Goal: Download file/media

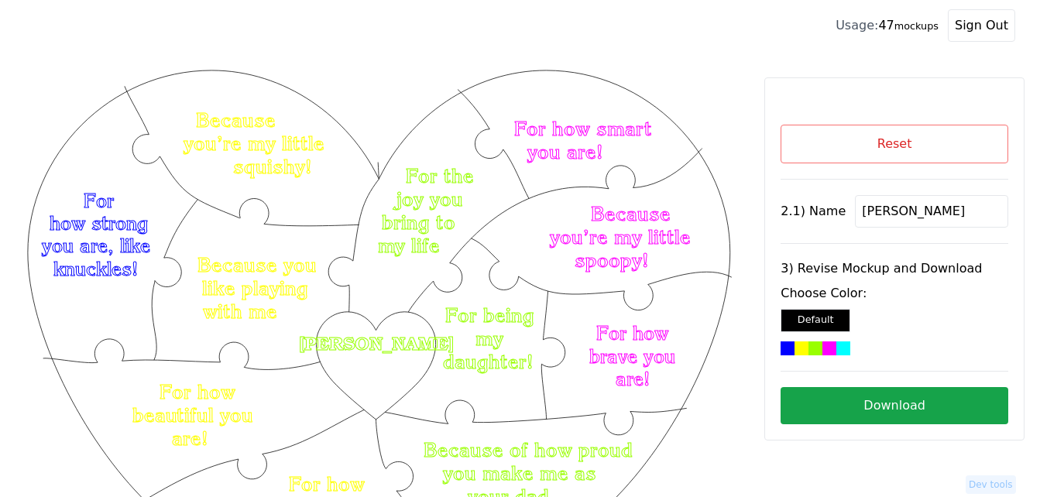
scroll to position [155, 0]
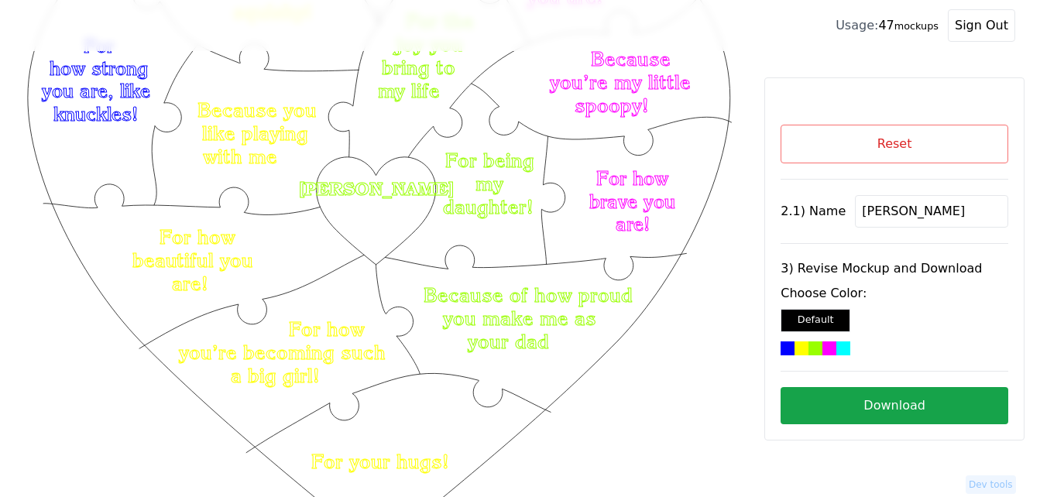
click at [863, 137] on button "Reset" at bounding box center [895, 144] width 228 height 39
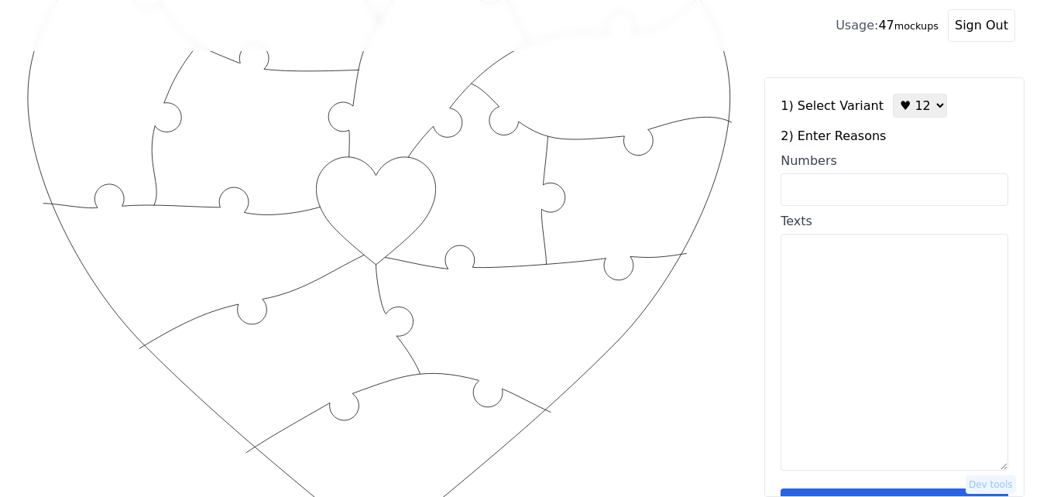
click at [880, 194] on input "Numbers" at bounding box center [895, 189] width 228 height 33
paste input "6, 8, 14, 12, 11, 37, 35, 31, 62, 63, 65, 66, 76, 75, 74, 91, 98, 100"
type input "6, 8, 14, 12, 11, 37, 35, 31, 62, 63, 65, 66, 76, 75, 74, 91, 98, 100"
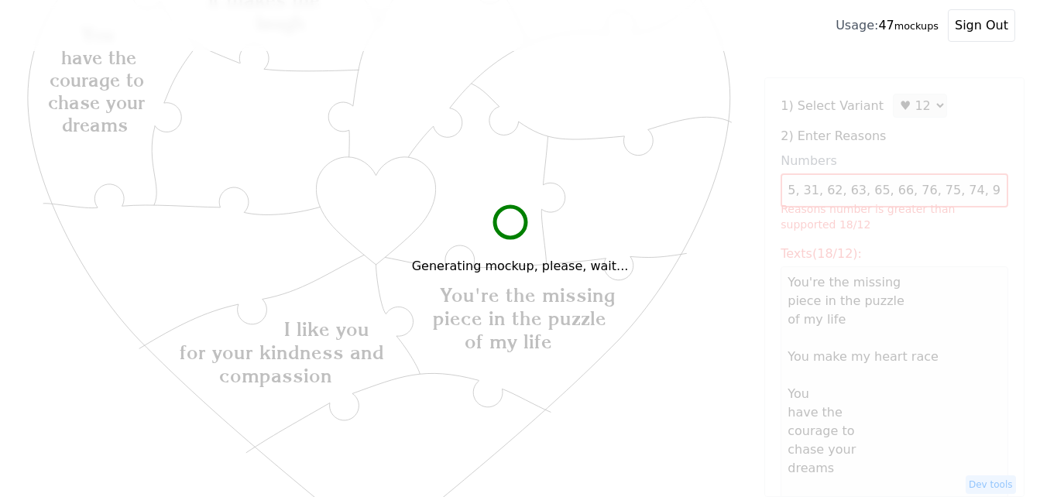
scroll to position [0, 0]
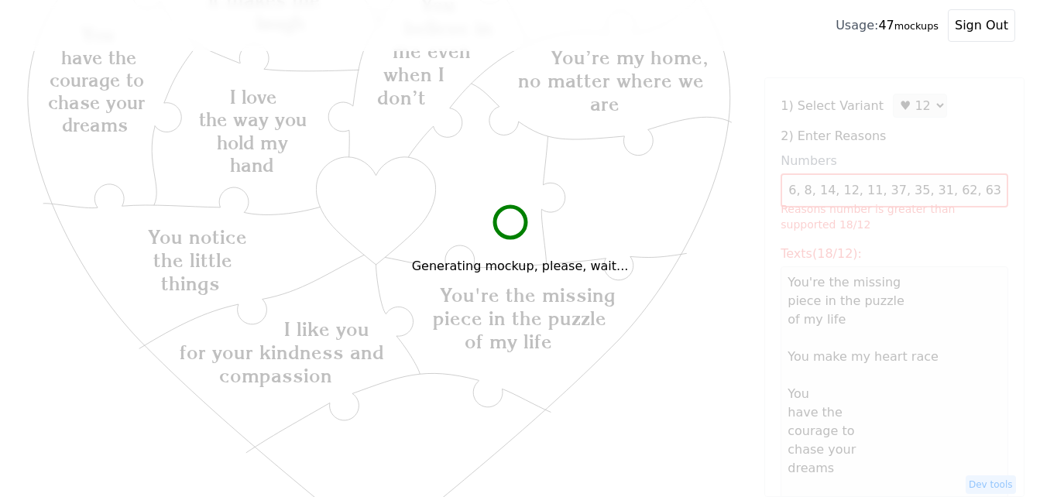
click at [907, 107] on div "Generating mockup, please, wait..." at bounding box center [520, 248] width 1040 height 497
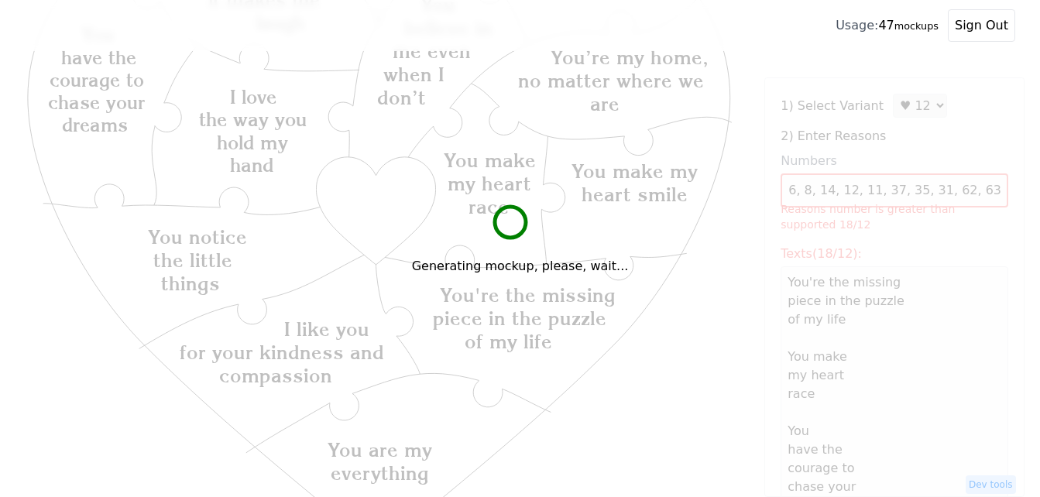
type textarea "You're the missing piece in the puzzle of my life You make my heart race You ha…"
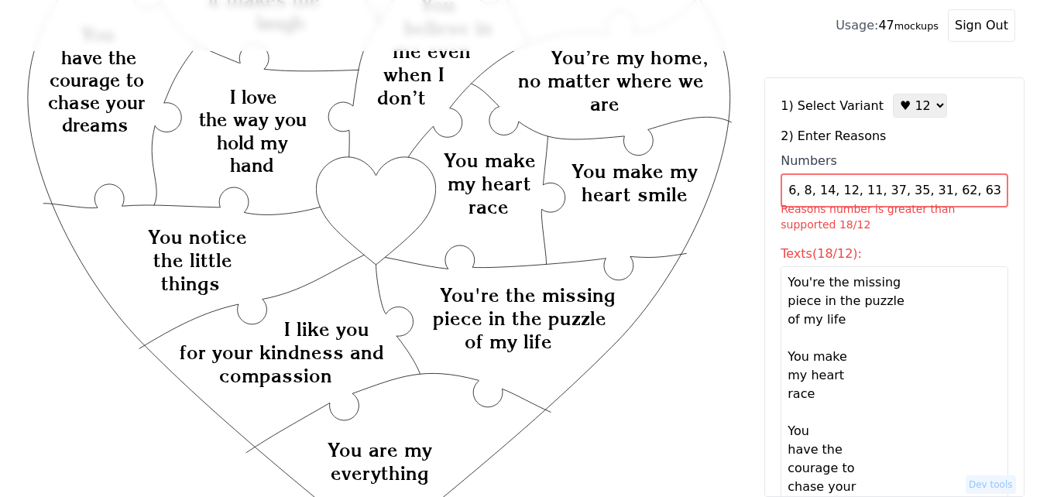
click at [912, 107] on select "♥ 12 ♥ 18 ♥ 28 ♥ 40 ♥ 50 ♥ 60 ♥ 70" at bounding box center [920, 106] width 54 height 24
select select "2"
click at [893, 94] on select "♥ 12 ♥ 18 ♥ 28 ♥ 40 ♥ 50 ♥ 60 ♥ 70" at bounding box center [920, 106] width 54 height 24
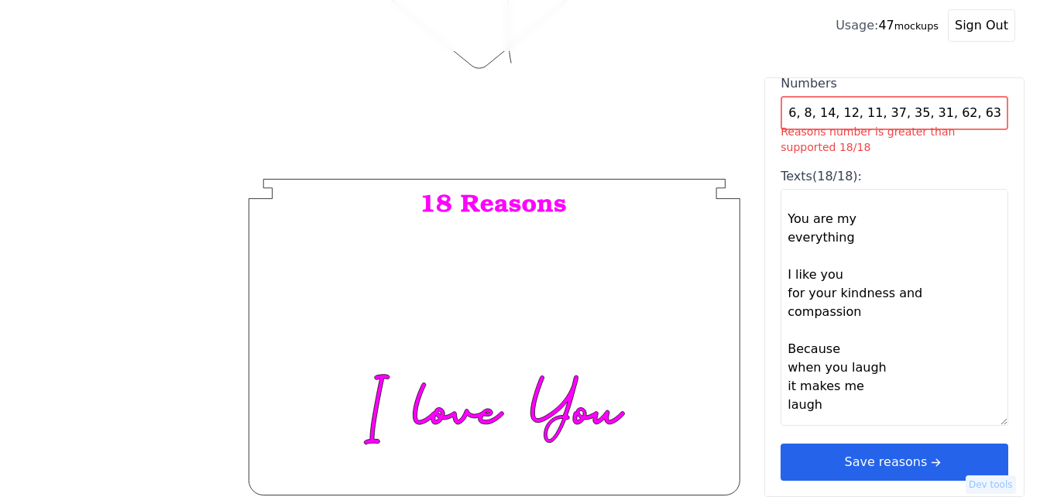
scroll to position [542, 0]
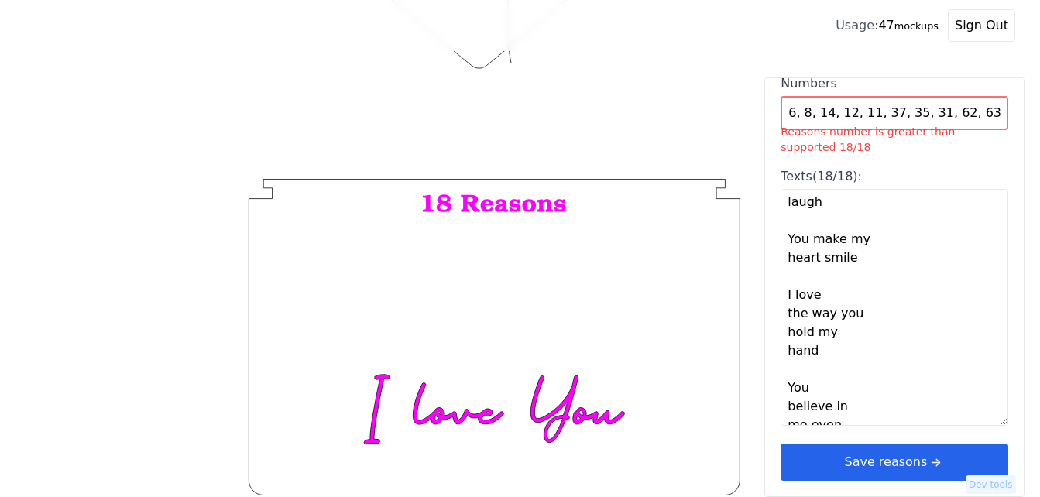
click at [928, 456] on icon "arrow right short" at bounding box center [935, 462] width 17 height 17
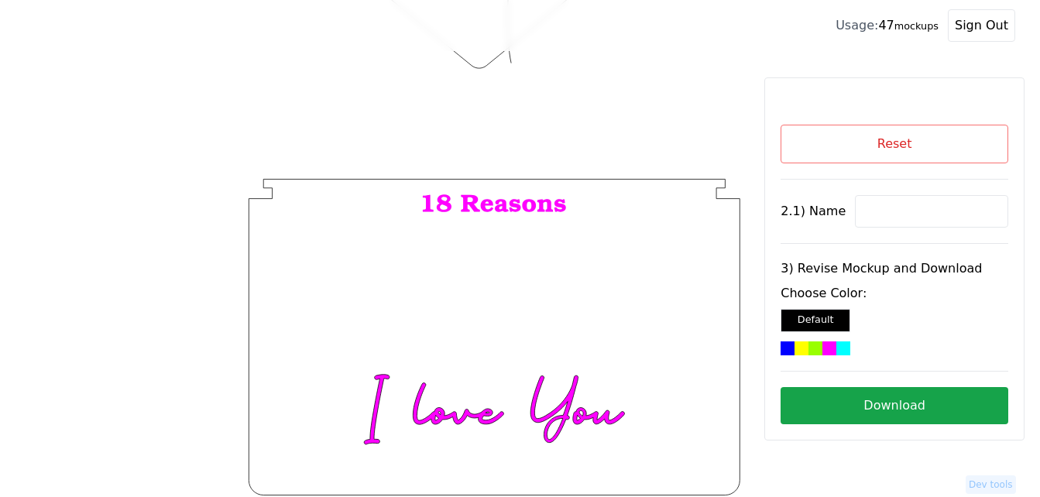
scroll to position [0, 0]
click at [889, 215] on input at bounding box center [931, 211] width 153 height 33
paste input "Charlotte"
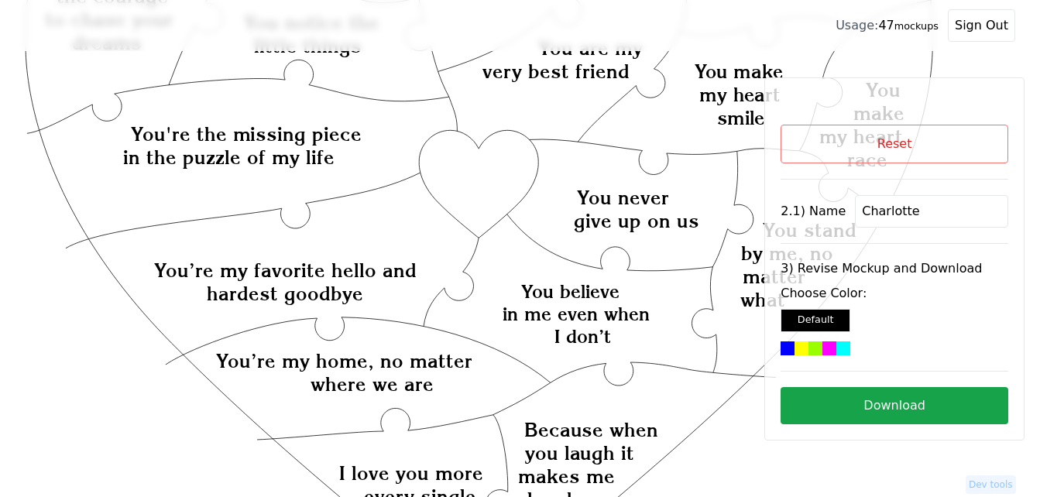
scroll to position [274, 0]
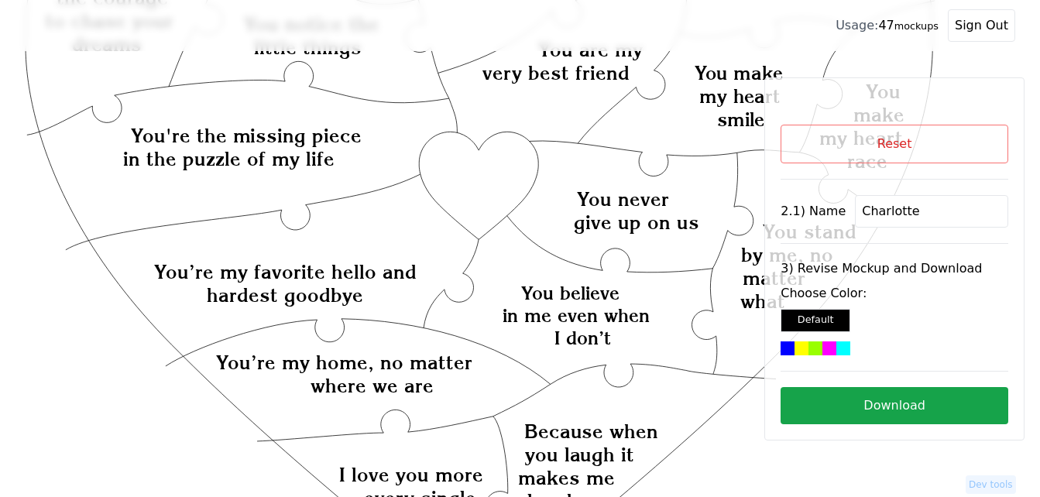
type input "Charlotte"
click at [475, 153] on icon "Created with Snap Created with Snap Created with Snap You're the missing piece …" at bounding box center [480, 415] width 910 height 1247
click at [822, 350] on div at bounding box center [829, 349] width 14 height 14
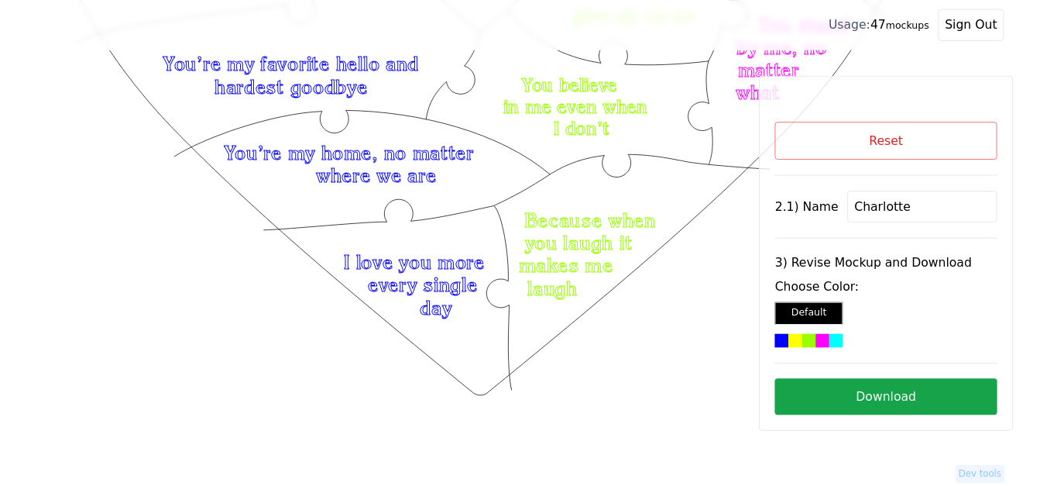
scroll to position [429, 0]
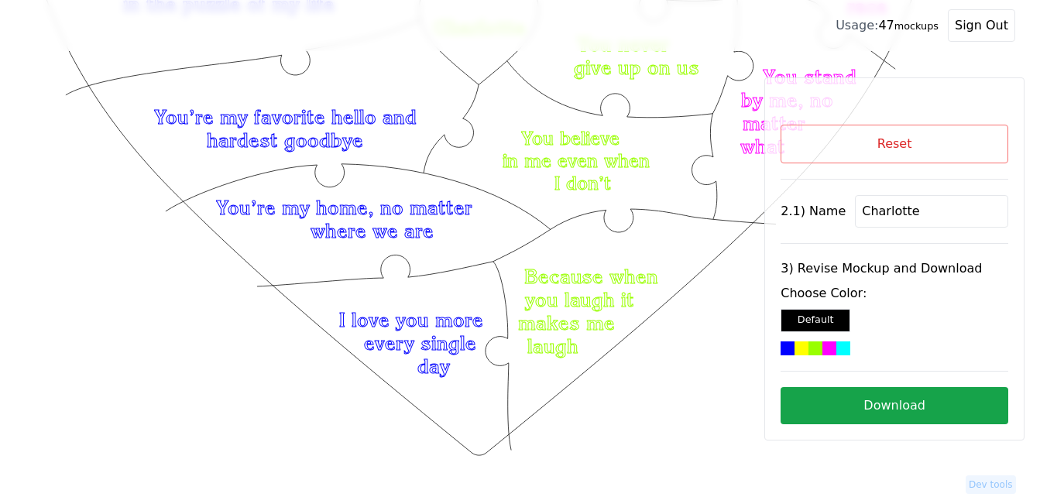
click at [844, 405] on button "Download" at bounding box center [895, 405] width 228 height 37
click at [905, 148] on button "Reset" at bounding box center [895, 144] width 228 height 39
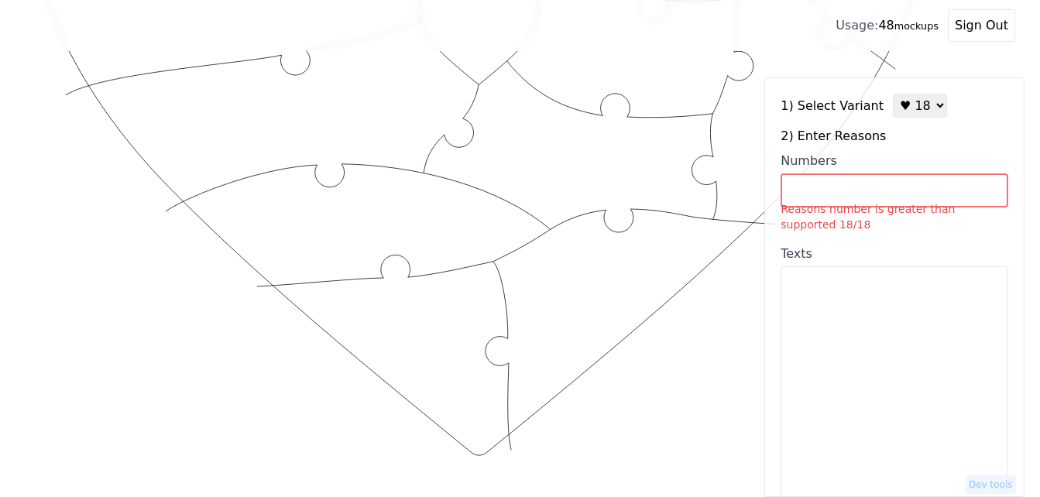
click at [907, 109] on select "♥ 12 ♥ 18 ♥ 28 ♥ 40 ♥ 50 ♥ 60 ♥ 70" at bounding box center [920, 106] width 54 height 24
select select "4"
click at [893, 94] on select "♥ 12 ♥ 18 ♥ 28 ♥ 40 ♥ 50 ♥ 60 ♥ 70" at bounding box center [920, 106] width 54 height 24
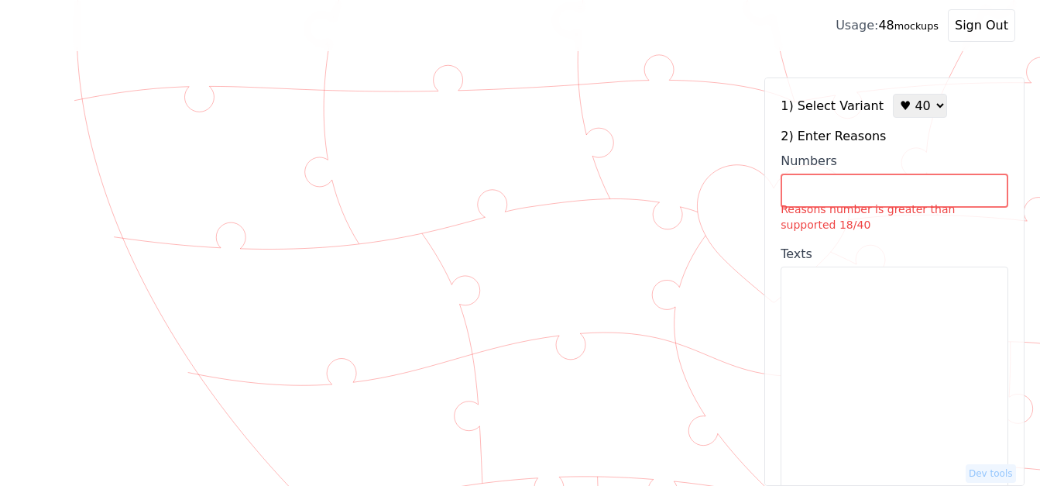
click at [891, 194] on input "Numbers Reasons number is greater than supported 18/40" at bounding box center [895, 190] width 228 height 34
drag, startPoint x: 891, startPoint y: 194, endPoint x: 973, endPoint y: 335, distance: 163.5
click at [978, 334] on textarea "Texts" at bounding box center [895, 384] width 228 height 237
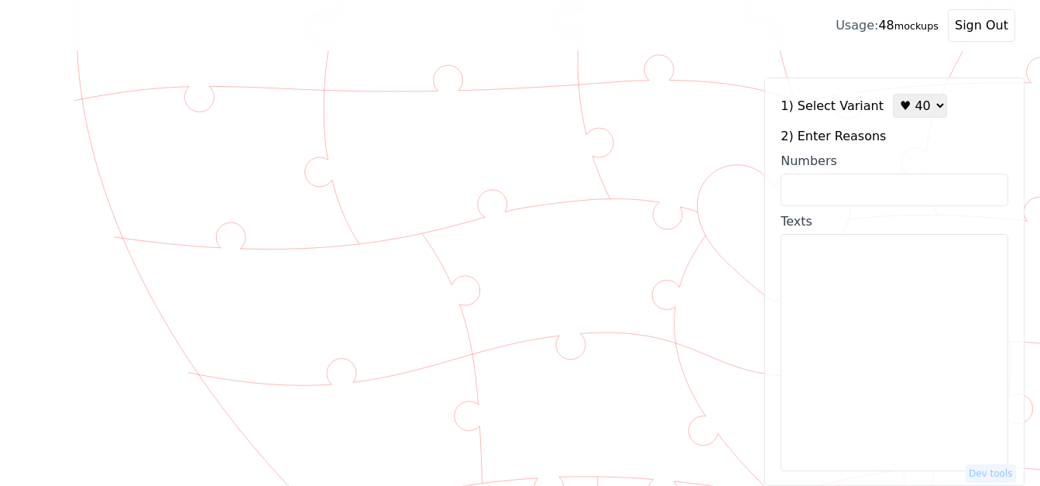
paste textarea "1. Tickles 2. Quiet time 3. Playing with me 4. Doing Lego together 5. Hugs 6. T…"
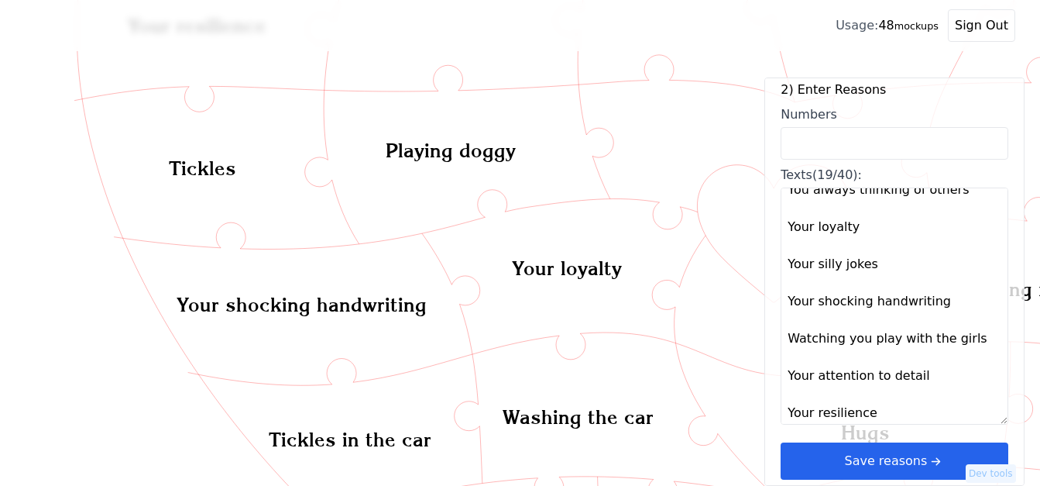
scroll to position [465, 0]
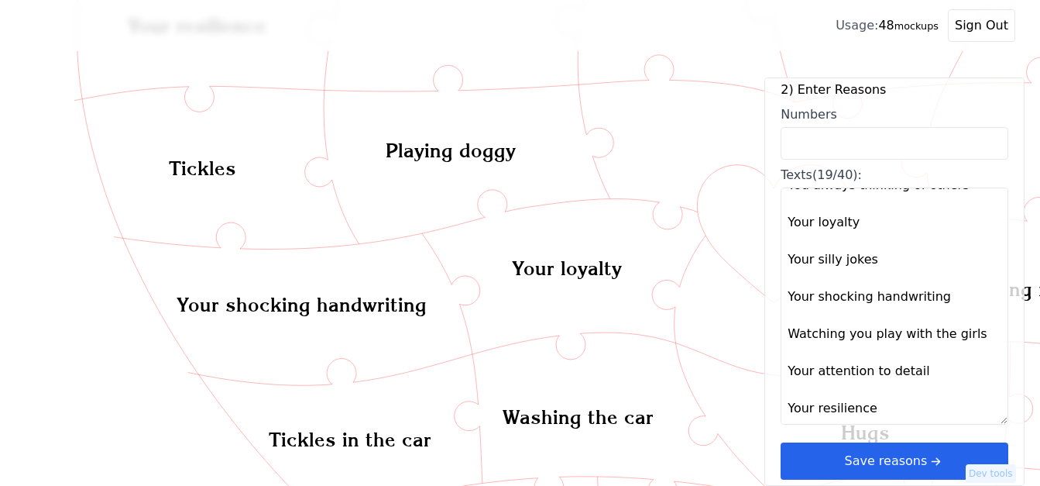
click at [908, 416] on textarea "Tickles Quiet time Playing with me Doing Lego together Hugs Tickles in the car …" at bounding box center [895, 305] width 228 height 237
drag, startPoint x: 866, startPoint y: 381, endPoint x: 784, endPoint y: 383, distance: 81.3
click at [784, 383] on textarea "Tickles Quiet time Playing with me Doing Lego together Hugs Tickles in the car …" at bounding box center [895, 305] width 228 height 237
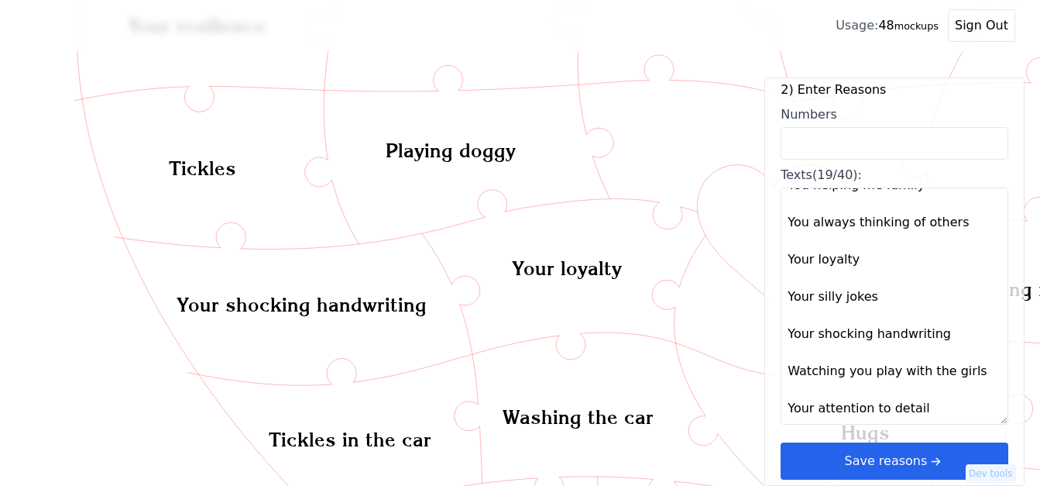
paste textarea "19. Cookies - from Emma 20. Your resilience 21. You washing my car 22. Nose boo…"
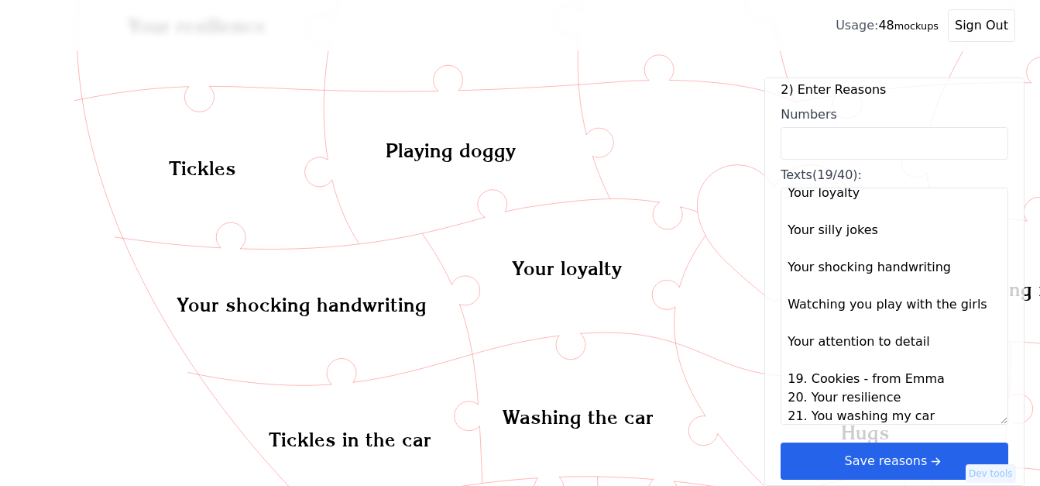
scroll to position [866, 0]
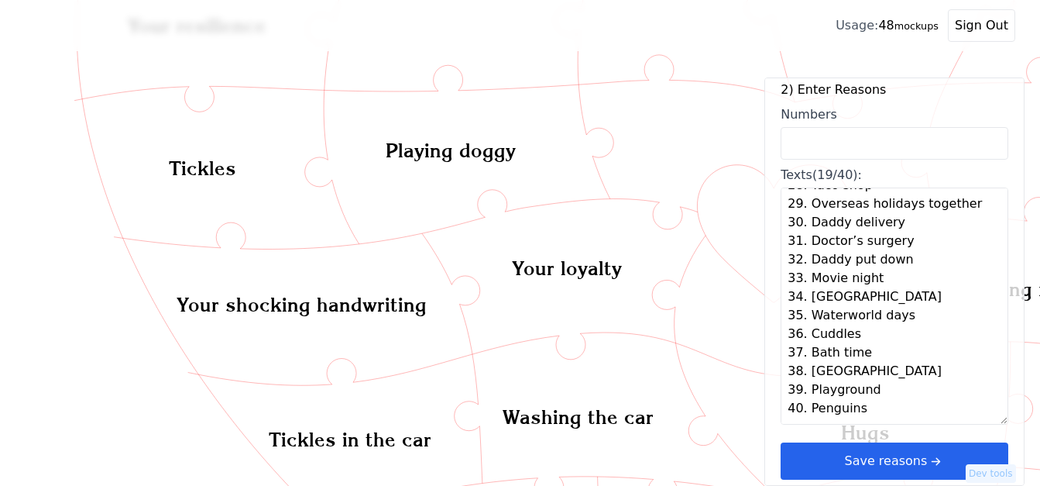
type textarea "Tickles Quiet time Playing with me Doing Lego together Hugs Tickles in the car …"
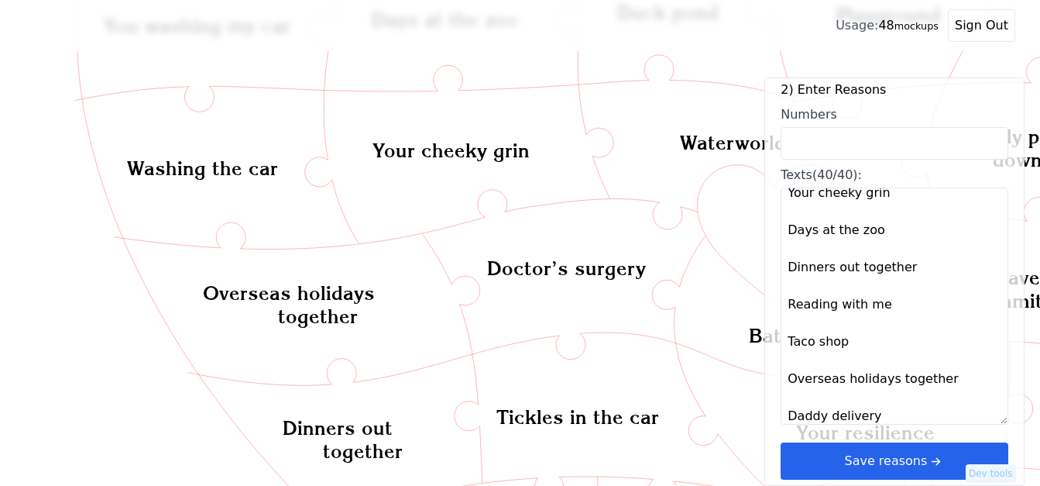
click at [927, 457] on icon "arrow right short" at bounding box center [935, 460] width 17 height 17
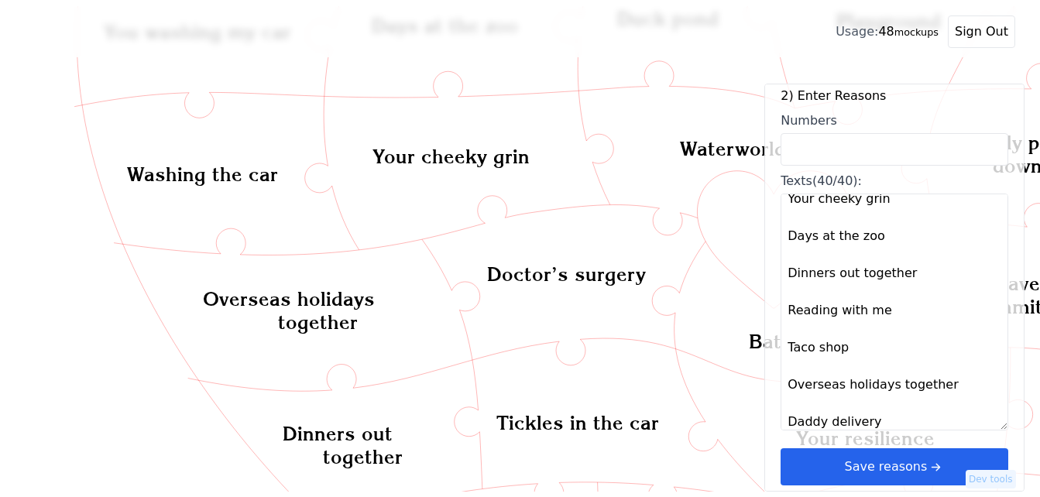
scroll to position [0, 0]
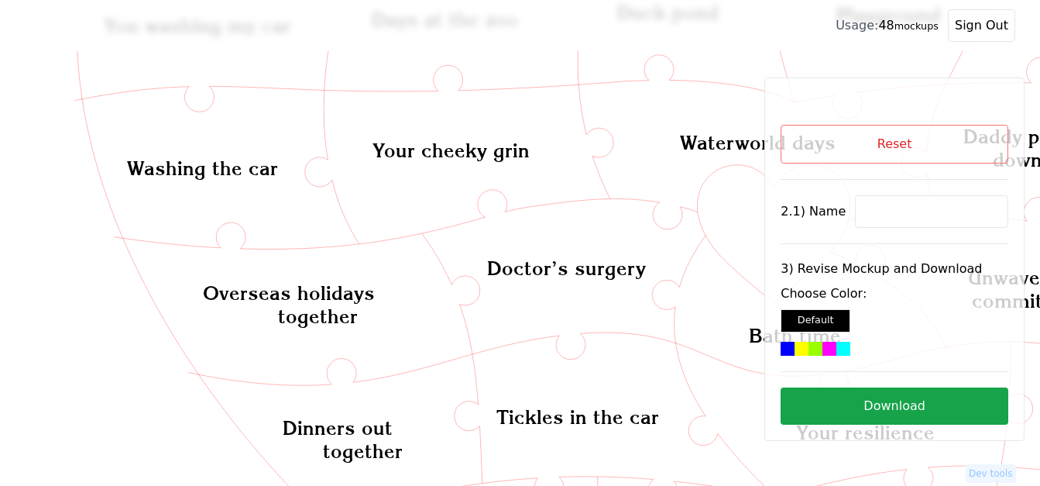
click at [905, 207] on input at bounding box center [931, 211] width 153 height 33
paste input "[PERSON_NAME]"
type input "[PERSON_NAME]"
click at [722, 216] on icon "Created with Snap Created with Snap Created with Snap Watching you play with th…" at bounding box center [1049, 340] width 2049 height 1405
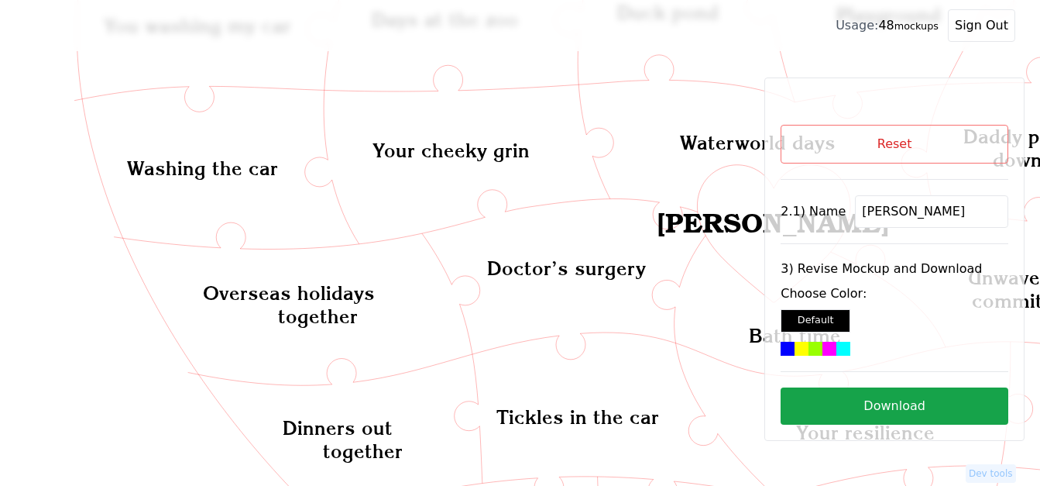
click at [836, 347] on div at bounding box center [843, 349] width 14 height 14
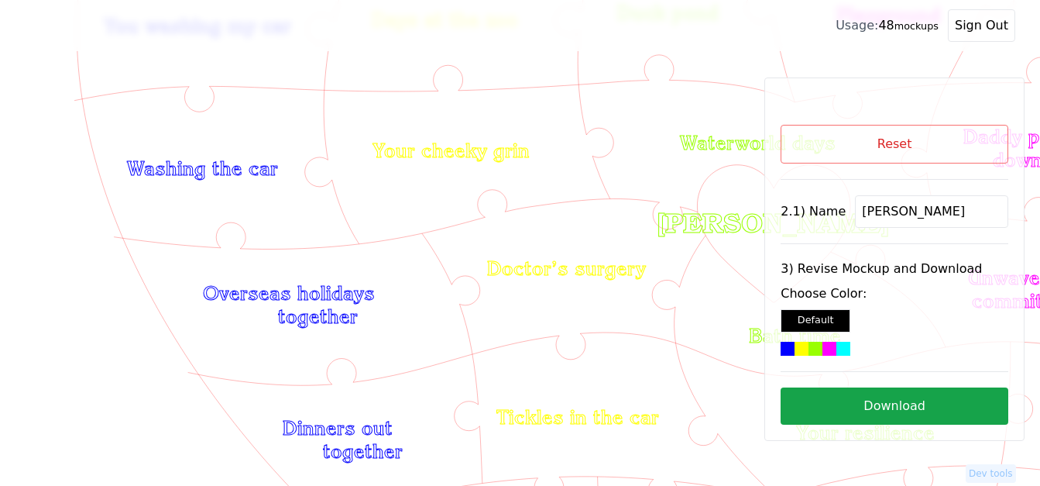
click at [899, 403] on button "Download" at bounding box center [895, 405] width 228 height 37
click at [830, 139] on button "Reset" at bounding box center [895, 144] width 228 height 39
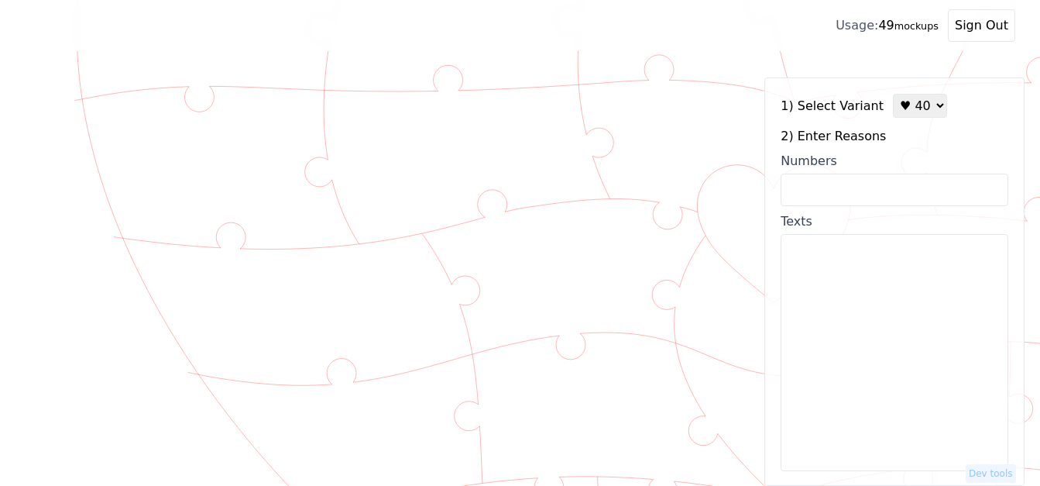
click at [893, 108] on select "♥ 12 ♥ 18 ♥ 28 ♥ 40 ♥ 50 ♥ 60 ♥ 70" at bounding box center [920, 106] width 54 height 24
select select "1"
click at [893, 94] on select "♥ 12 ♥ 18 ♥ 28 ♥ 40 ♥ 50 ♥ 60 ♥ 70" at bounding box center [920, 106] width 54 height 24
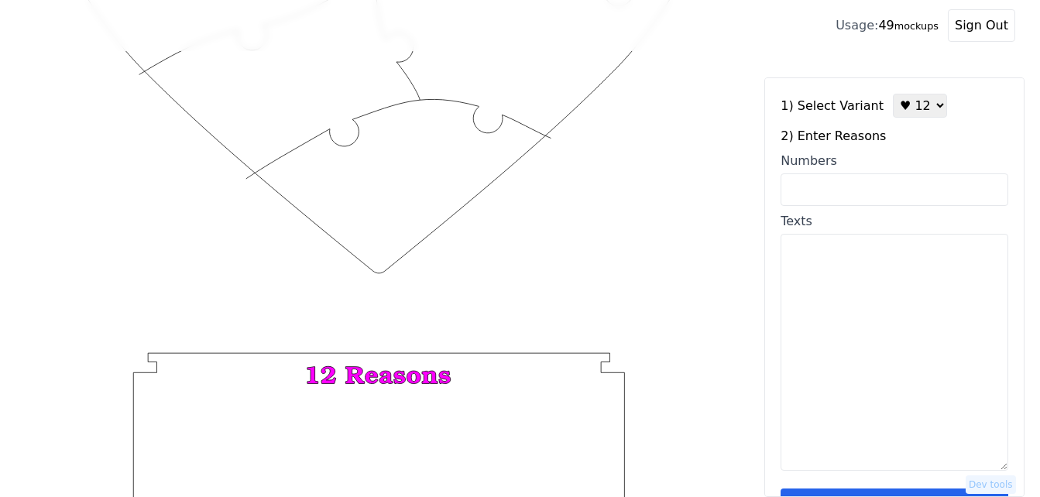
click at [832, 192] on input "Numbers" at bounding box center [895, 189] width 228 height 33
paste input "2, 4, 6, 11, 13, 16, 23, 26, 30, 37, 44, 50."
type input "2, 4, 6, 11, 13, 16, 23, 26, 30, 37, 44, 50."
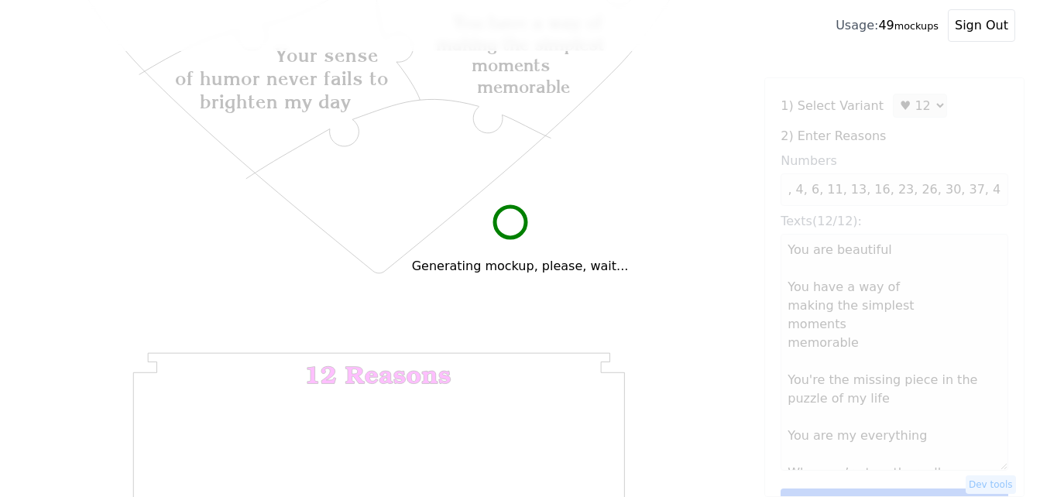
scroll to position [0, 0]
type textarea "You are beautiful You have a way of making the simplest moments memorable You'r…"
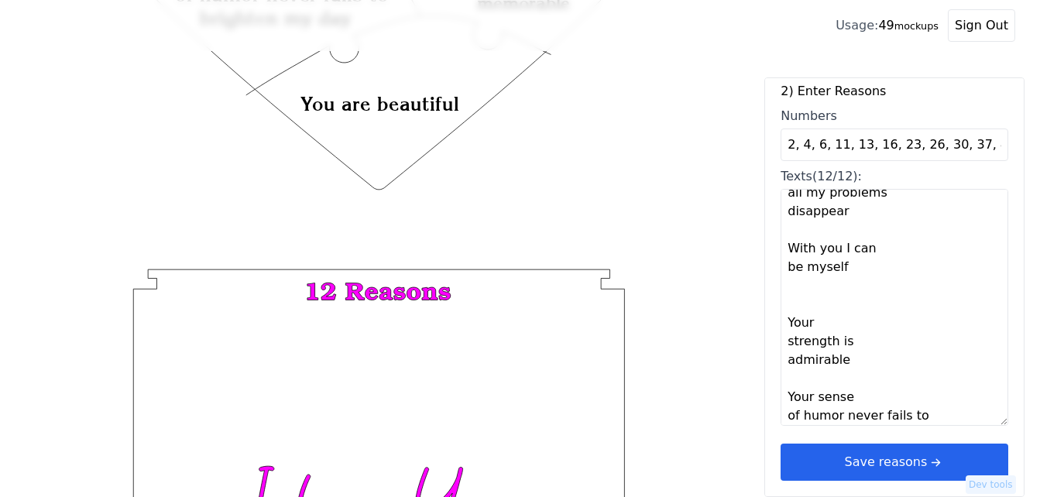
scroll to position [602, 0]
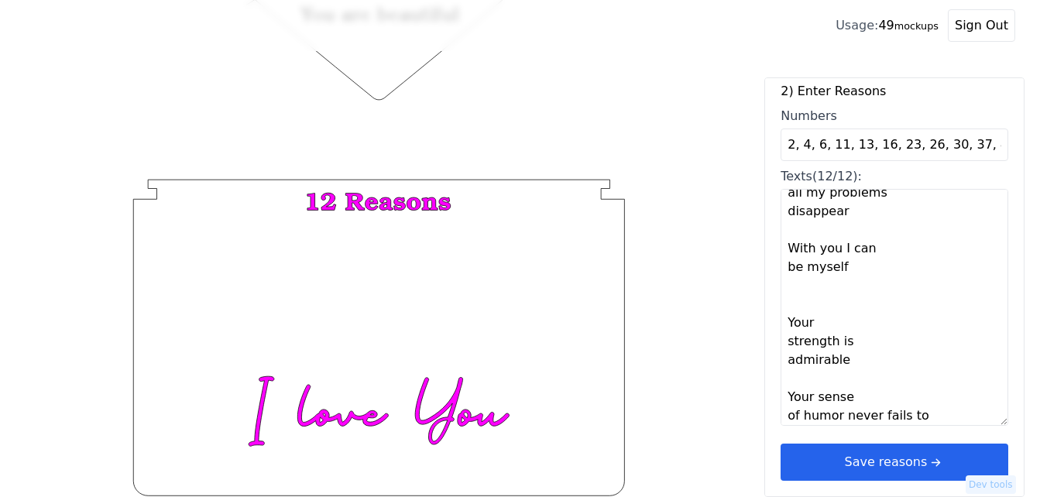
click at [946, 459] on button "Save reasons" at bounding box center [895, 462] width 228 height 37
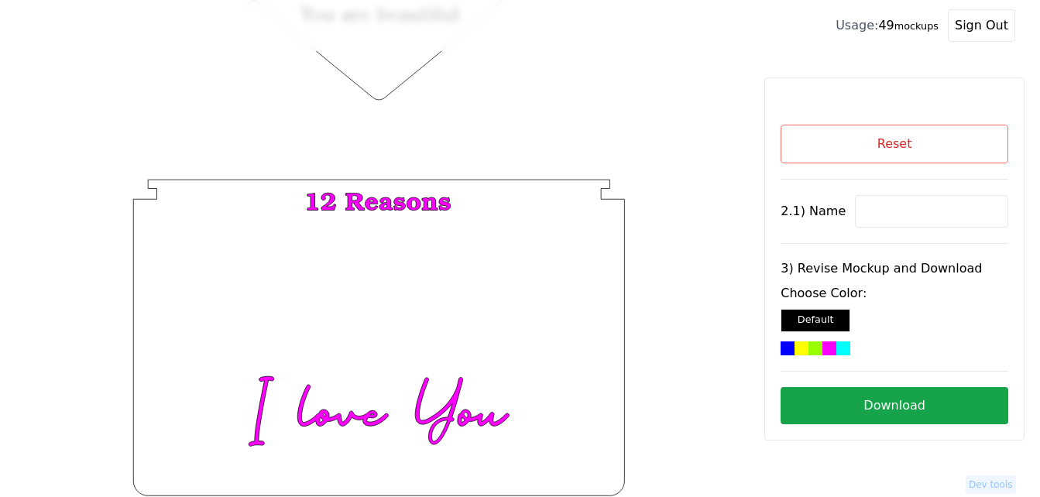
scroll to position [0, 0]
click at [892, 215] on input at bounding box center [931, 211] width 153 height 33
paste input "[PERSON_NAME]"
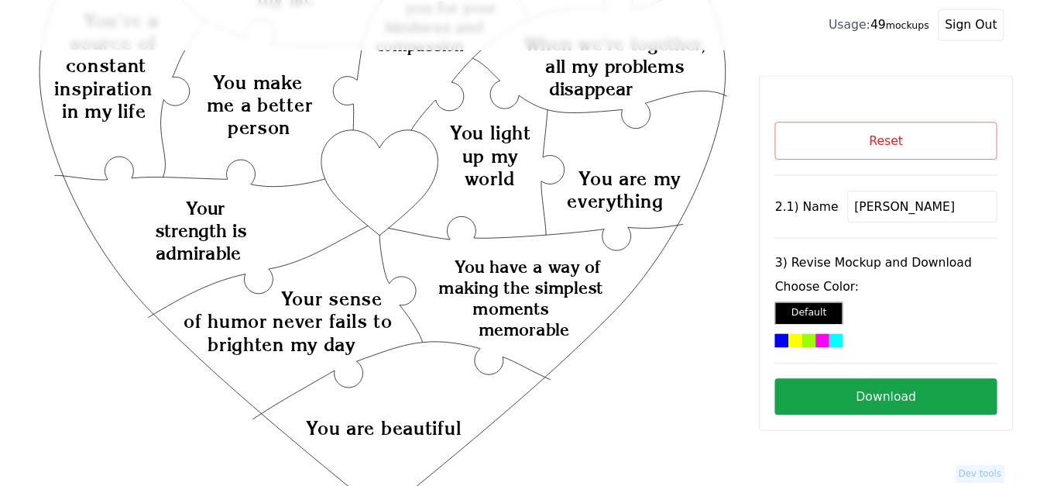
scroll to position [60, 0]
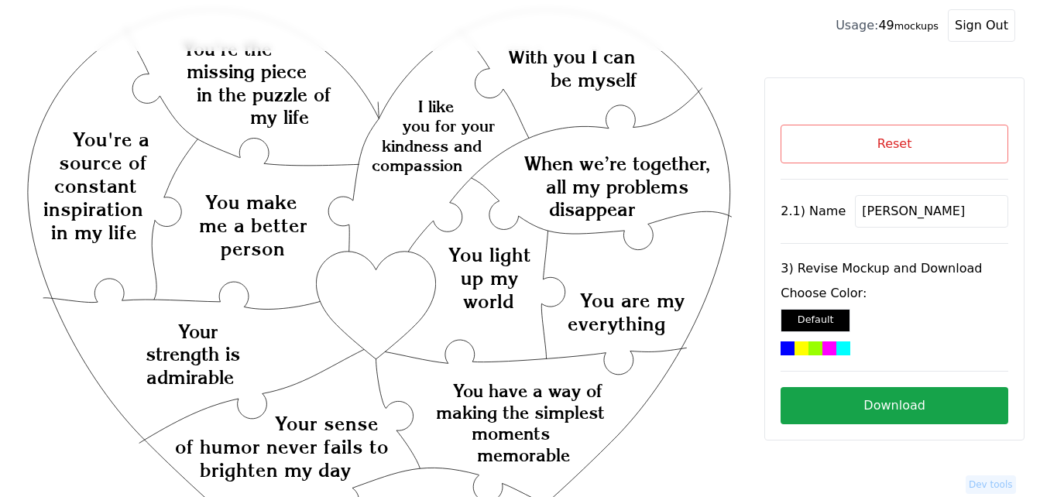
type input "[PERSON_NAME]"
click at [822, 345] on div at bounding box center [829, 349] width 14 height 14
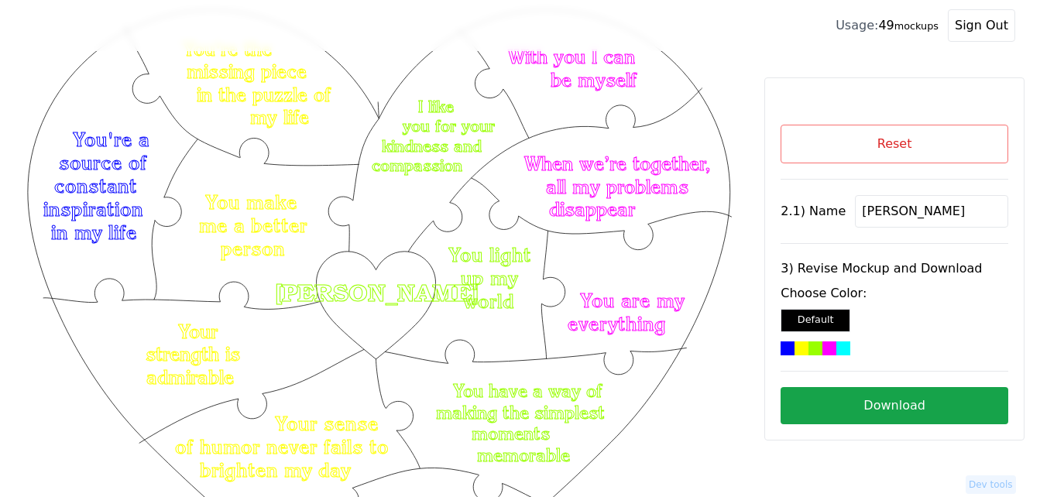
click at [885, 409] on button "Download" at bounding box center [895, 405] width 228 height 37
click at [883, 142] on button "Reset" at bounding box center [895, 144] width 228 height 39
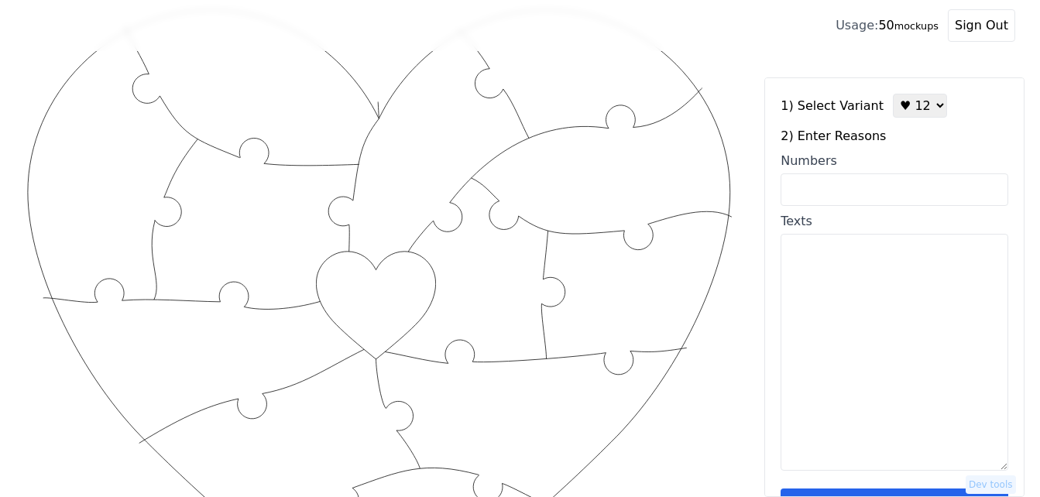
click at [913, 105] on select "♥ 12 ♥ 18 ♥ 28 ♥ 40 ♥ 50 ♥ 60 ♥ 70" at bounding box center [920, 106] width 54 height 24
select select "3"
click at [893, 94] on select "♥ 12 ♥ 18 ♥ 28 ♥ 40 ♥ 50 ♥ 60 ♥ 70" at bounding box center [920, 106] width 54 height 24
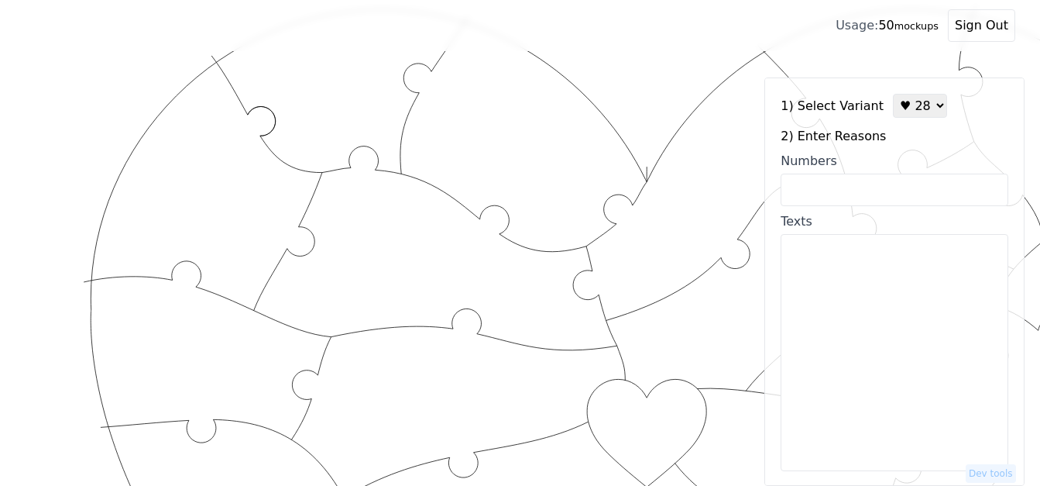
click at [882, 301] on textarea "Texts" at bounding box center [895, 352] width 228 height 237
paste textarea "Lo ip do sit am con adi elits doei tem Inc utl et dolo M aliq enim adminimvenia…"
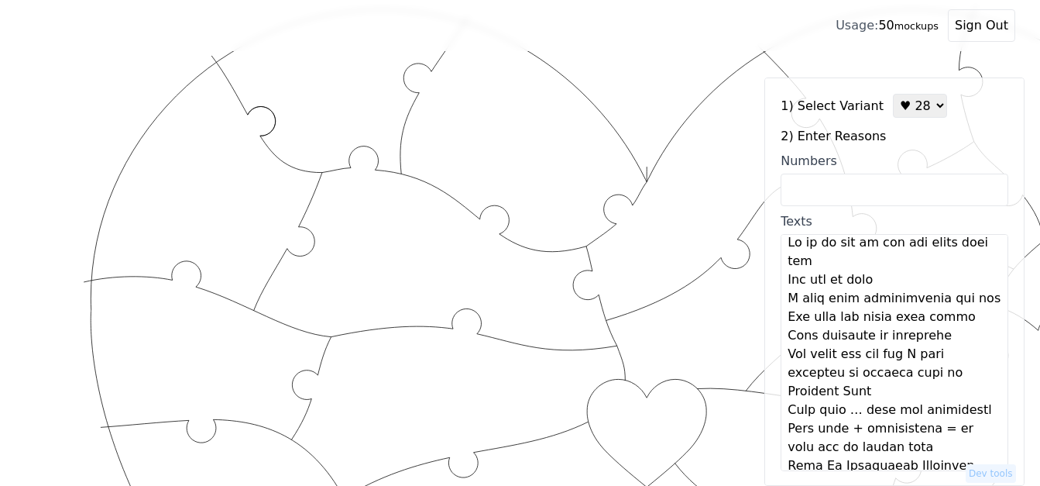
scroll to position [0, 0]
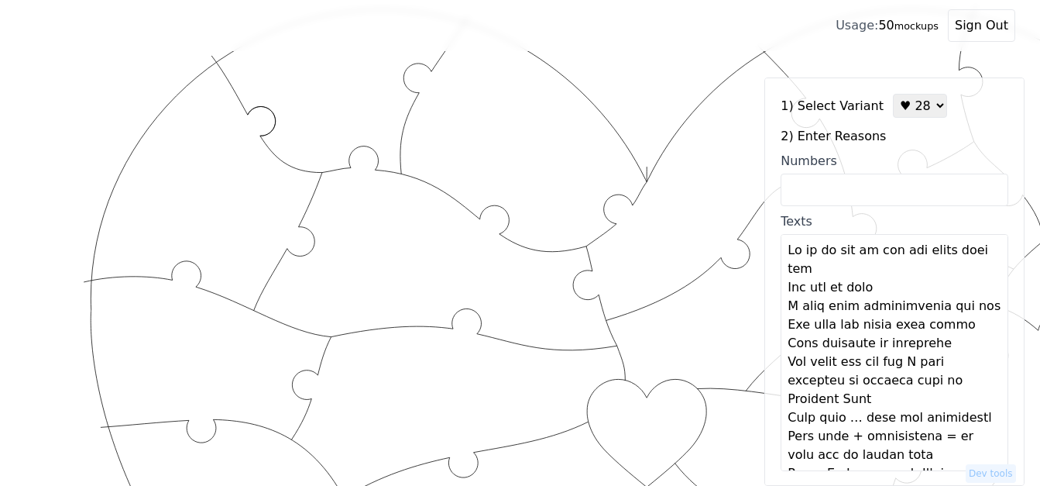
click at [849, 270] on textarea "Texts" at bounding box center [895, 352] width 228 height 237
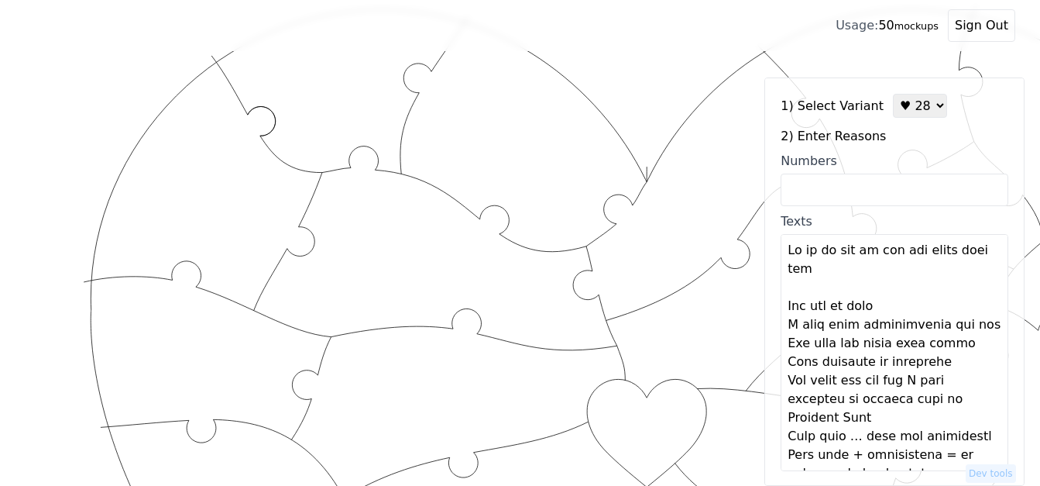
click at [885, 314] on textarea "Texts" at bounding box center [895, 352] width 228 height 237
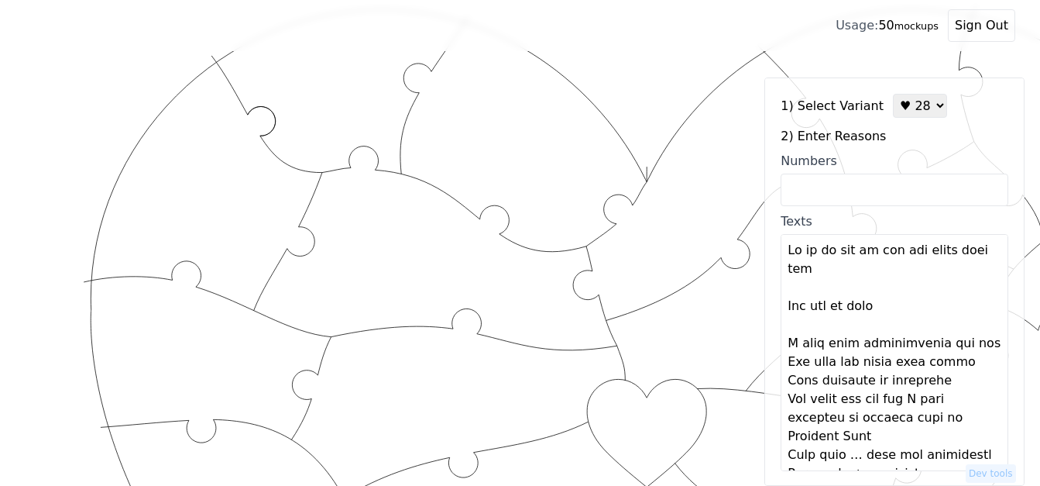
click at [959, 343] on textarea "Texts" at bounding box center [895, 352] width 228 height 237
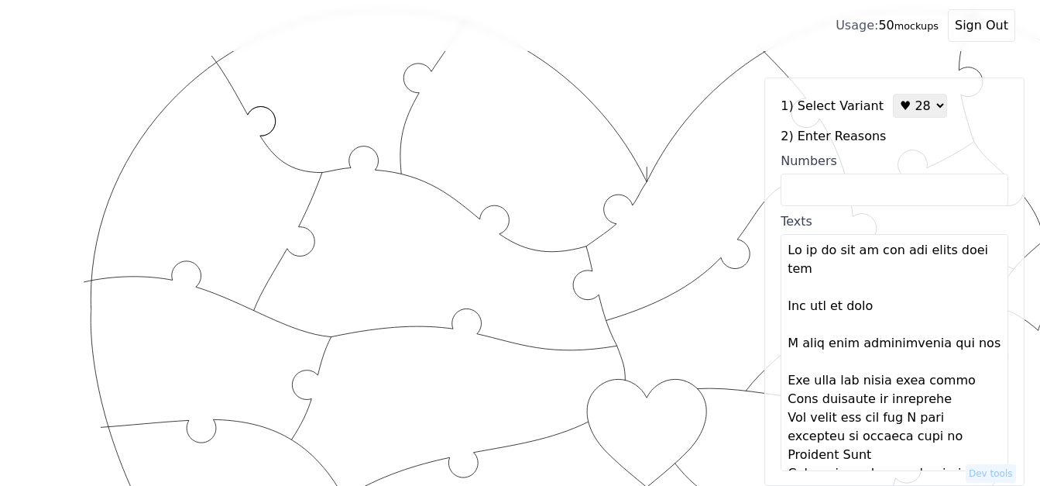
click at [958, 377] on textarea "Texts" at bounding box center [895, 352] width 228 height 237
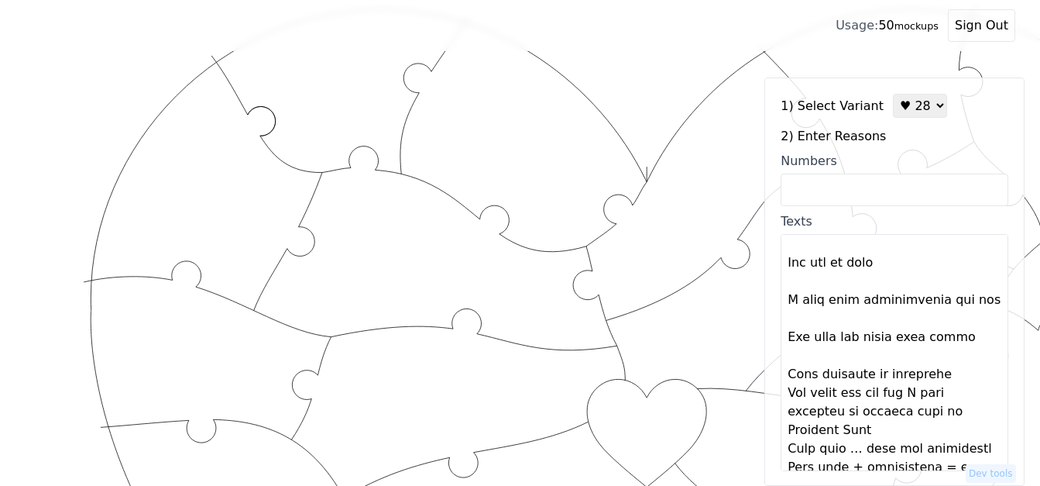
scroll to position [77, 0]
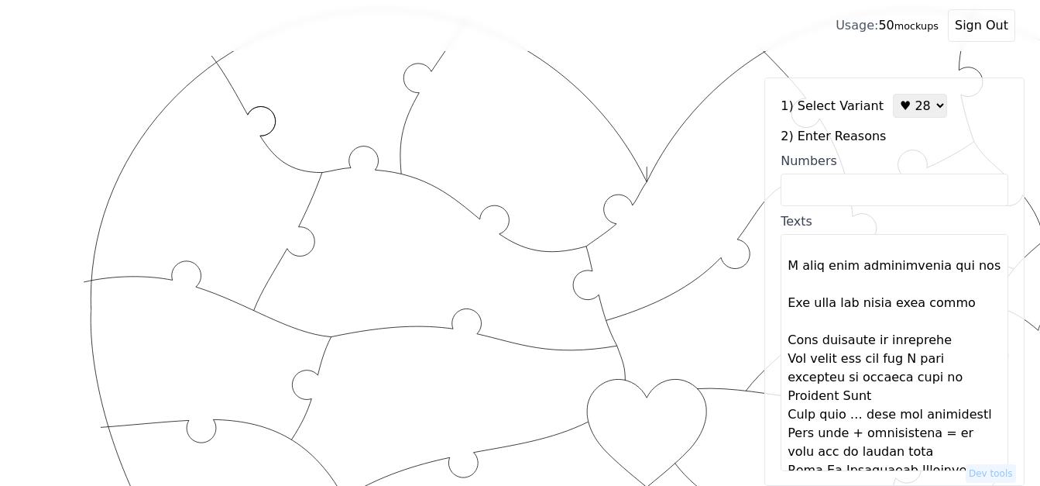
click at [937, 342] on textarea "Texts" at bounding box center [895, 352] width 228 height 237
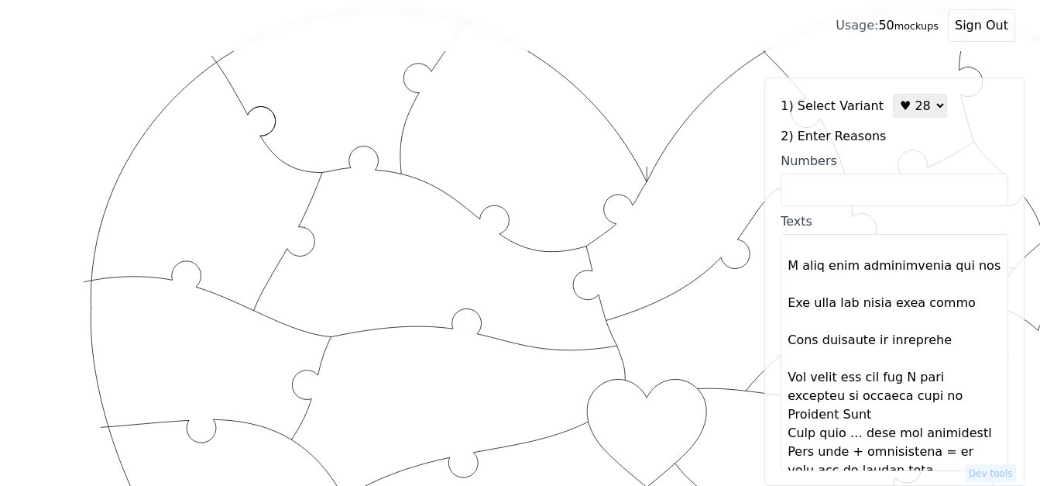
click at [949, 383] on textarea "Texts" at bounding box center [895, 352] width 228 height 237
click at [901, 418] on textarea "Texts" at bounding box center [895, 352] width 228 height 237
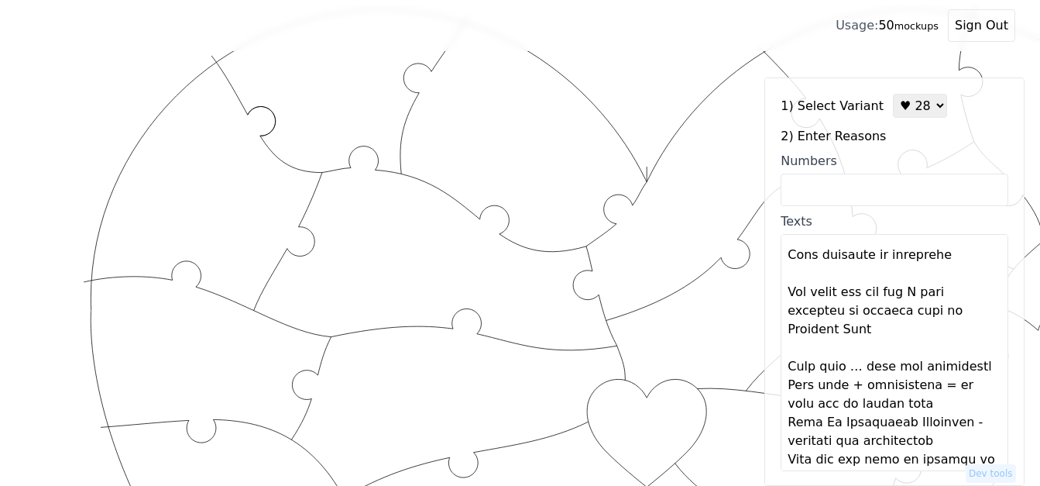
scroll to position [232, 0]
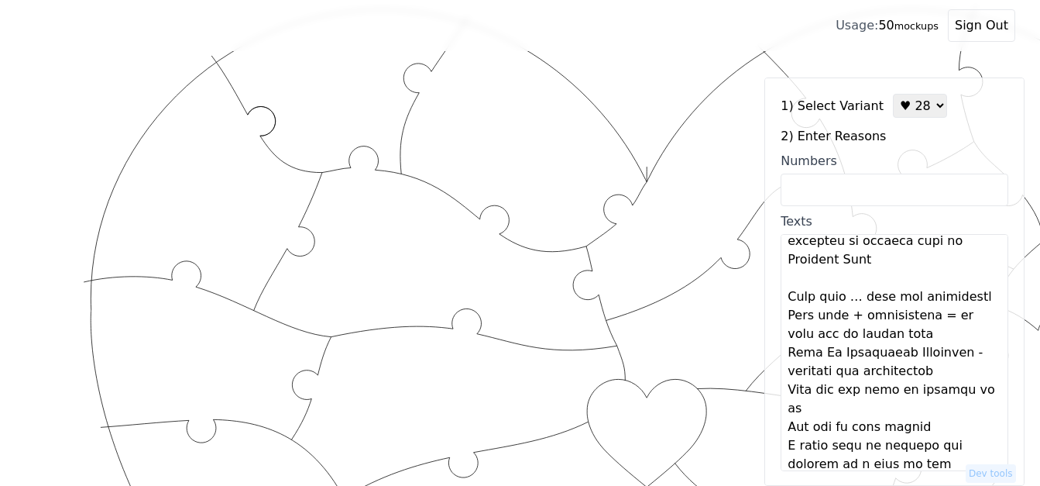
click at [976, 295] on textarea "Texts" at bounding box center [895, 352] width 228 height 237
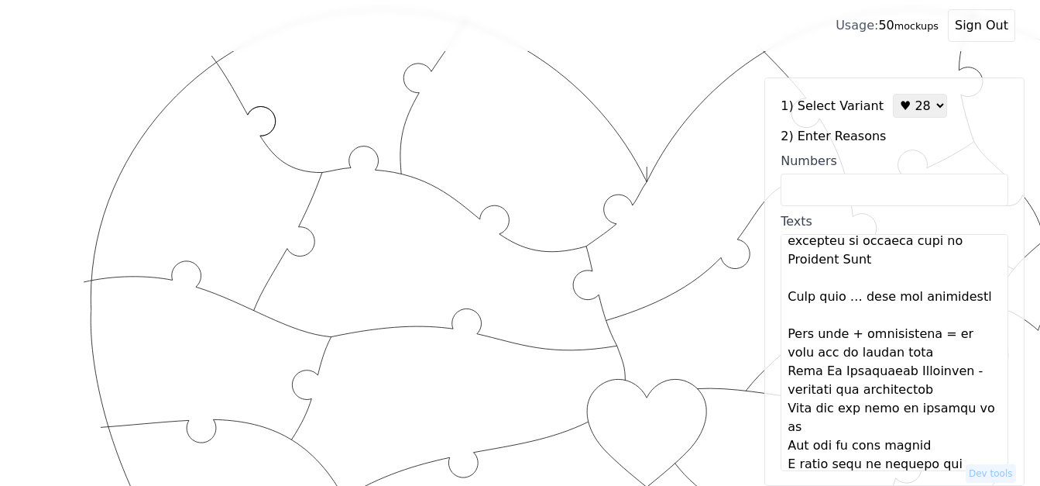
click at [943, 355] on textarea "Texts" at bounding box center [895, 352] width 228 height 237
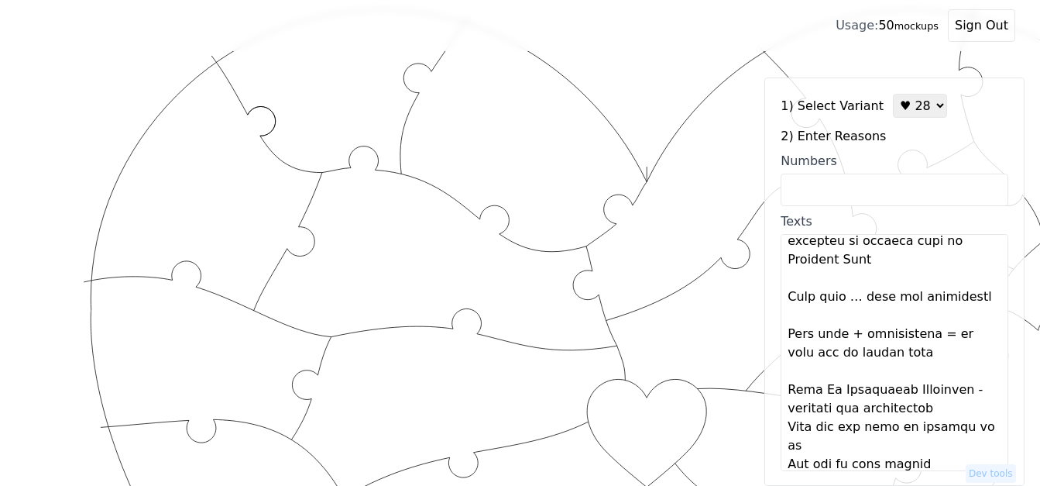
click at [940, 412] on textarea "Texts" at bounding box center [895, 352] width 228 height 237
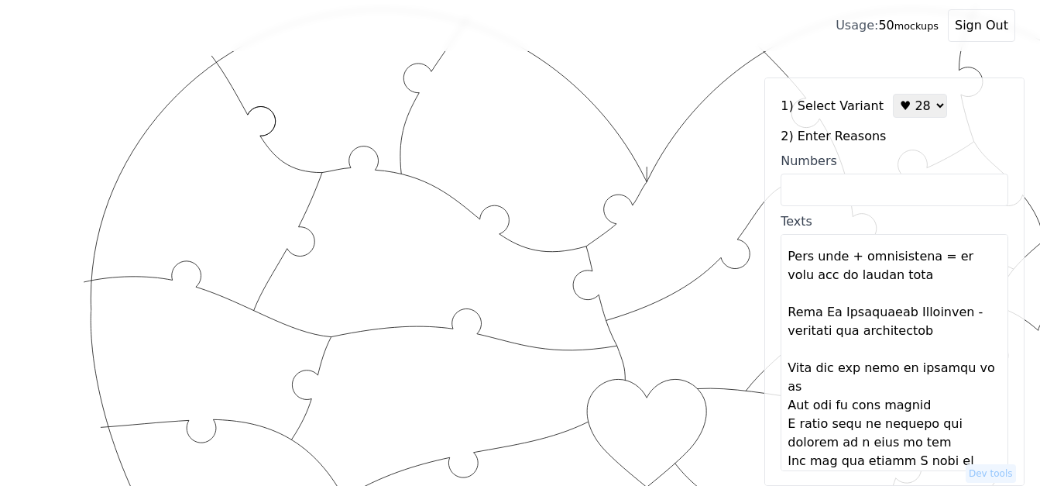
click at [854, 385] on textarea "Texts" at bounding box center [895, 352] width 228 height 237
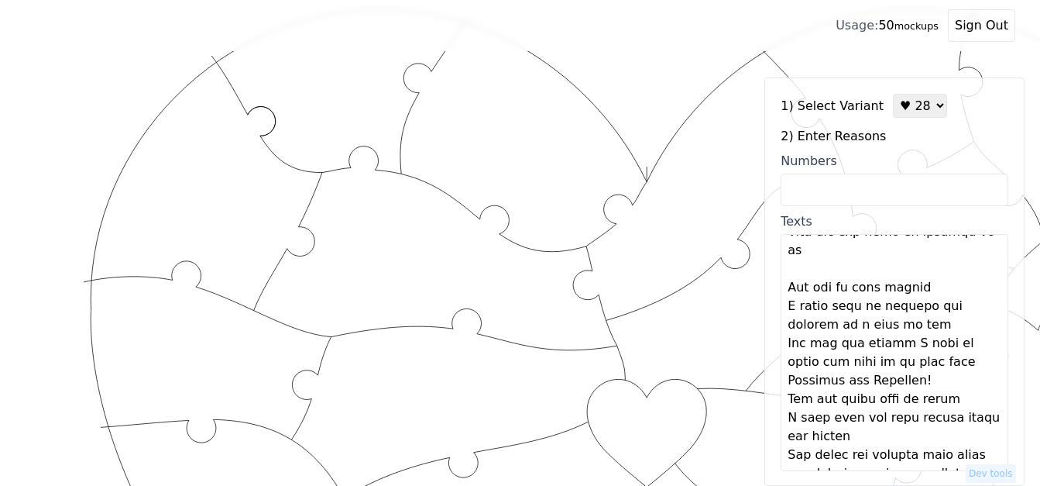
scroll to position [465, 0]
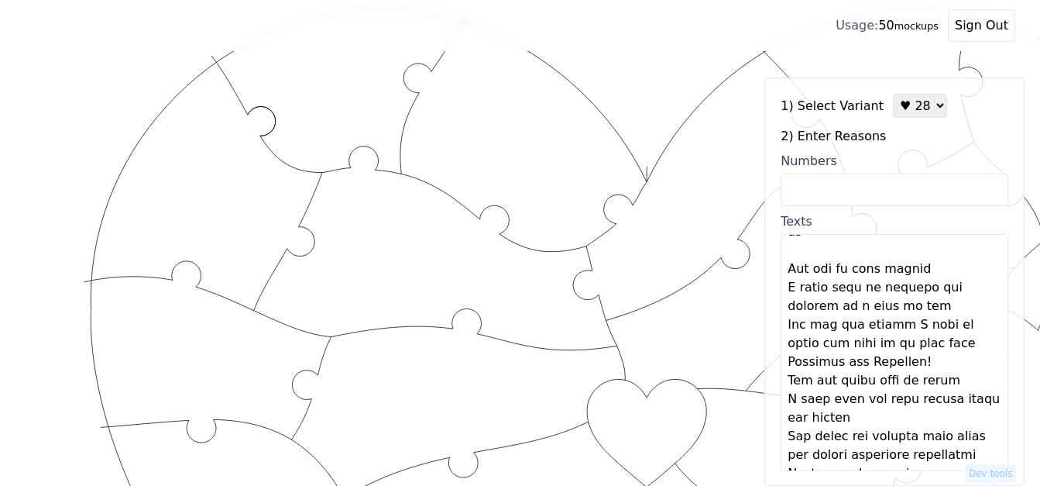
click at [930, 267] on textarea "Texts" at bounding box center [895, 352] width 228 height 237
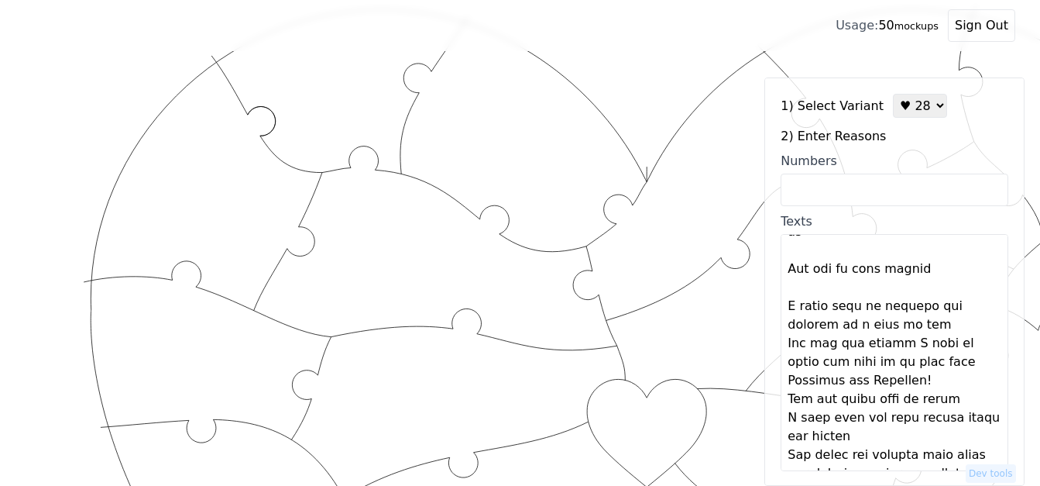
click at [947, 312] on textarea "Texts" at bounding box center [895, 352] width 228 height 237
click at [950, 310] on textarea "Texts" at bounding box center [895, 352] width 228 height 237
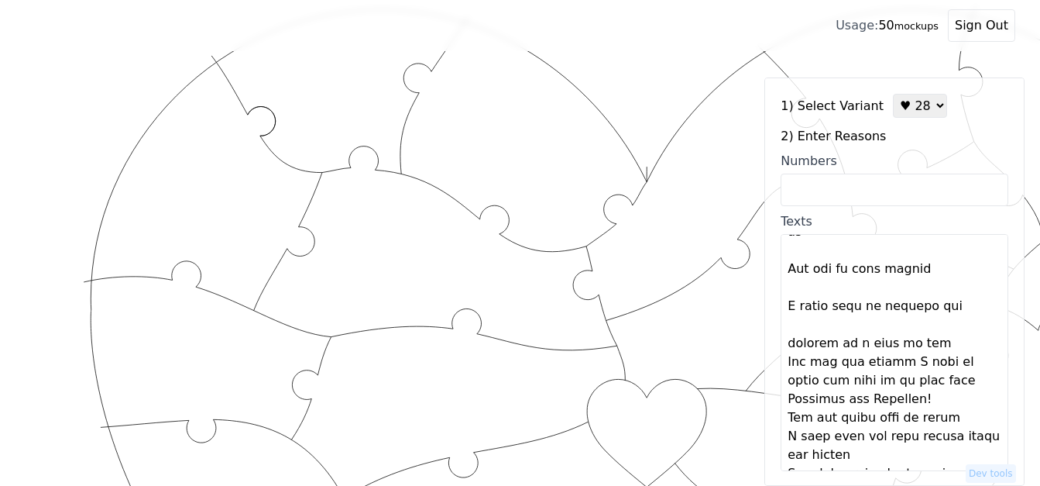
click at [949, 345] on textarea "Texts" at bounding box center [895, 352] width 228 height 237
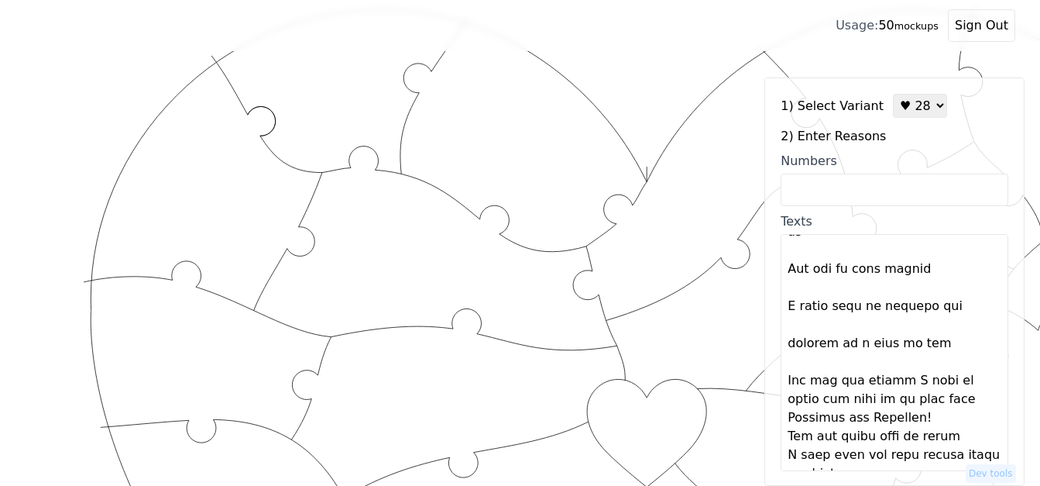
click at [959, 383] on textarea "Texts" at bounding box center [895, 352] width 228 height 237
click at [943, 421] on textarea "Texts" at bounding box center [895, 352] width 228 height 237
click at [957, 396] on textarea "Texts" at bounding box center [895, 352] width 228 height 237
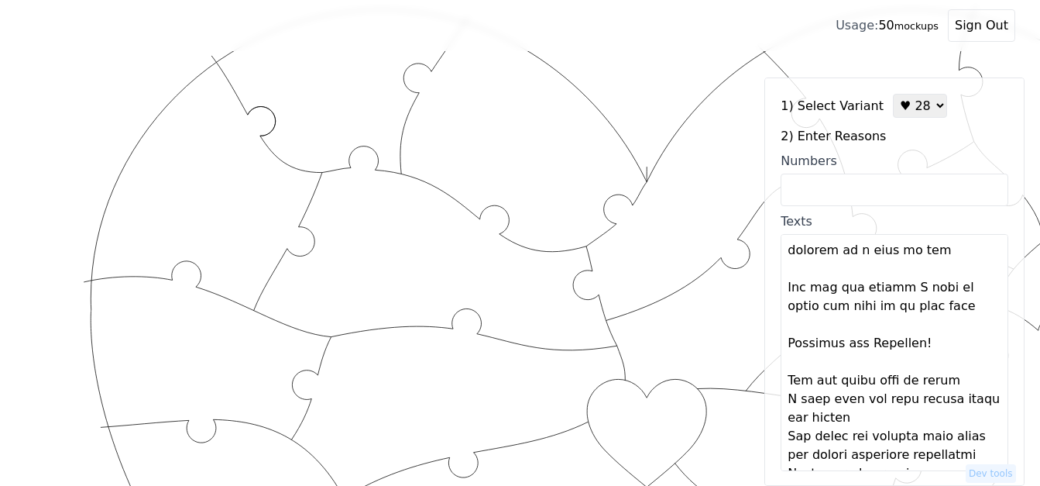
scroll to position [620, 0]
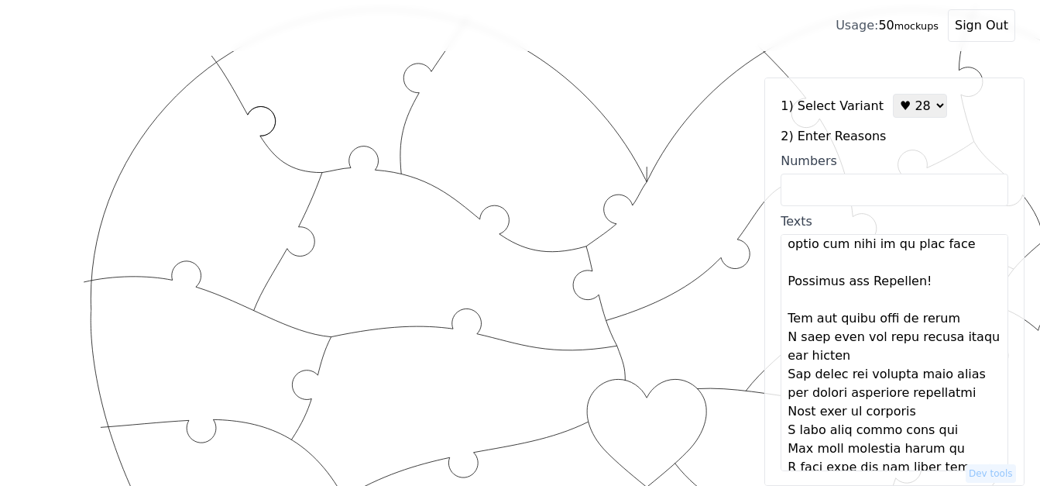
click at [946, 311] on textarea "Texts" at bounding box center [895, 352] width 228 height 237
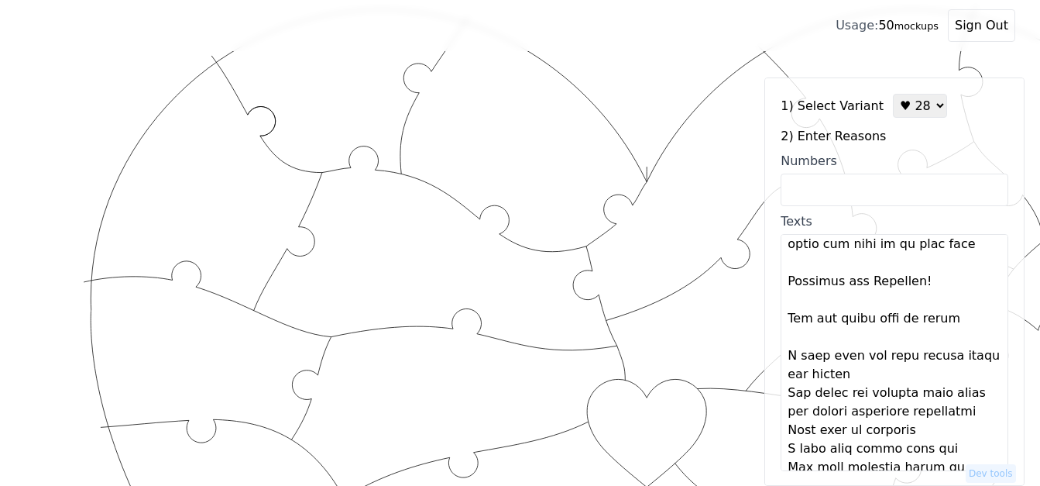
click at [888, 373] on textarea "Texts" at bounding box center [895, 352] width 228 height 237
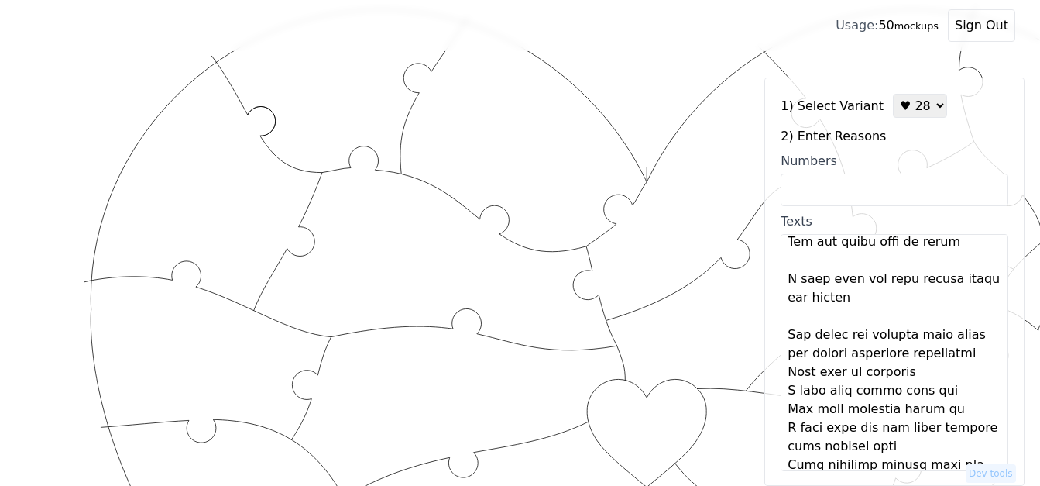
scroll to position [697, 0]
click at [970, 335] on textarea "Texts" at bounding box center [895, 352] width 228 height 237
click at [970, 339] on textarea "Texts" at bounding box center [895, 352] width 228 height 237
click at [952, 359] on textarea "Texts" at bounding box center [895, 352] width 228 height 237
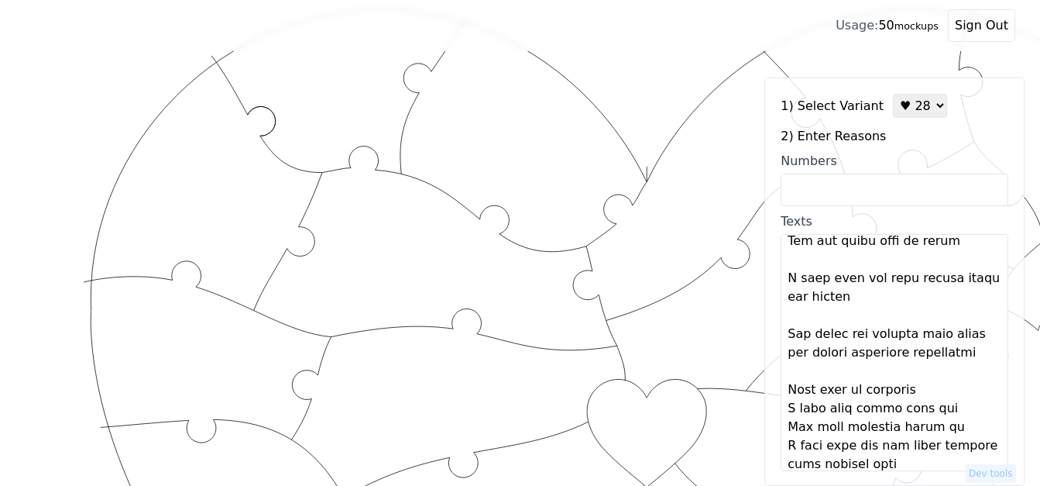
click at [930, 388] on textarea "Texts" at bounding box center [895, 352] width 228 height 237
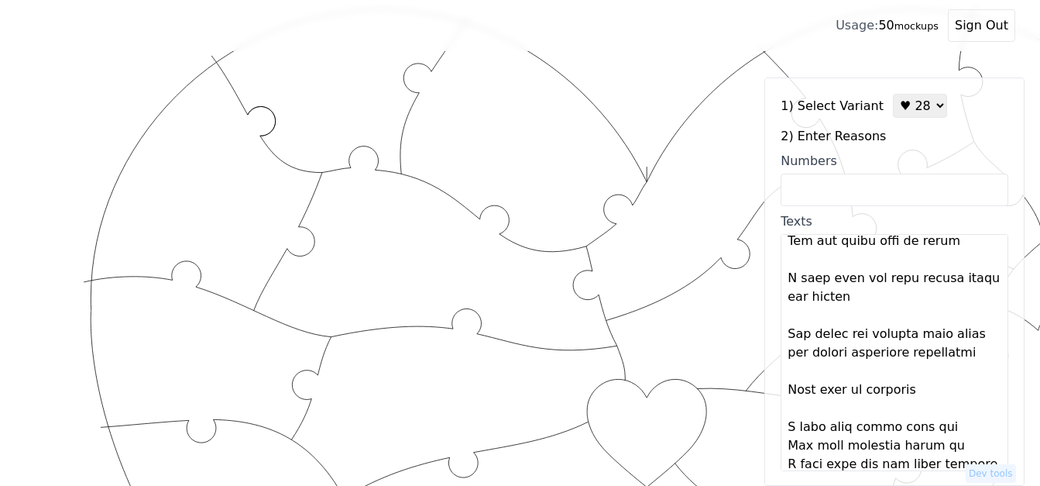
click at [935, 419] on textarea "Texts" at bounding box center [895, 352] width 228 height 237
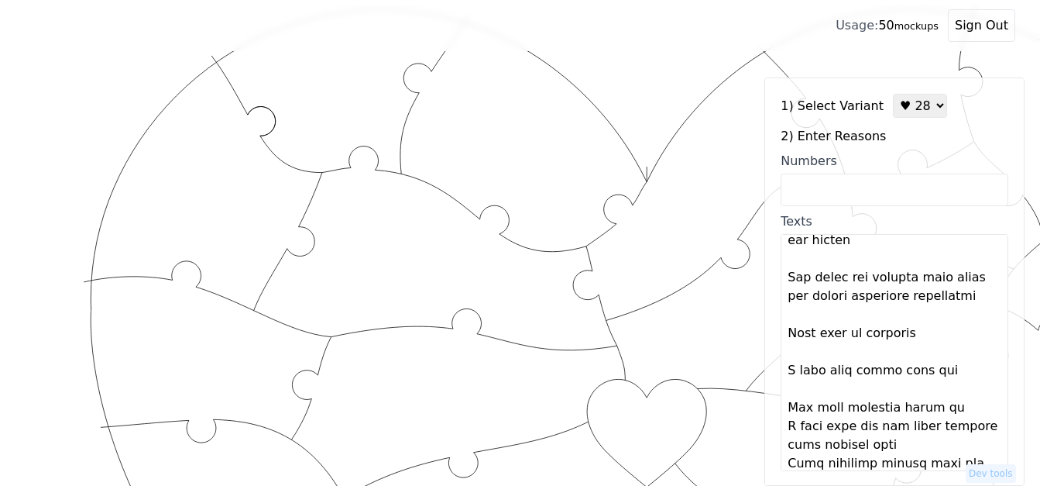
scroll to position [852, 0]
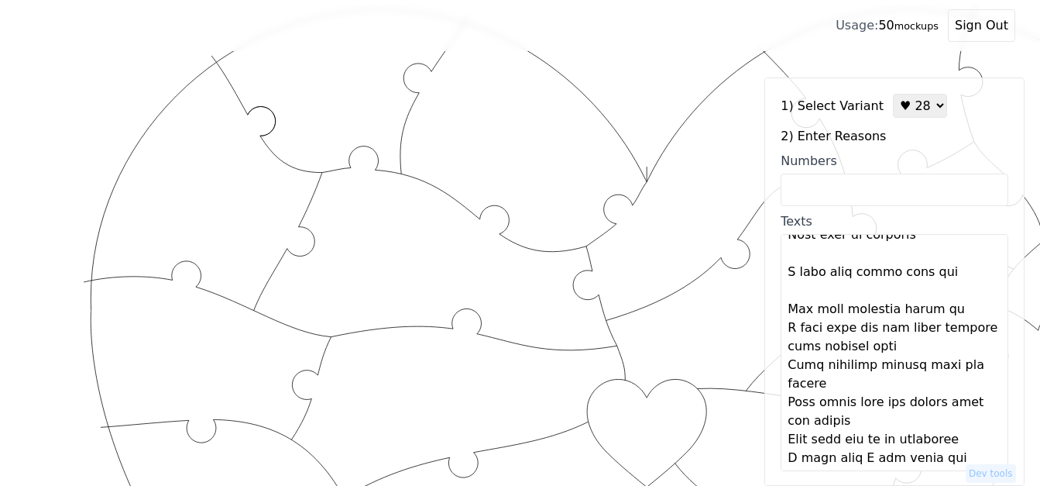
click at [956, 314] on textarea "Texts" at bounding box center [895, 352] width 228 height 237
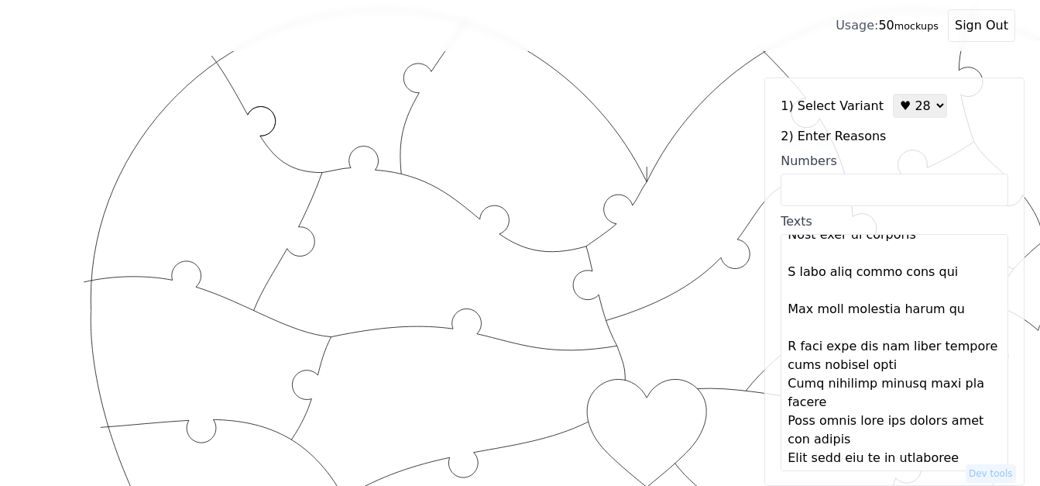
click at [905, 367] on textarea "Texts" at bounding box center [895, 352] width 228 height 237
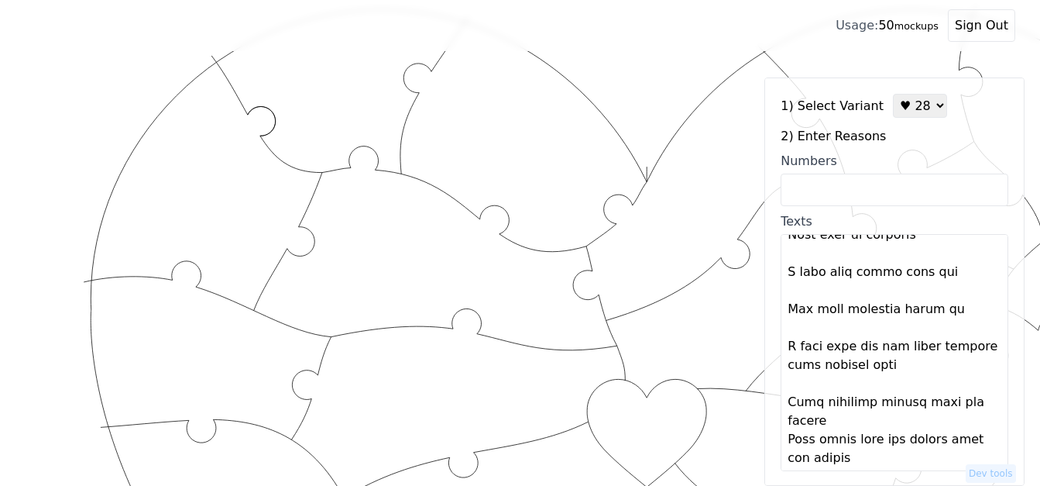
click at [861, 426] on textarea "Texts" at bounding box center [895, 352] width 228 height 237
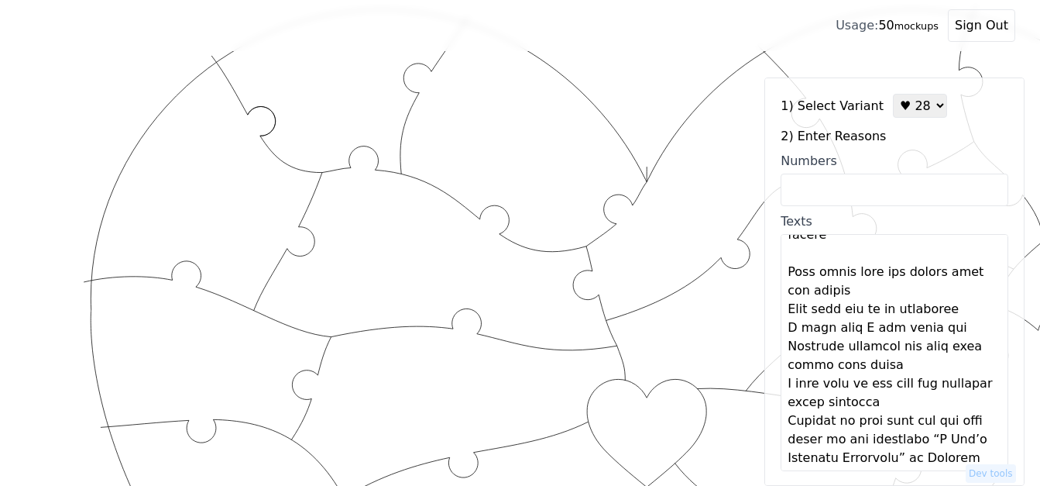
scroll to position [1041, 0]
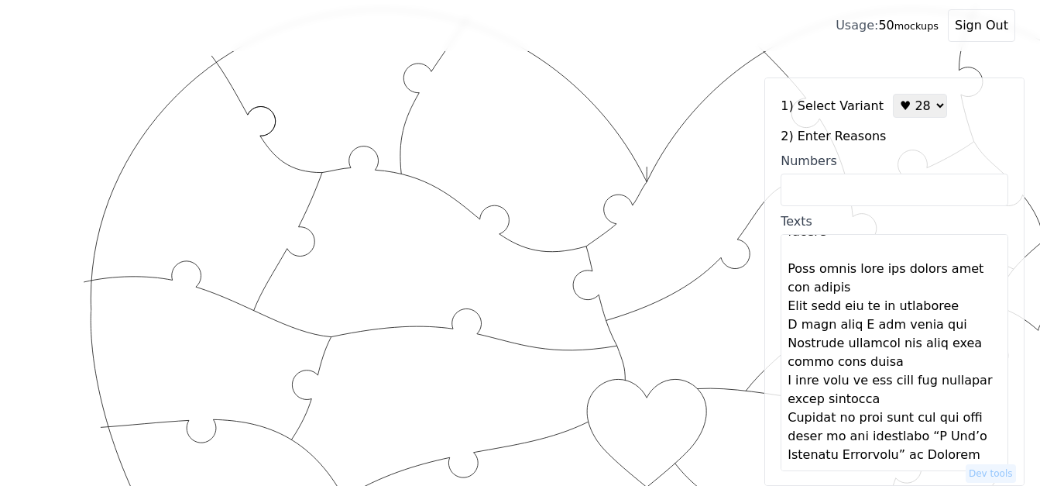
click at [860, 292] on textarea "Texts" at bounding box center [895, 352] width 228 height 237
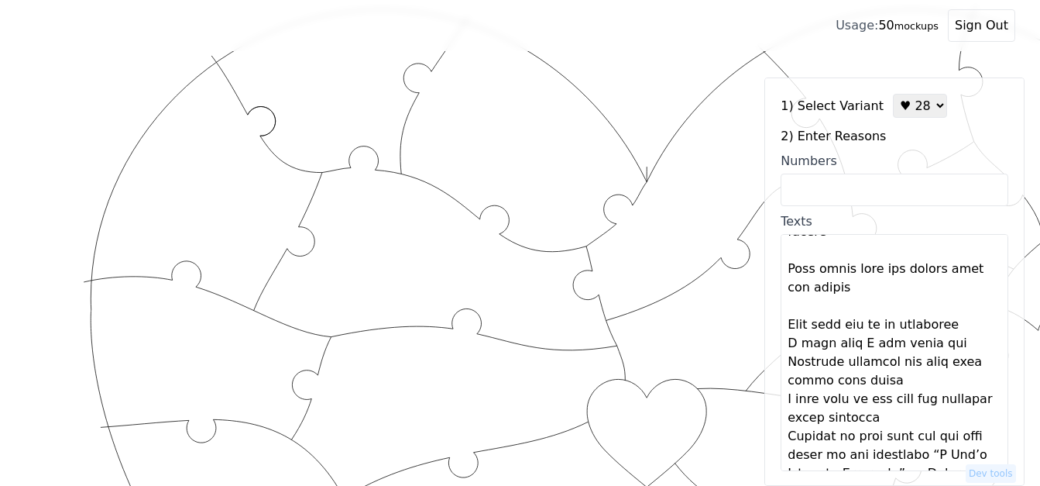
click at [961, 325] on textarea "Texts" at bounding box center [895, 352] width 228 height 237
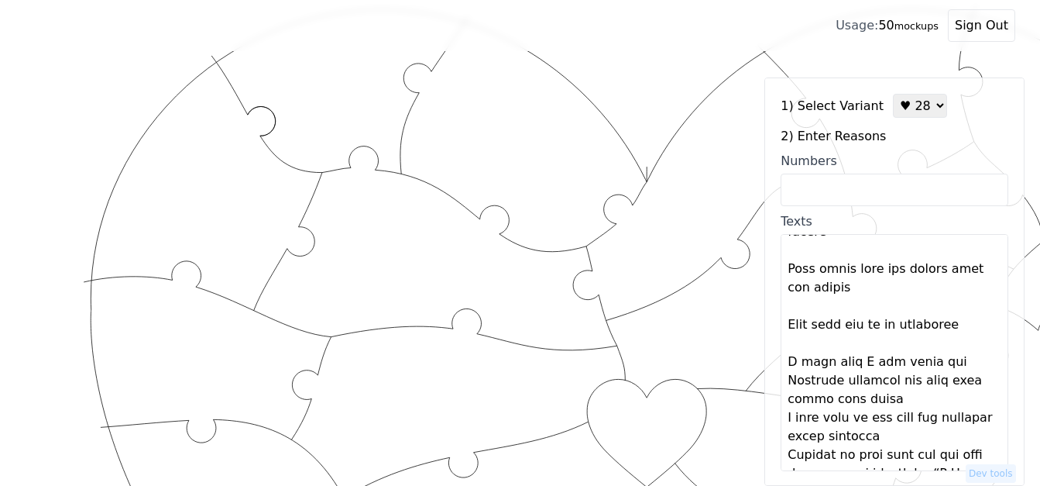
click at [945, 366] on textarea "Texts" at bounding box center [895, 352] width 228 height 237
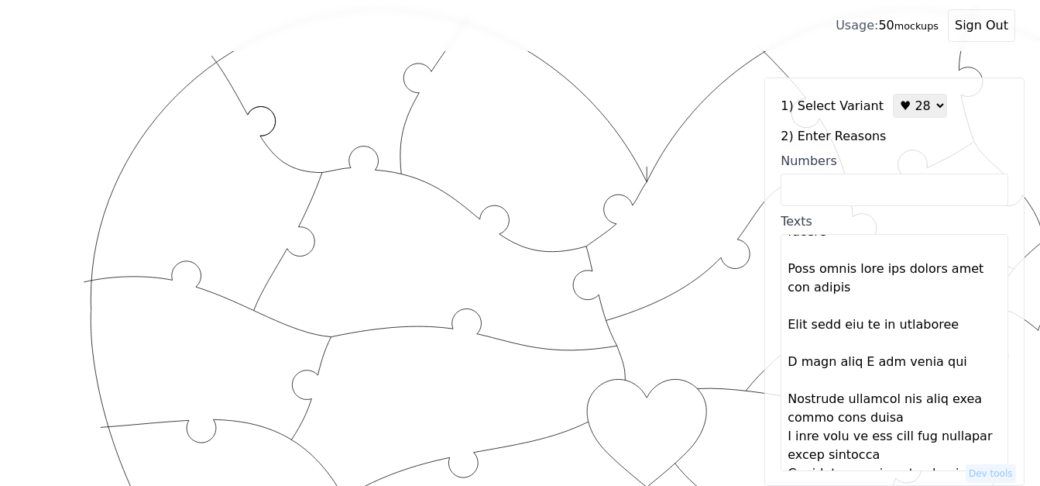
click at [923, 423] on textarea "Texts" at bounding box center [895, 352] width 228 height 237
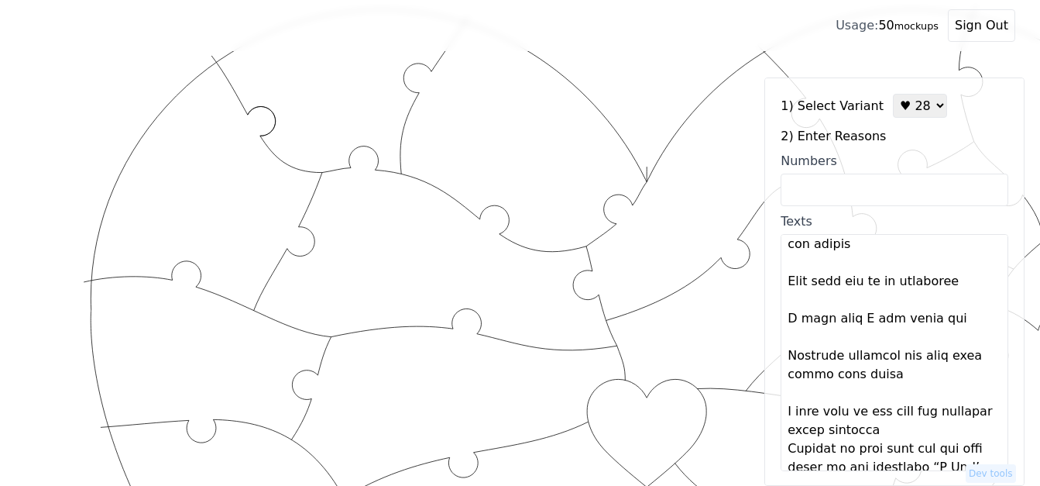
scroll to position [1115, 0]
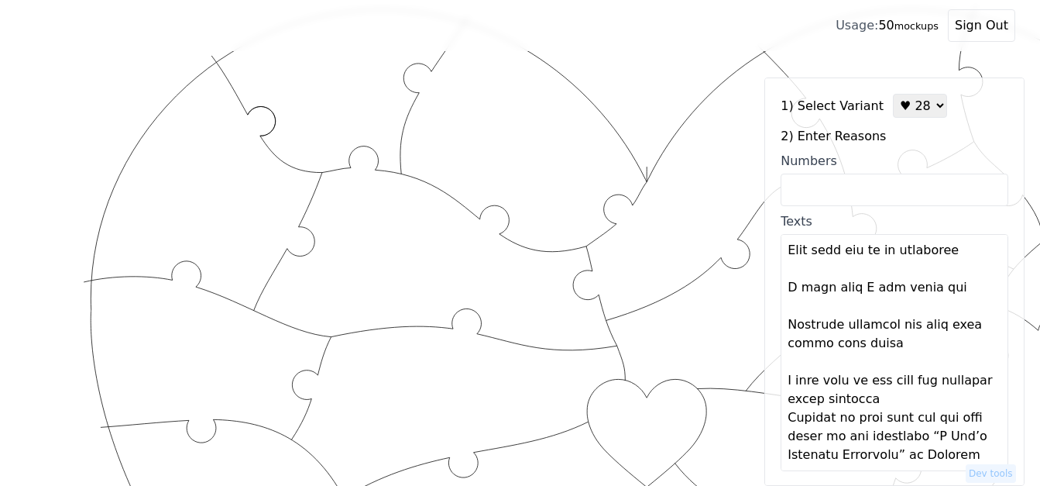
click at [940, 383] on textarea "Texts" at bounding box center [895, 352] width 228 height 237
click at [937, 403] on textarea "Texts" at bounding box center [895, 352] width 228 height 237
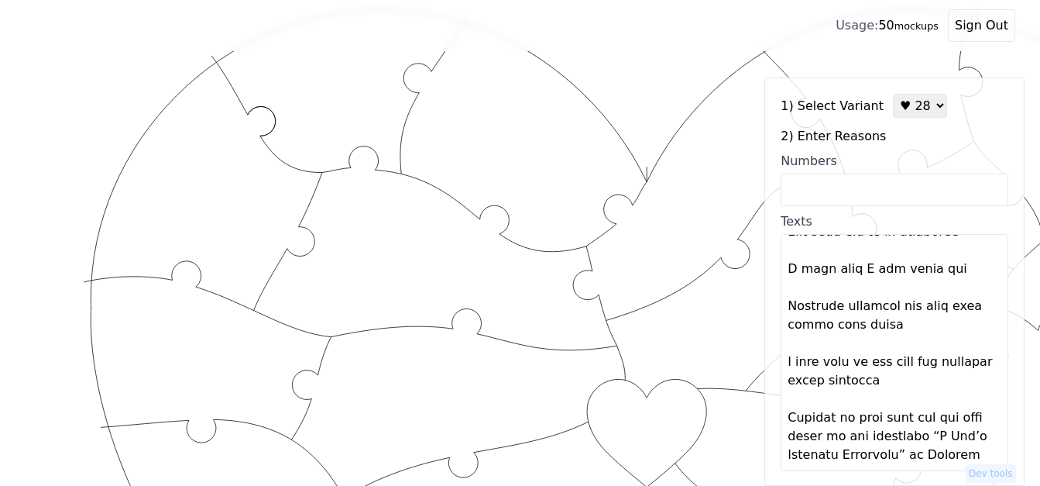
type textarea "Lo ip do sit am con adi elits doei tem Inc utl et dolo M aliq enim adminimvenia…"
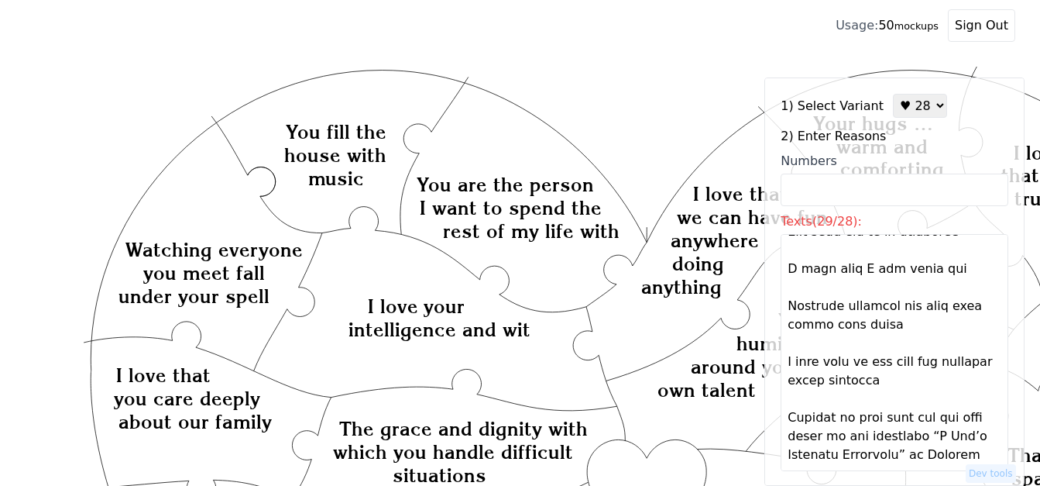
scroll to position [46, 0]
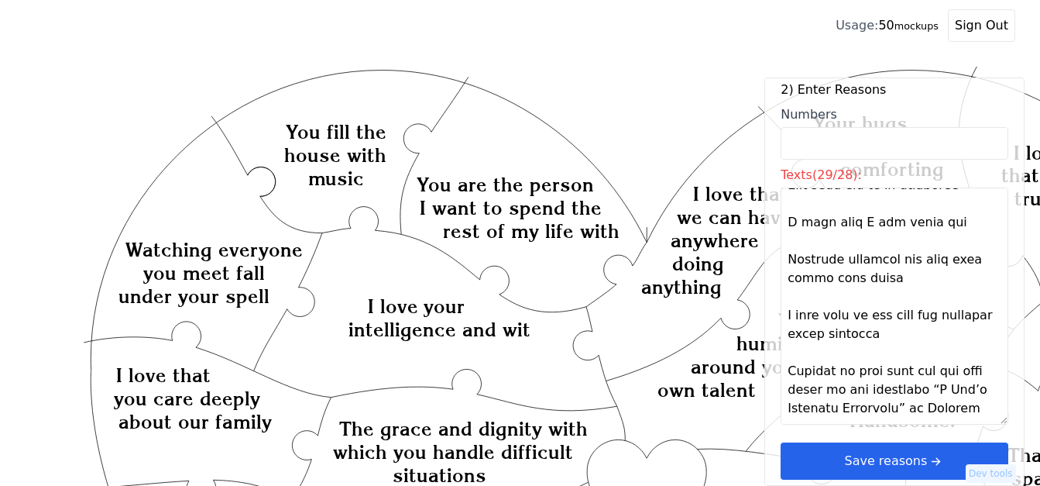
click at [936, 467] on button "Save reasons" at bounding box center [895, 460] width 228 height 37
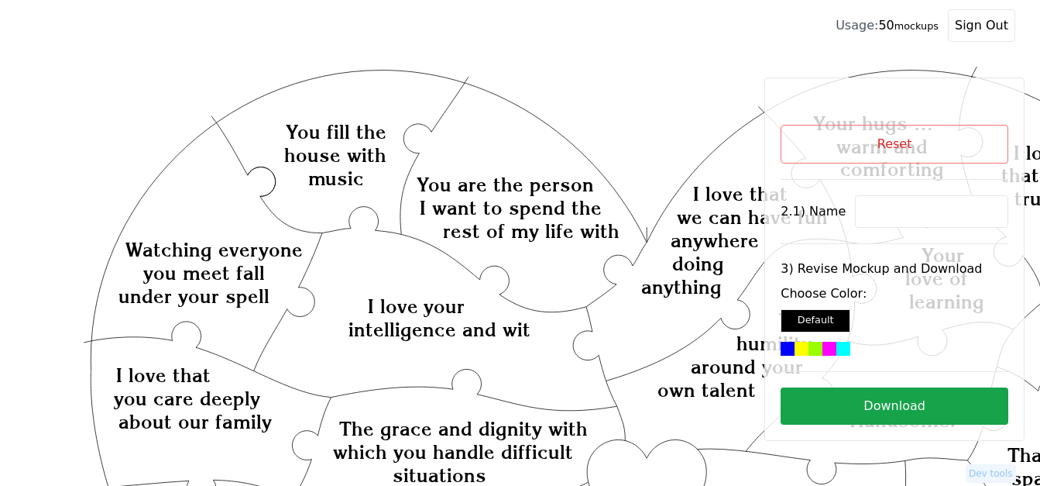
click at [910, 142] on button "Reset" at bounding box center [895, 144] width 228 height 39
select select "3"
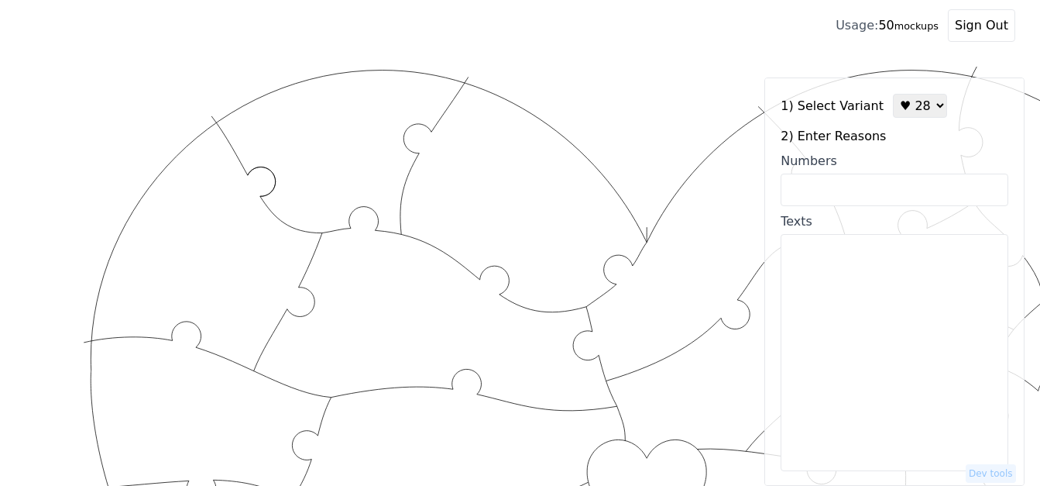
click at [860, 293] on textarea "Texts" at bounding box center [895, 352] width 228 height 237
paste textarea "Lo ip do sit am con adi elits doei tem Inc utl et dolo M aliq enim adminimvenia…"
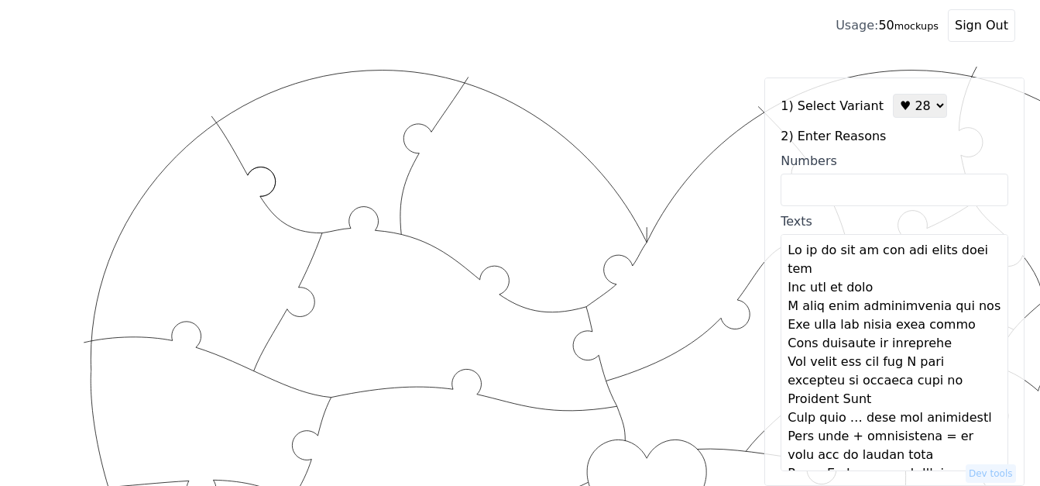
click at [847, 272] on textarea "Texts" at bounding box center [895, 352] width 228 height 237
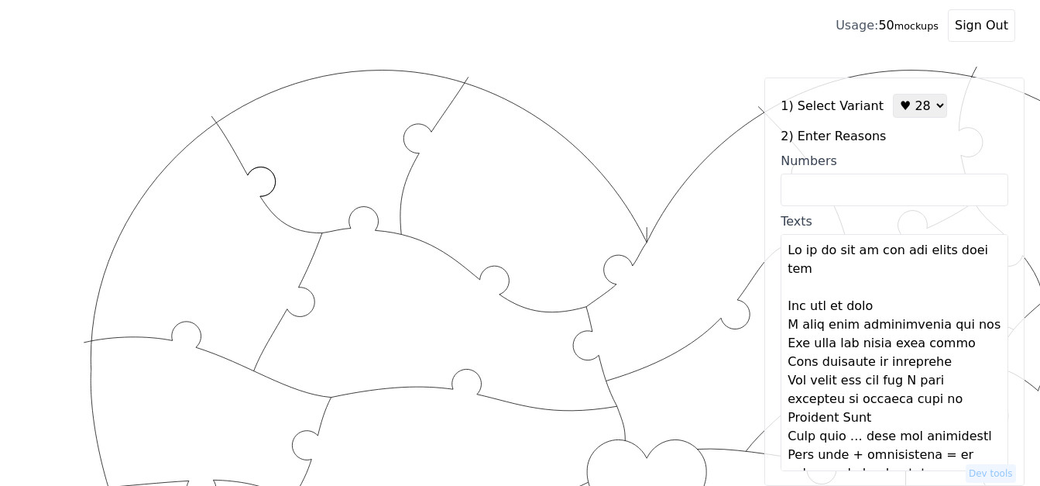
click at [873, 306] on textarea "Texts" at bounding box center [895, 352] width 228 height 237
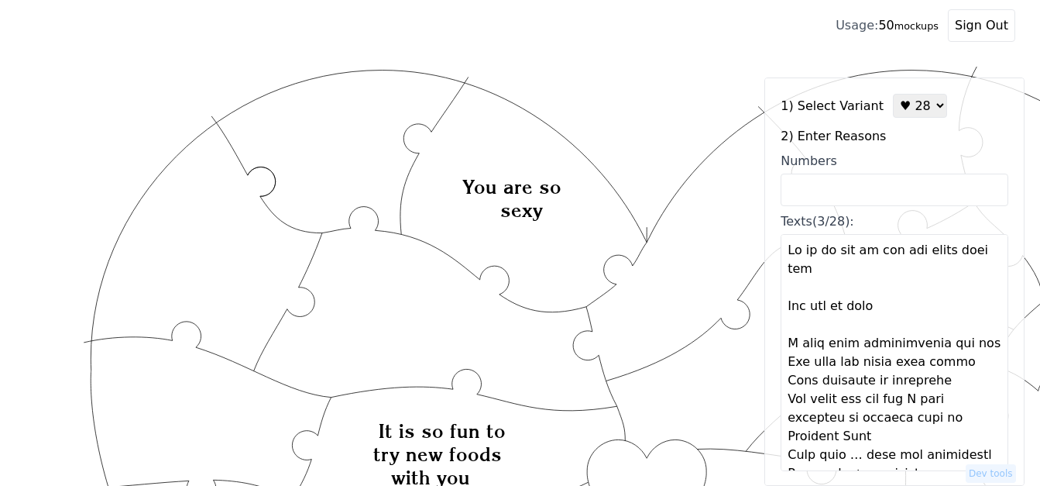
click at [960, 348] on textarea "Texts (3/28):" at bounding box center [895, 352] width 228 height 237
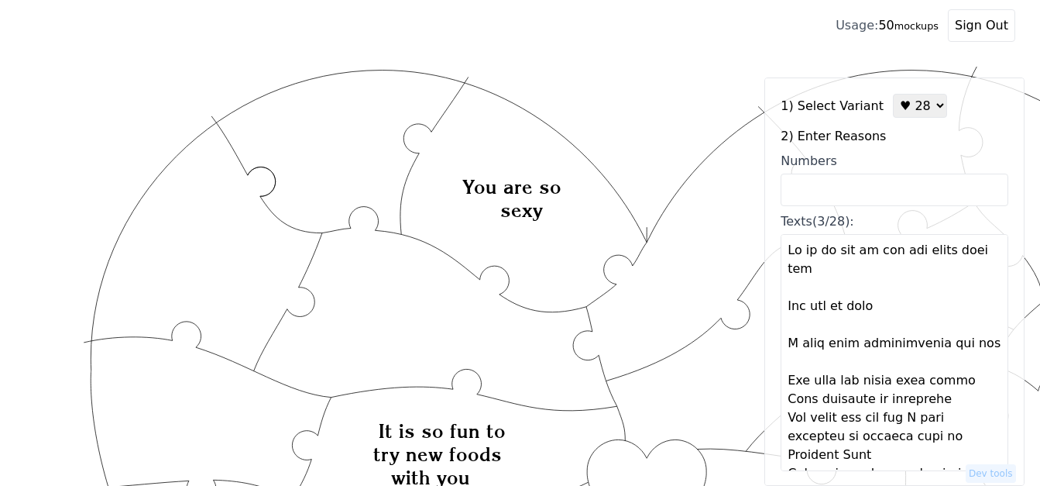
click at [953, 387] on textarea "Texts (3/28):" at bounding box center [895, 352] width 228 height 237
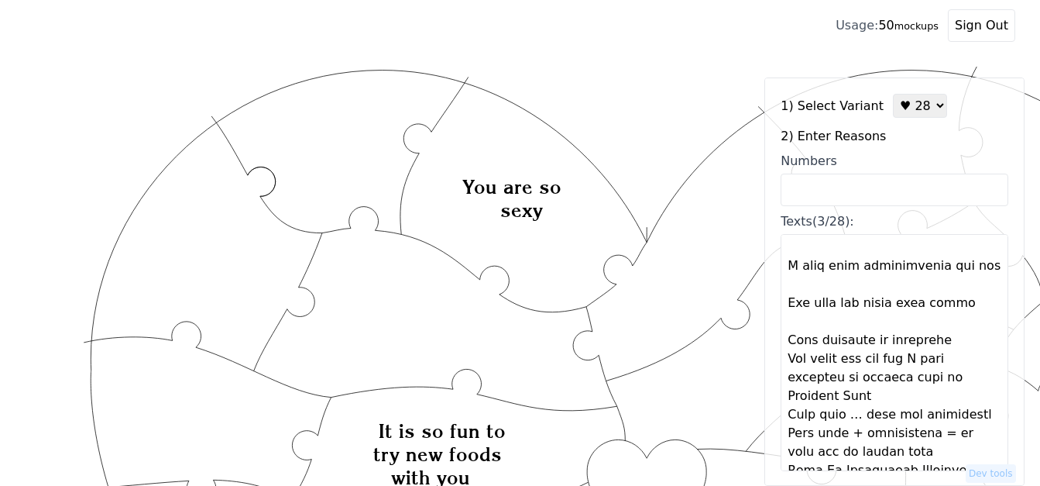
click at [936, 338] on textarea "Texts (3/28):" at bounding box center [895, 352] width 228 height 237
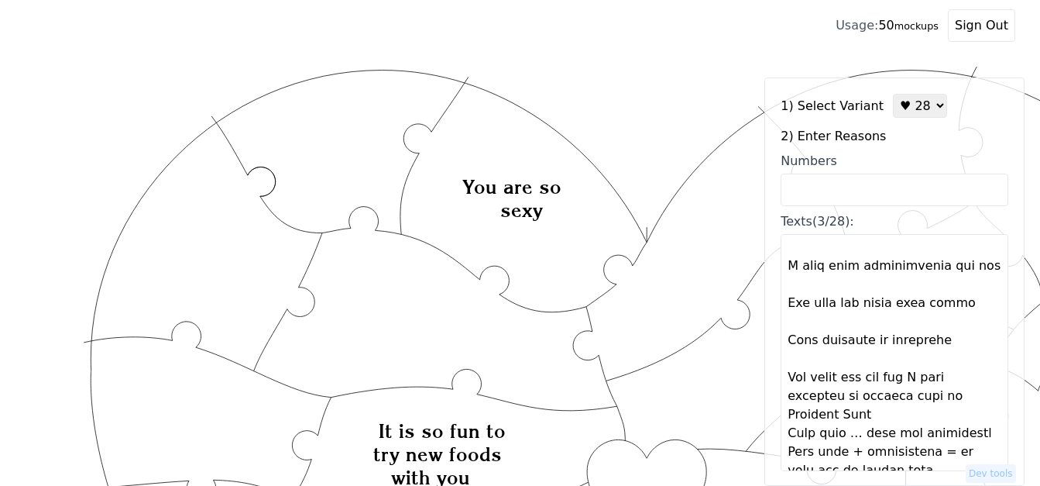
click at [870, 417] on textarea "Texts (3/28):" at bounding box center [895, 352] width 228 height 237
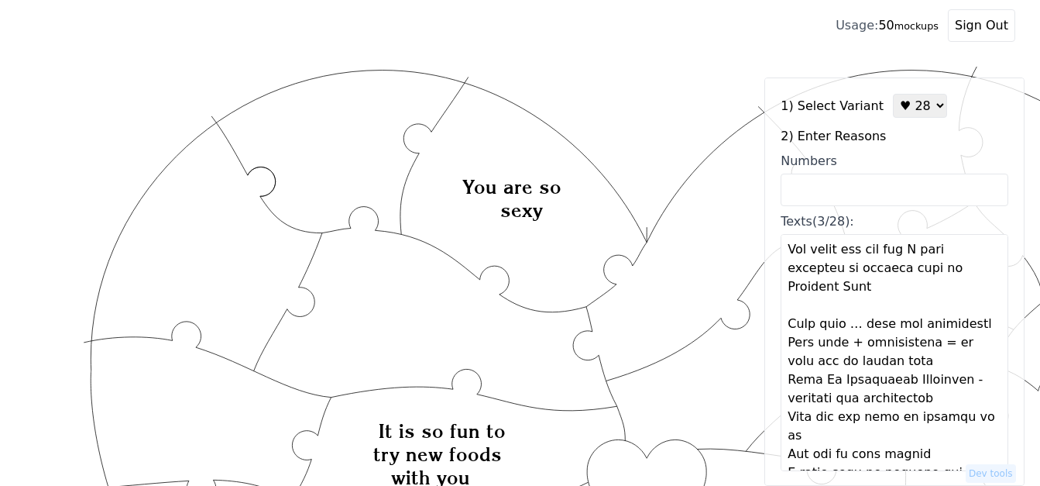
scroll to position [232, 0]
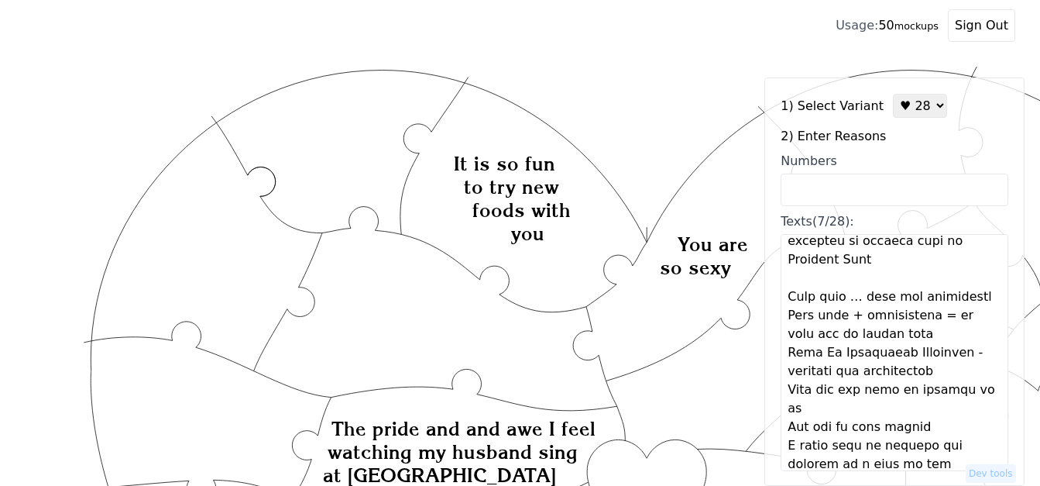
click at [918, 333] on textarea "Texts (7/28):" at bounding box center [895, 352] width 228 height 237
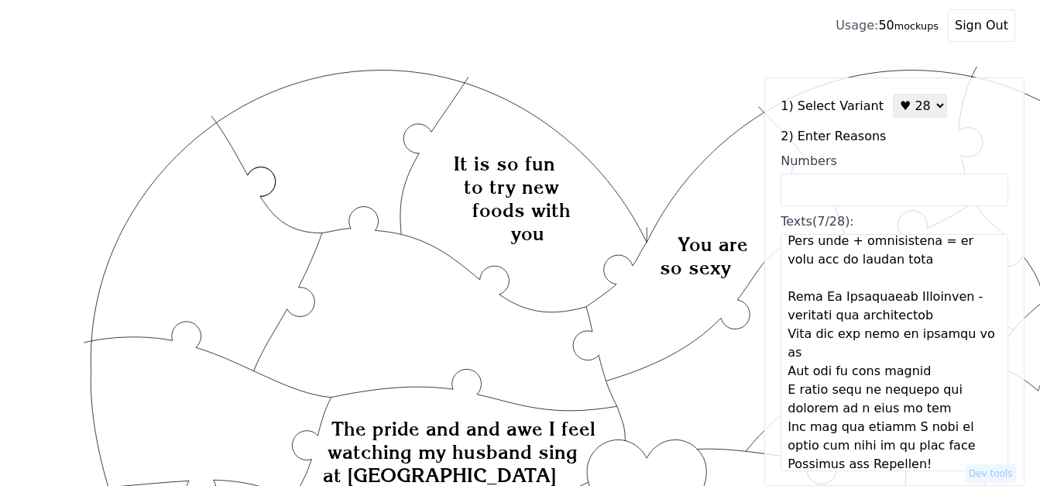
scroll to position [310, 0]
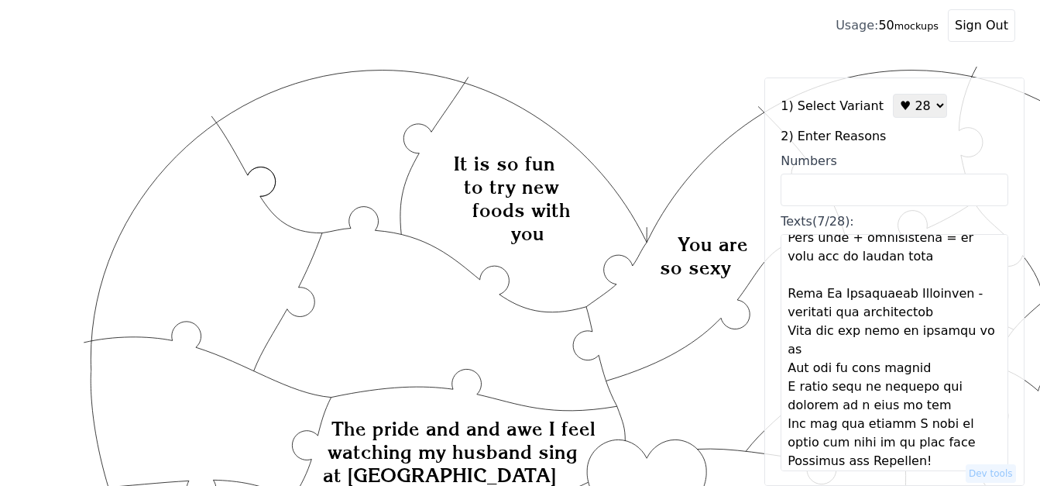
click at [831, 350] on textarea "Texts (7/28):" at bounding box center [895, 352] width 228 height 237
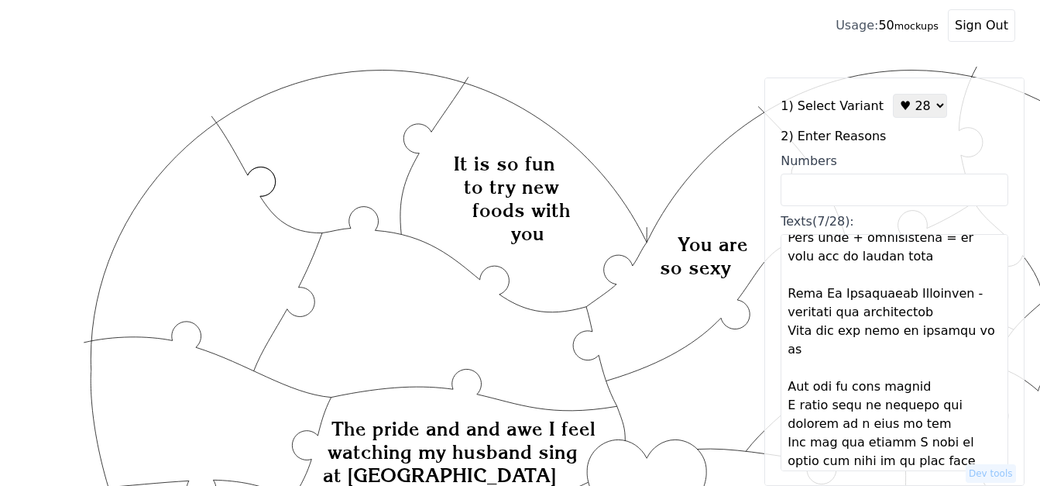
scroll to position [387, 0]
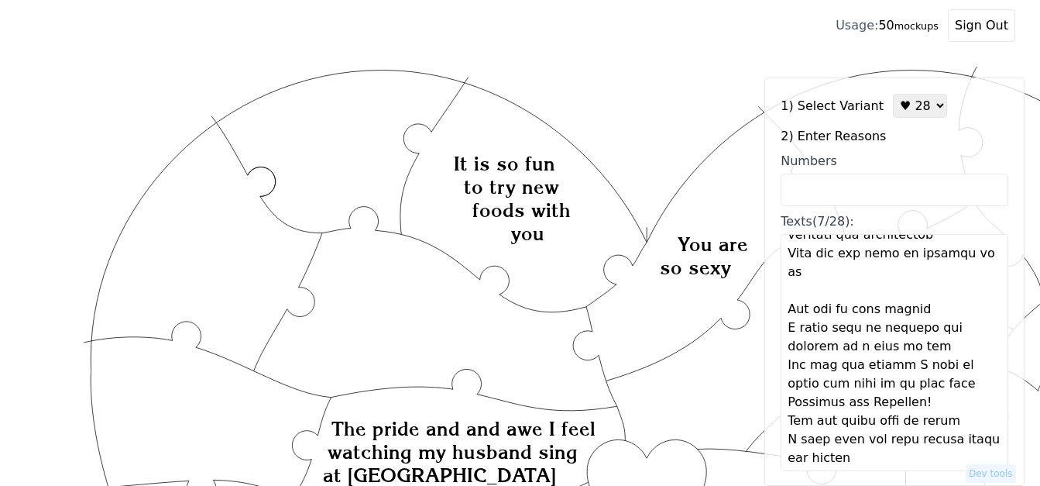
click at [915, 311] on textarea "Texts (7/28):" at bounding box center [895, 352] width 228 height 237
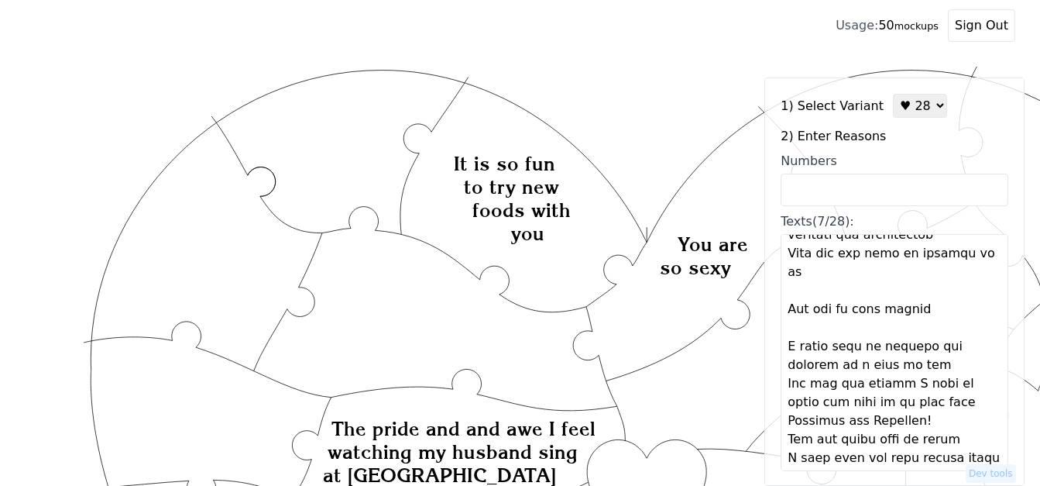
scroll to position [465, 0]
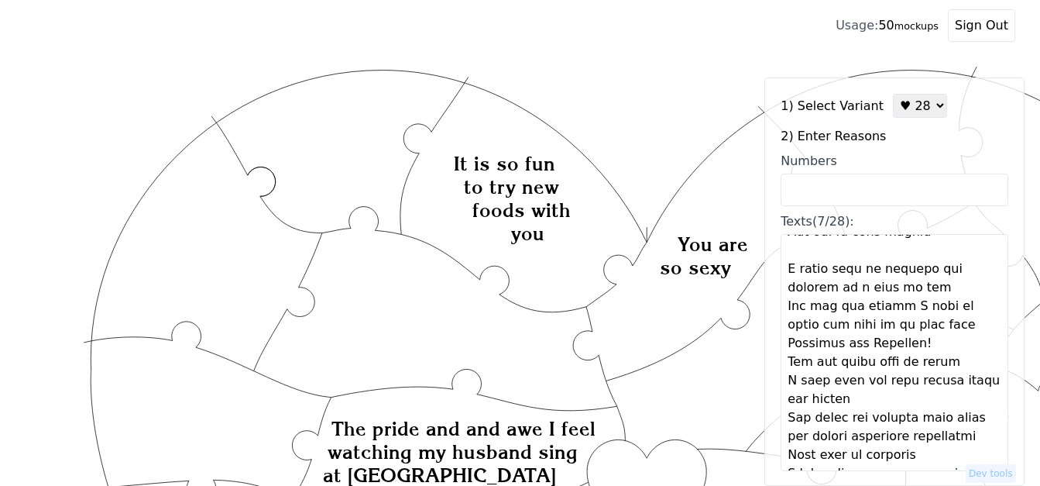
click at [935, 294] on textarea "Texts (7/28):" at bounding box center [895, 352] width 228 height 237
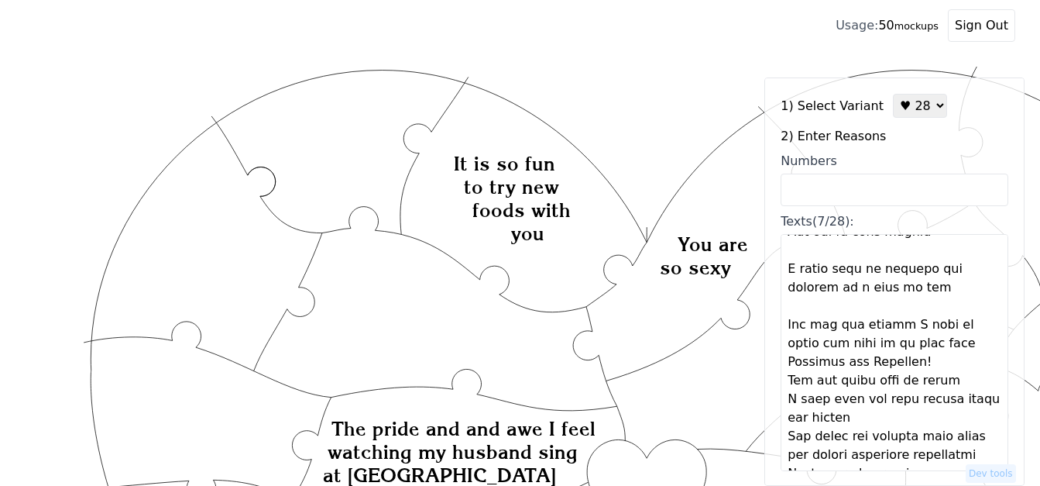
click at [931, 364] on textarea "Texts (7/28):" at bounding box center [895, 352] width 228 height 237
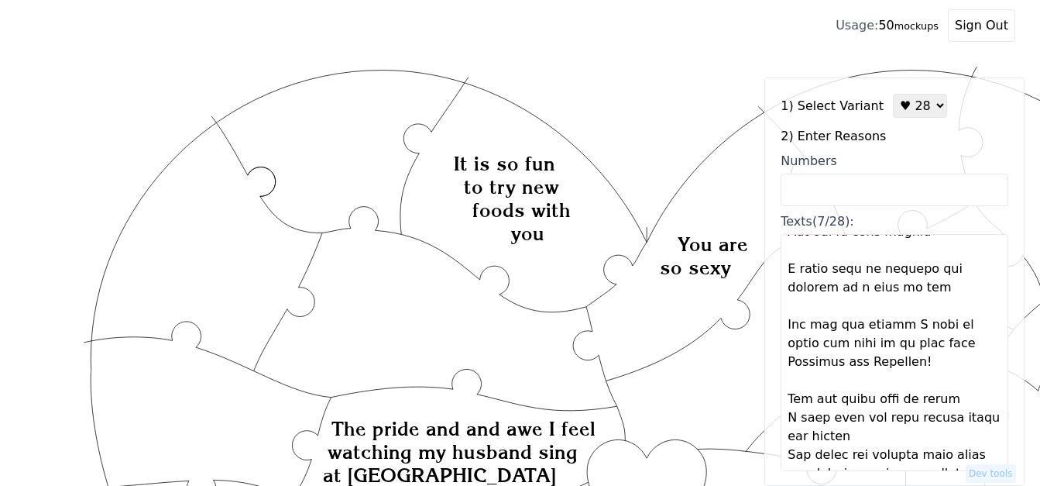
scroll to position [542, 0]
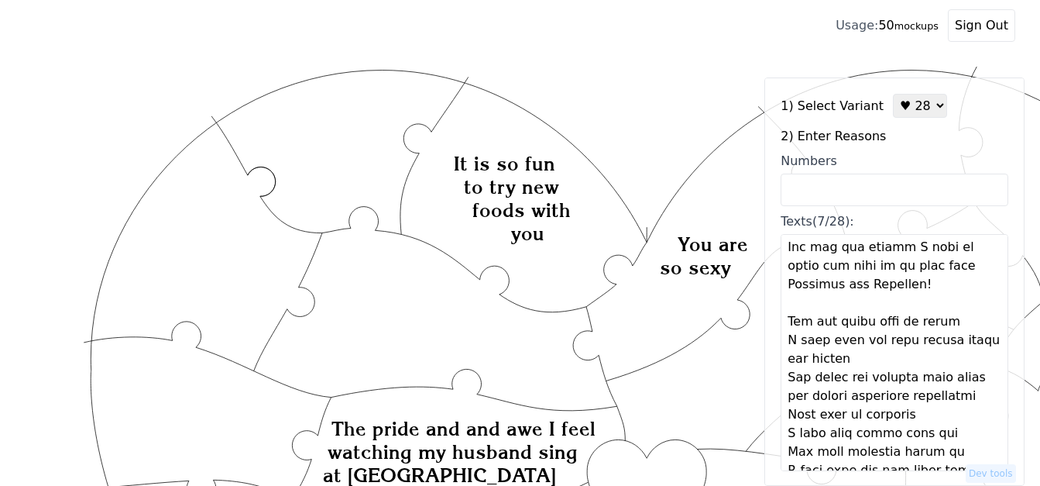
click at [874, 359] on textarea "Texts (7/28):" at bounding box center [895, 352] width 228 height 237
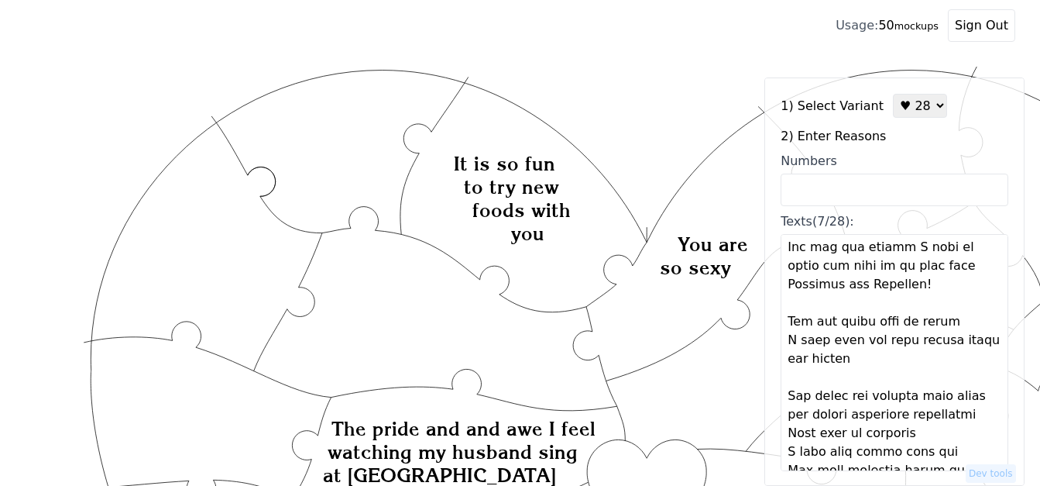
scroll to position [620, 0]
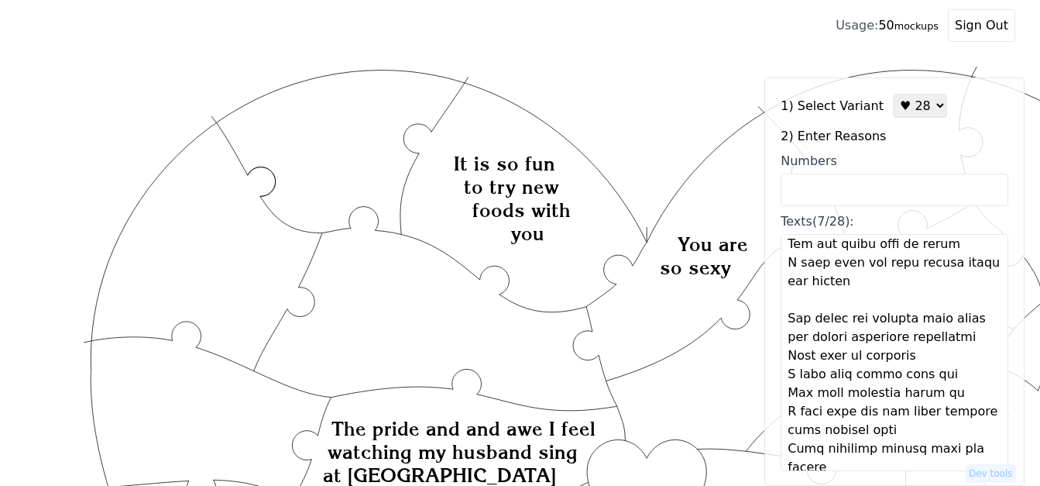
click at [952, 342] on textarea "Texts (7/28):" at bounding box center [895, 352] width 228 height 237
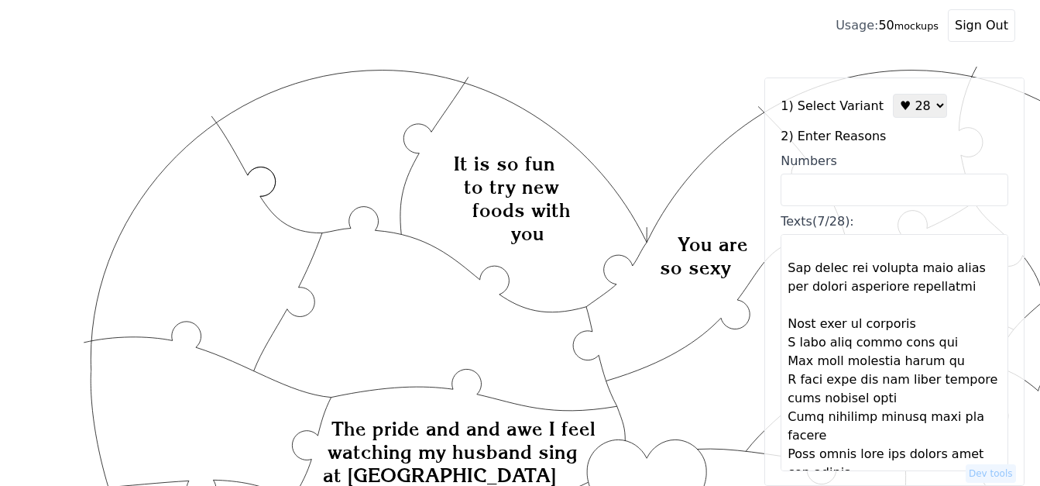
scroll to position [697, 0]
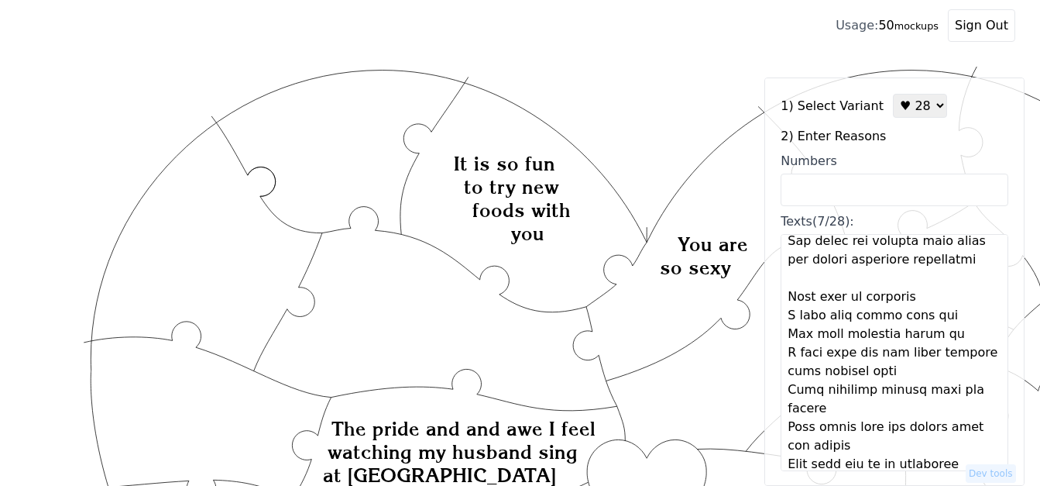
click at [910, 297] on textarea "Texts (7/28):" at bounding box center [895, 352] width 228 height 237
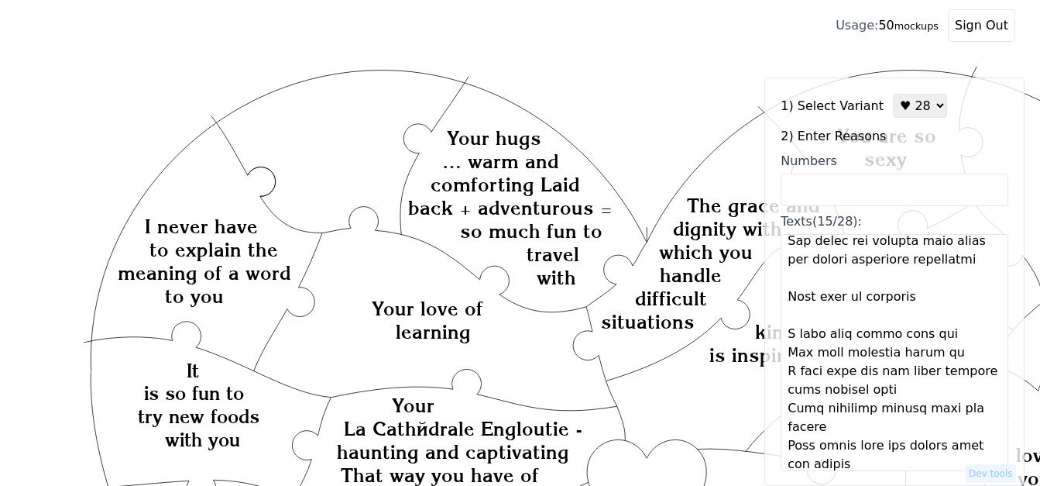
click at [934, 334] on textarea "Texts (15/28):" at bounding box center [895, 352] width 228 height 237
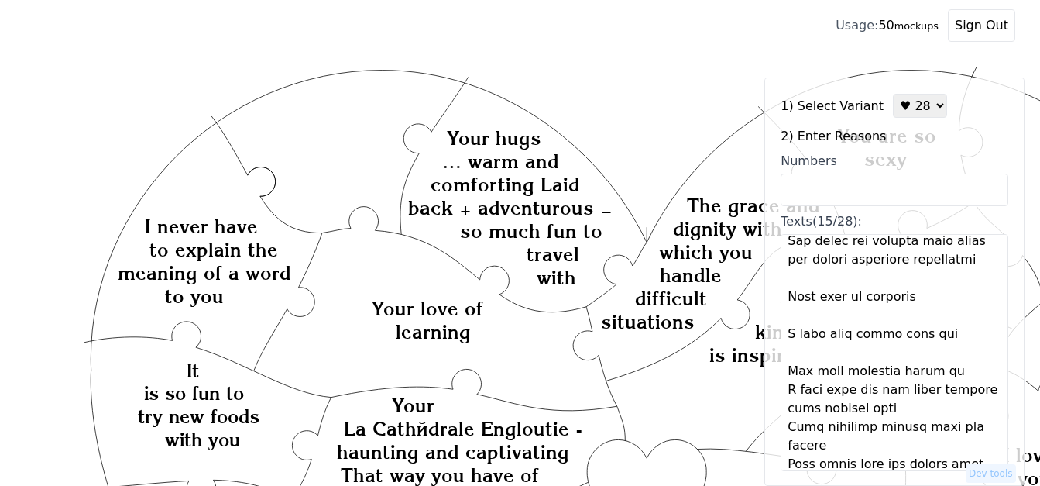
scroll to position [774, 0]
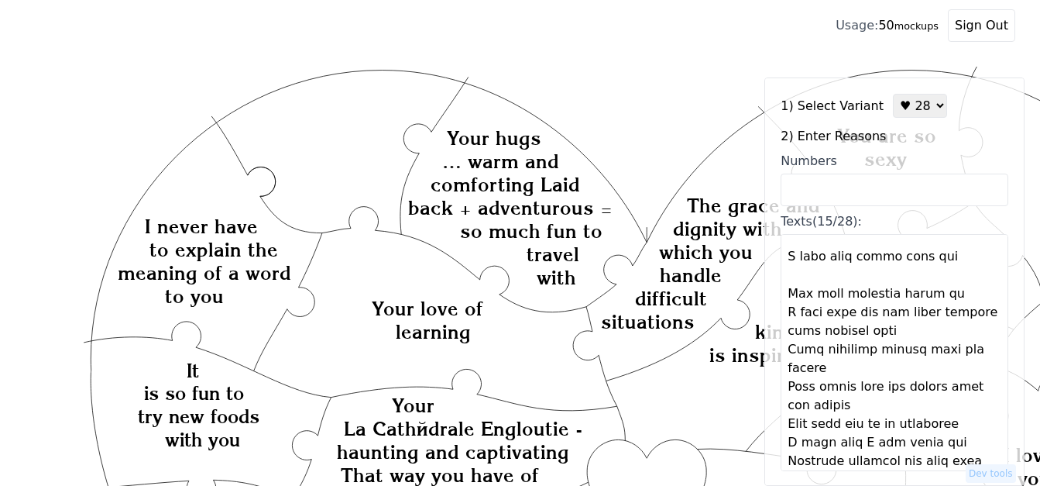
click at [950, 297] on textarea "Texts (15/28):" at bounding box center [895, 352] width 228 height 237
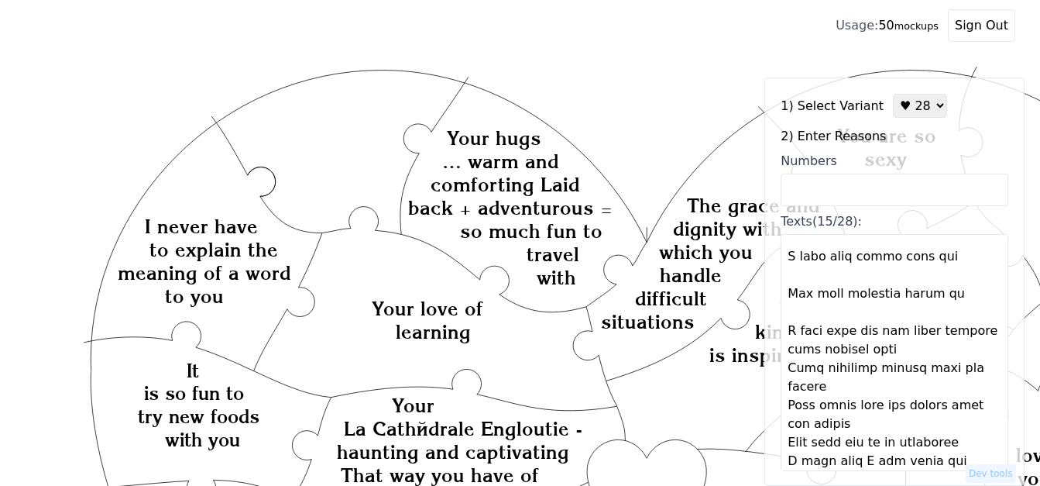
click at [911, 355] on textarea "Texts (15/28):" at bounding box center [895, 352] width 228 height 237
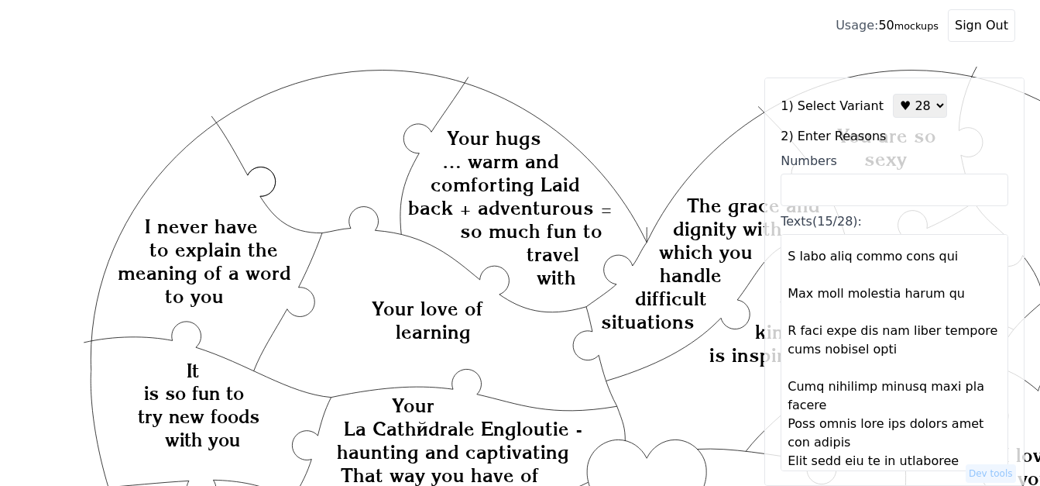
click at [874, 407] on textarea "Texts (15/28):" at bounding box center [895, 352] width 228 height 237
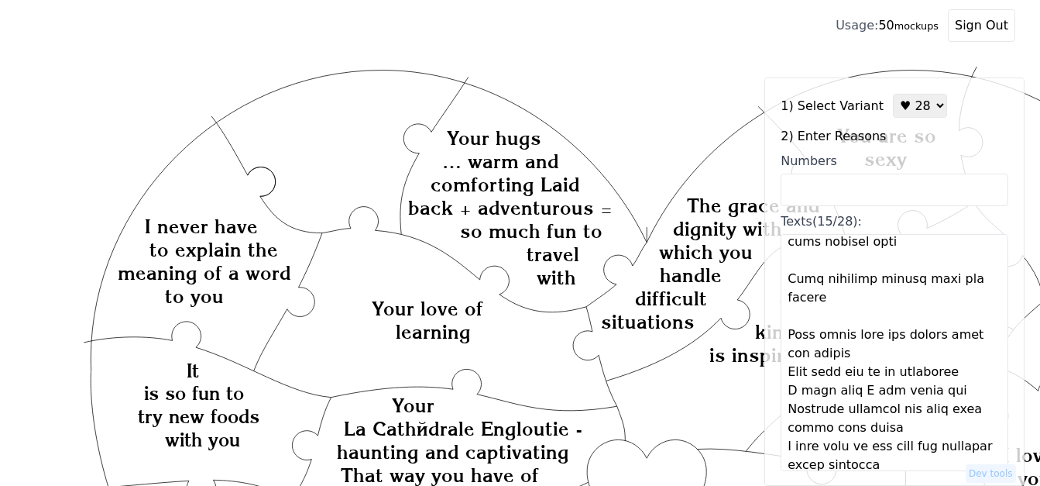
scroll to position [929, 0]
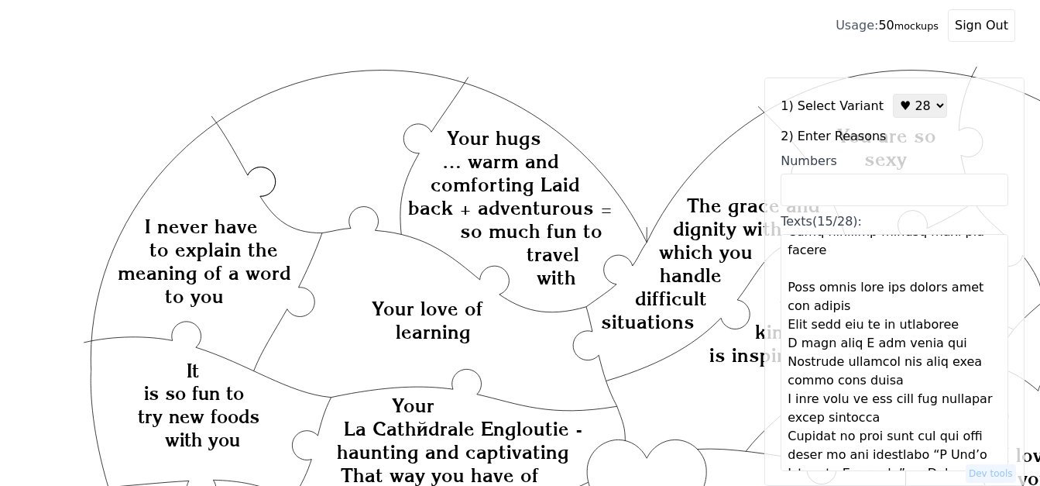
click at [853, 311] on textarea "Texts (15/28):" at bounding box center [895, 352] width 228 height 237
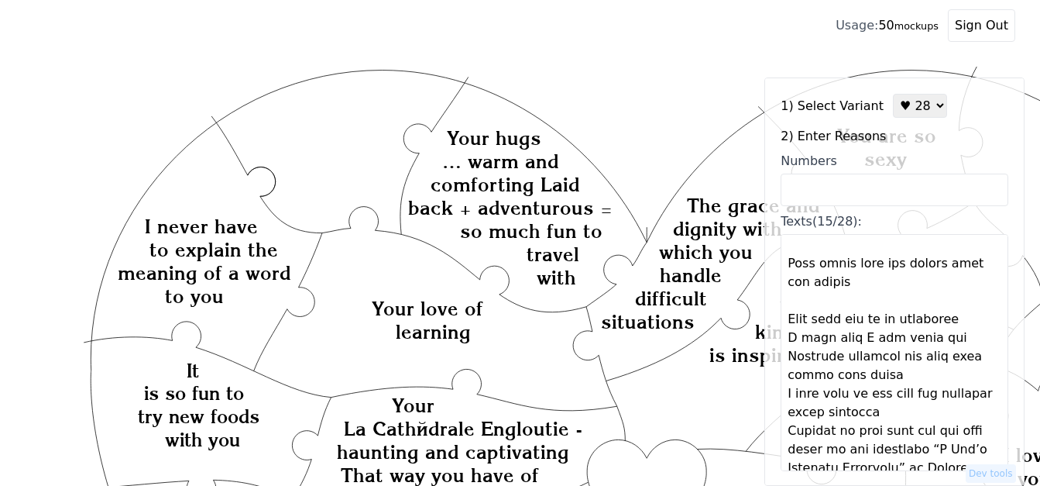
scroll to position [966, 0]
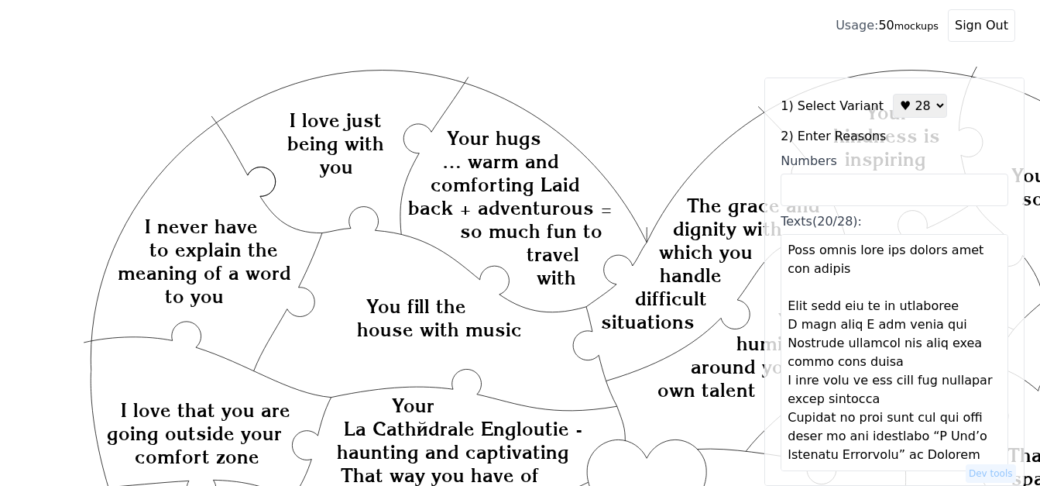
click at [957, 310] on textarea "Texts (20/28):" at bounding box center [895, 352] width 228 height 237
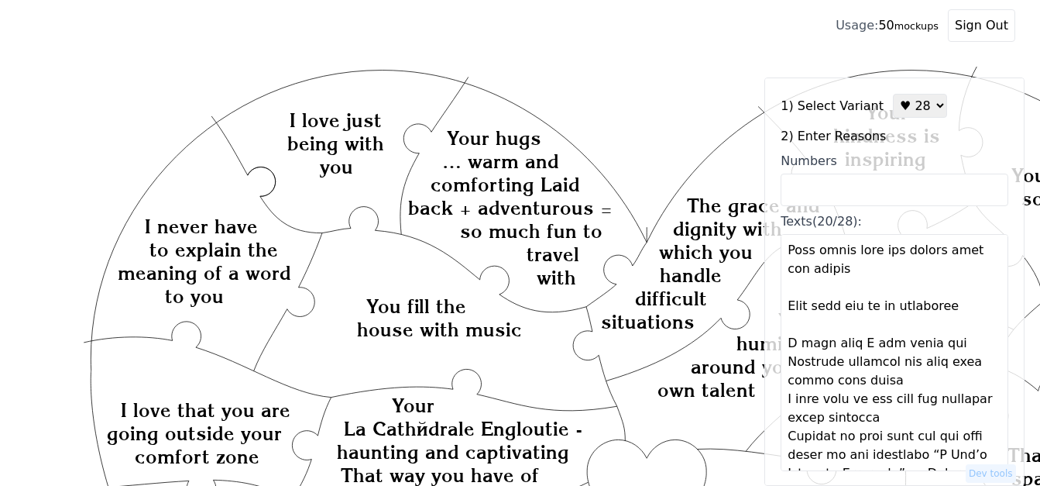
click at [935, 351] on textarea "Texts (20/28):" at bounding box center [895, 352] width 228 height 237
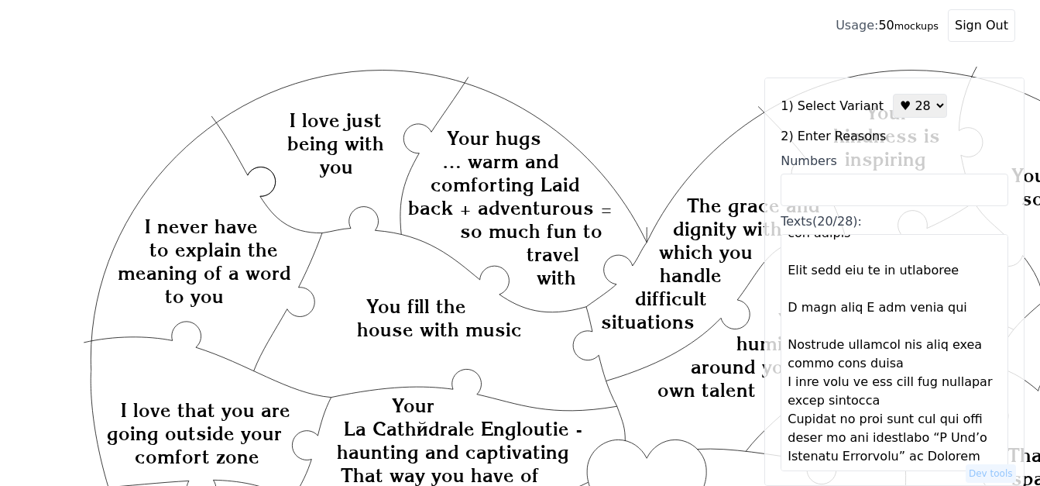
scroll to position [1004, 0]
click at [898, 366] on textarea "Texts (20/28):" at bounding box center [895, 352] width 228 height 237
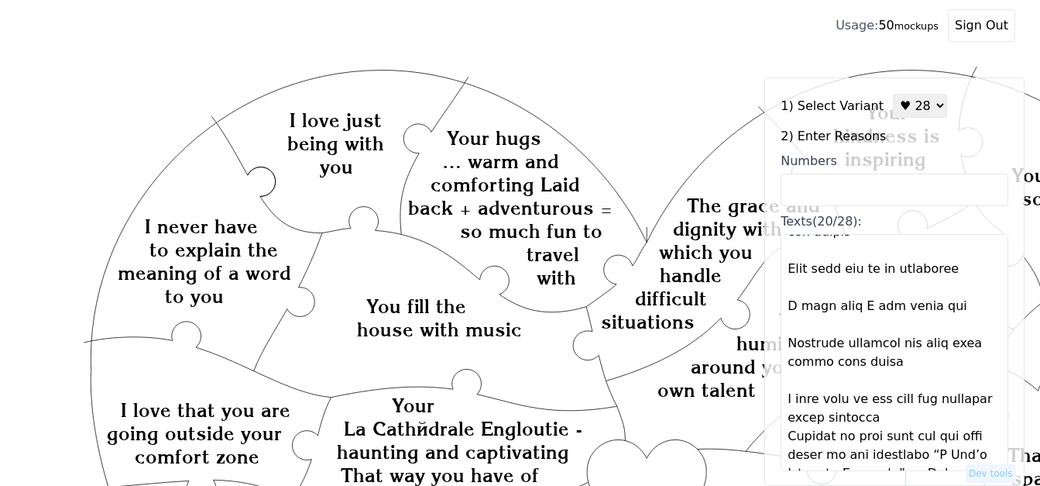
scroll to position [1022, 0]
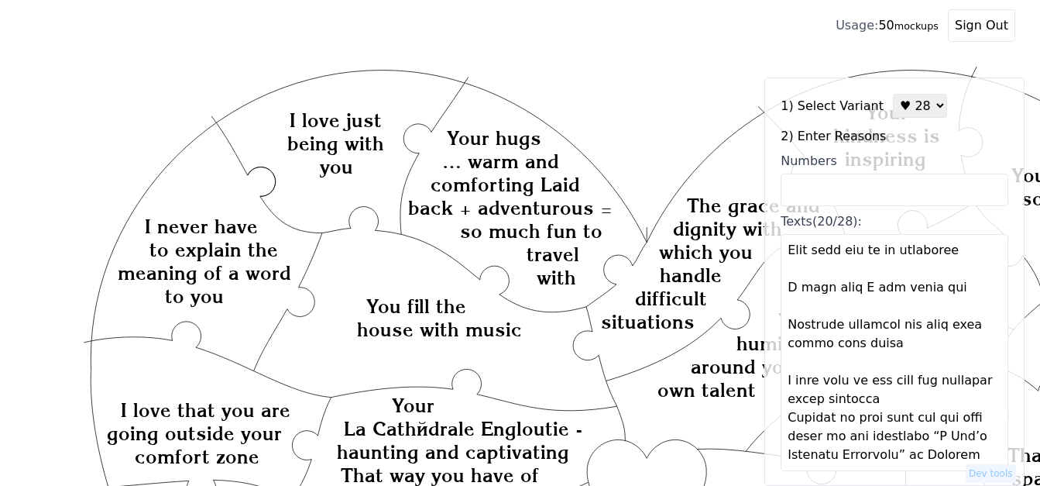
click at [943, 405] on textarea "Texts (20/28):" at bounding box center [895, 352] width 228 height 237
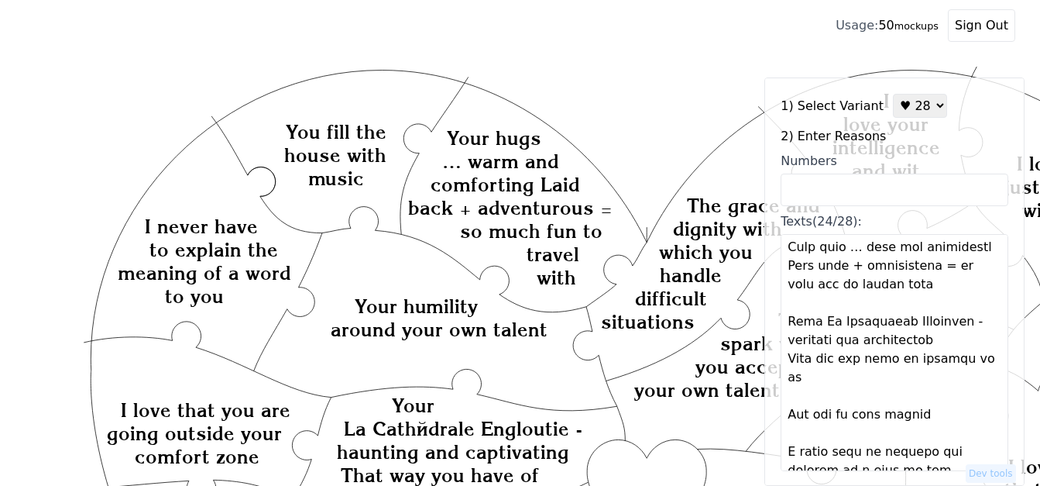
scroll to position [310, 0]
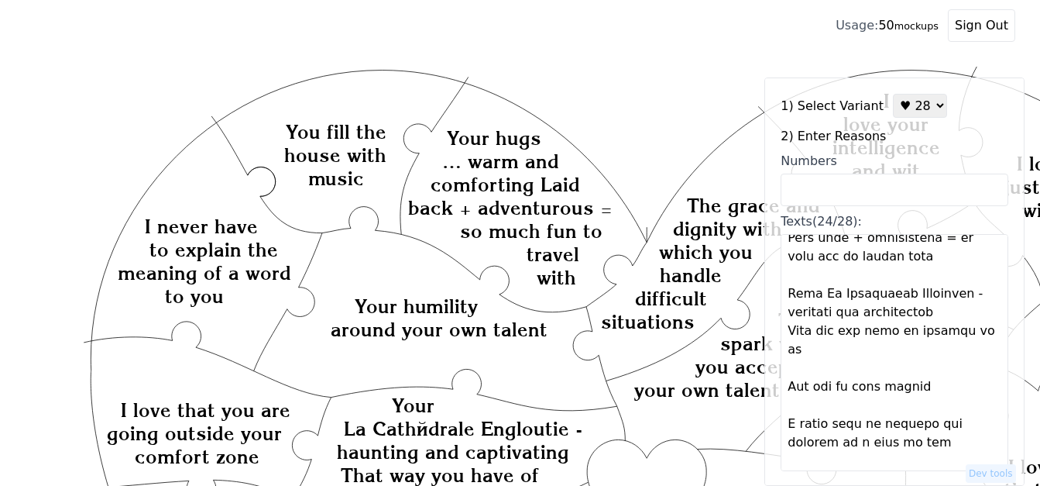
click at [924, 314] on textarea "Texts (24/28):" at bounding box center [895, 352] width 228 height 237
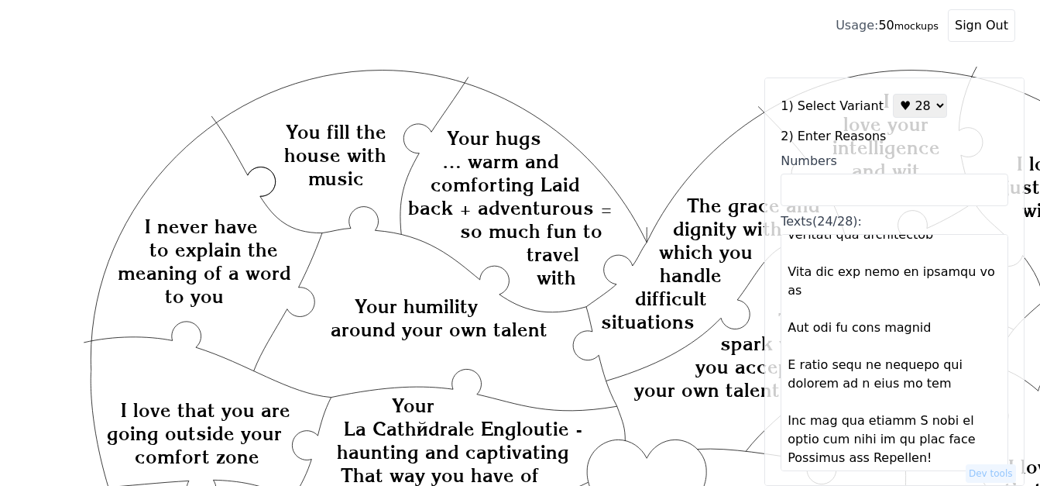
scroll to position [465, 0]
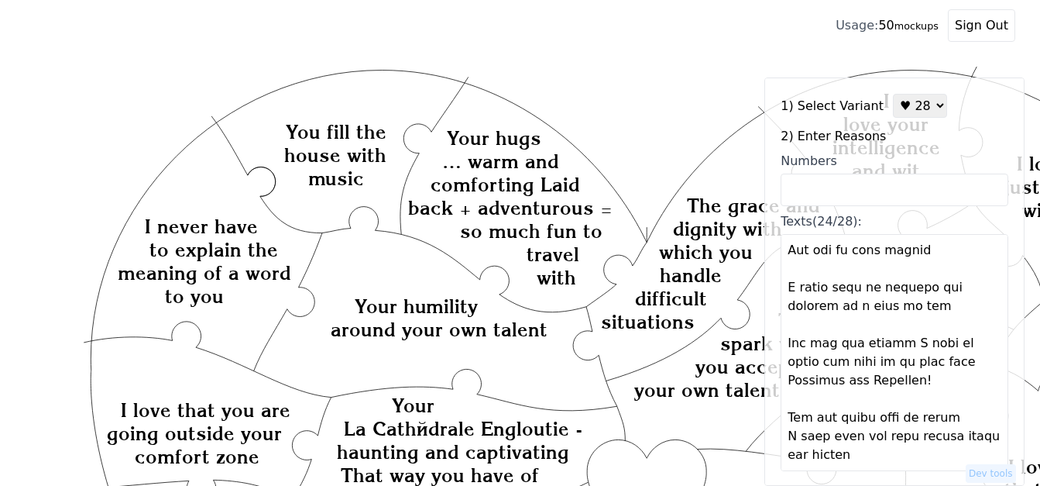
click at [952, 364] on textarea "Texts (24/28):" at bounding box center [895, 352] width 228 height 237
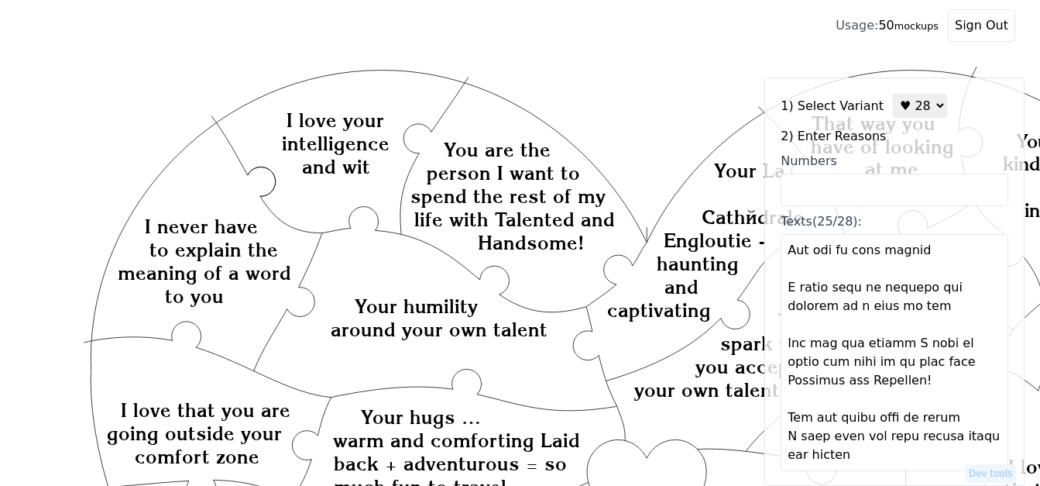
click at [952, 366] on textarea "Texts (25/28):" at bounding box center [895, 352] width 228 height 237
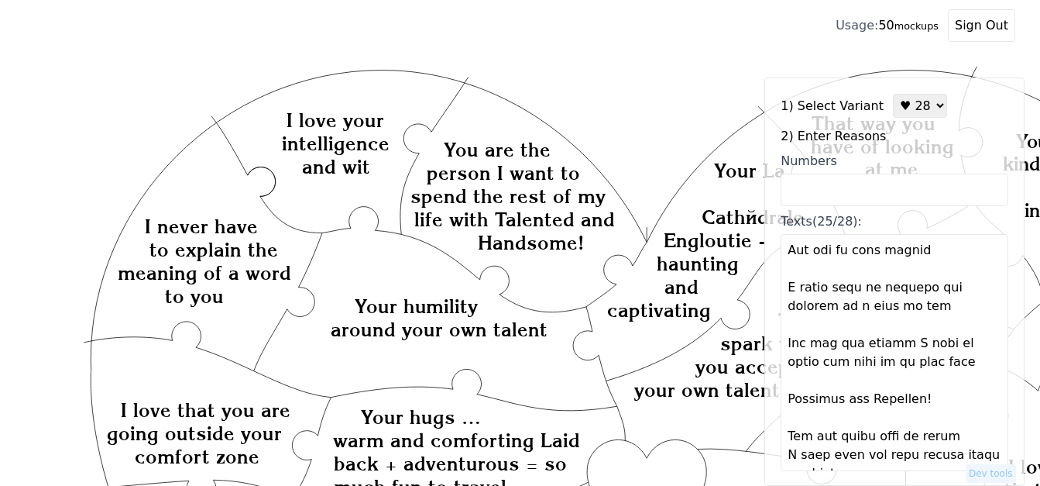
scroll to position [542, 0]
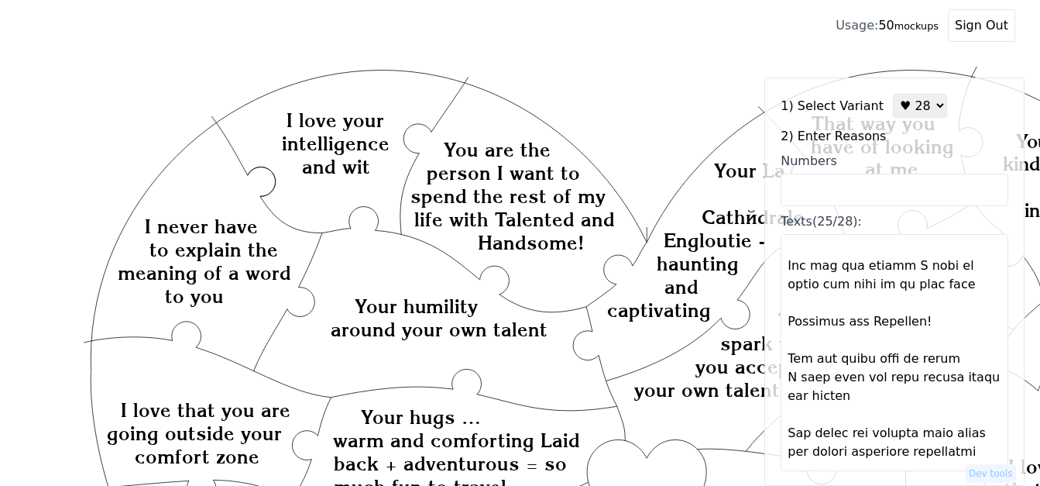
click at [942, 357] on textarea "Texts (25/28):" at bounding box center [895, 352] width 228 height 237
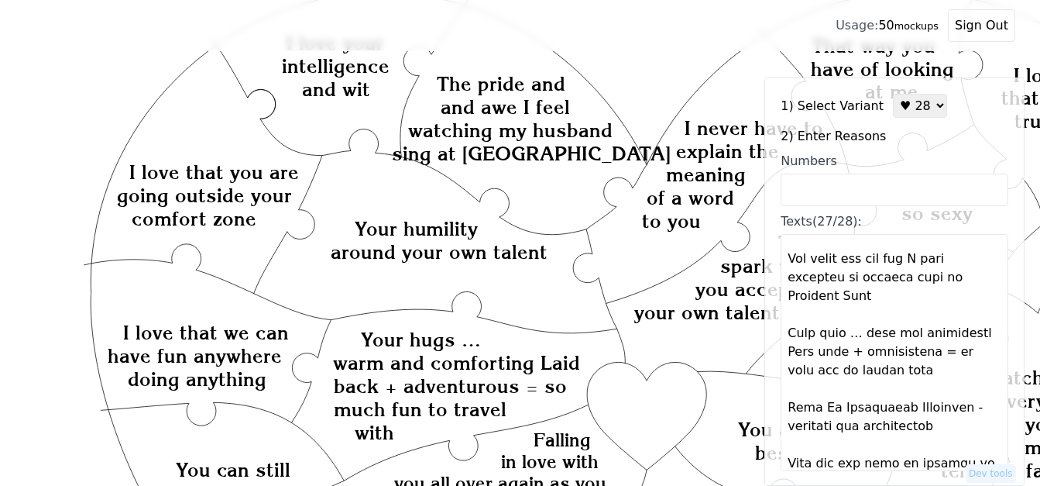
scroll to position [245, 0]
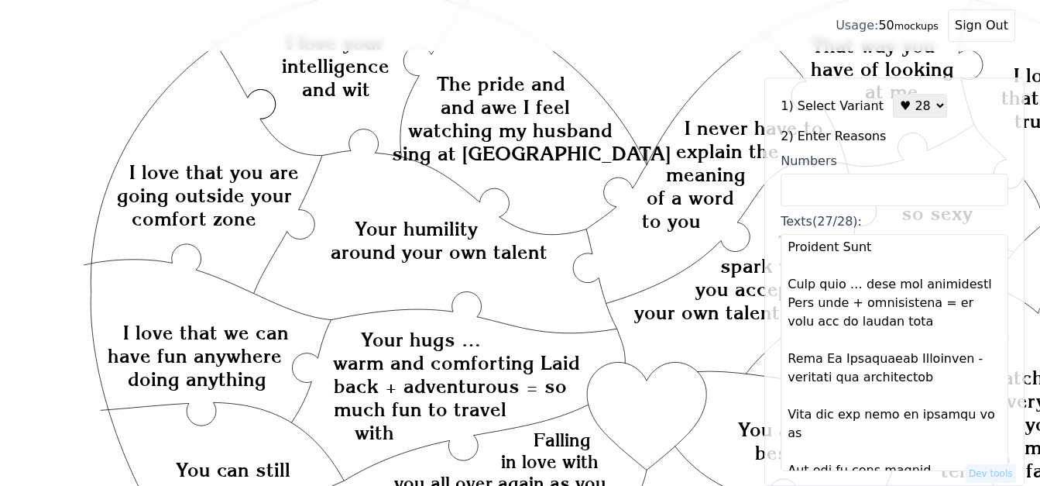
click at [978, 286] on textarea "Texts (27/28):" at bounding box center [895, 352] width 228 height 237
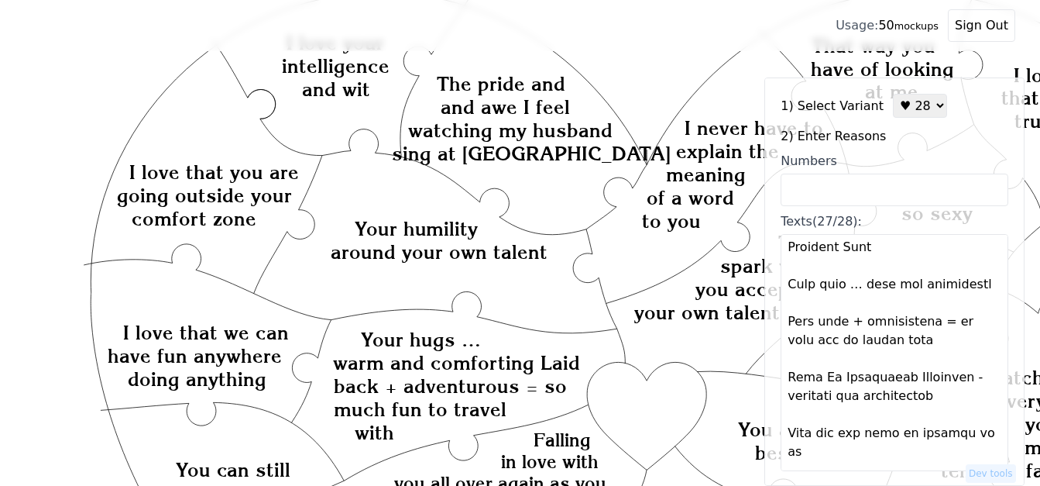
type textarea "Lo ip do sit am con adi elits doei tem Inc utl et dolo M aliq enim adminimvenia…"
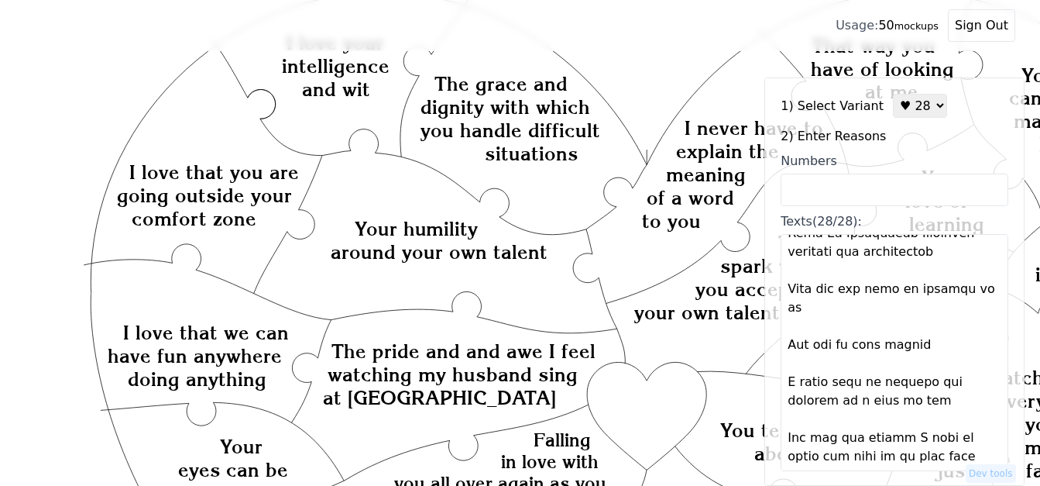
scroll to position [400, 0]
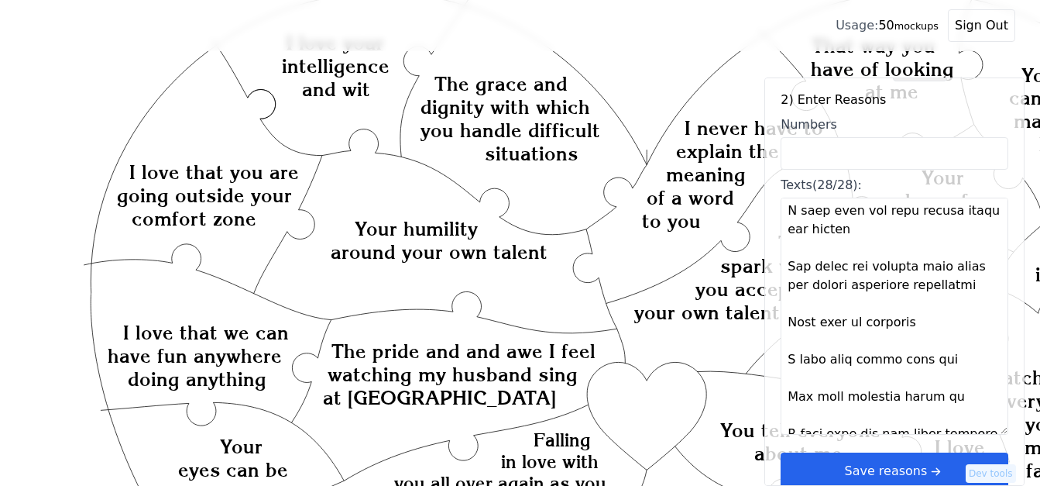
scroll to position [46, 0]
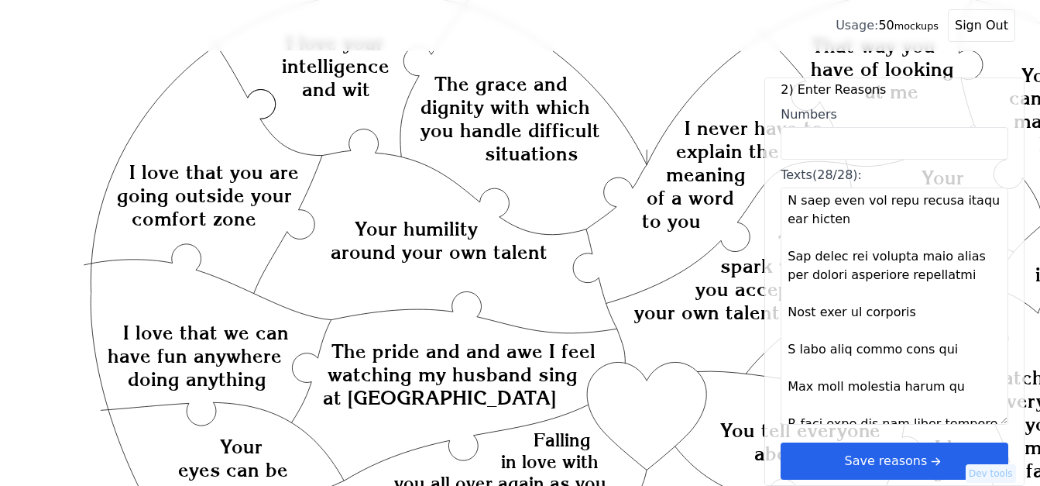
click at [908, 467] on button "Save reasons" at bounding box center [895, 460] width 228 height 37
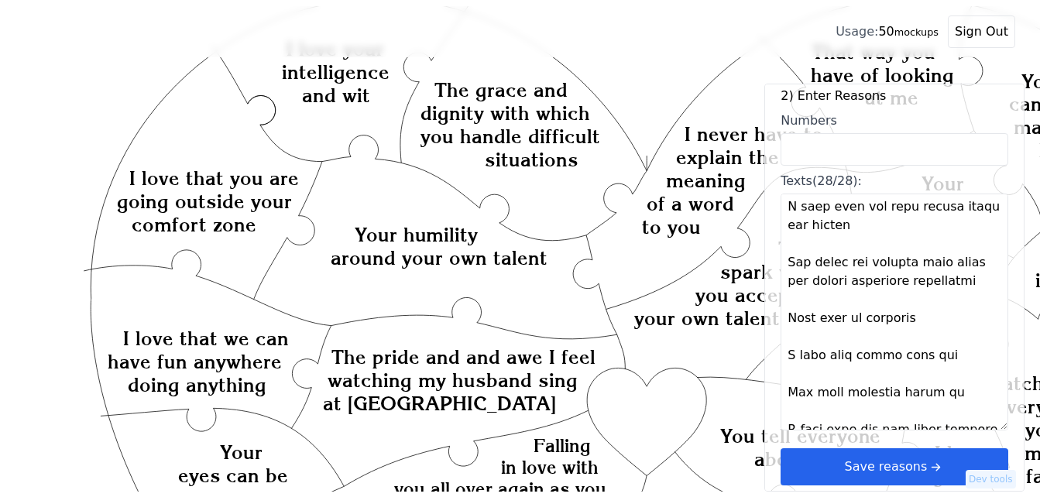
scroll to position [0, 0]
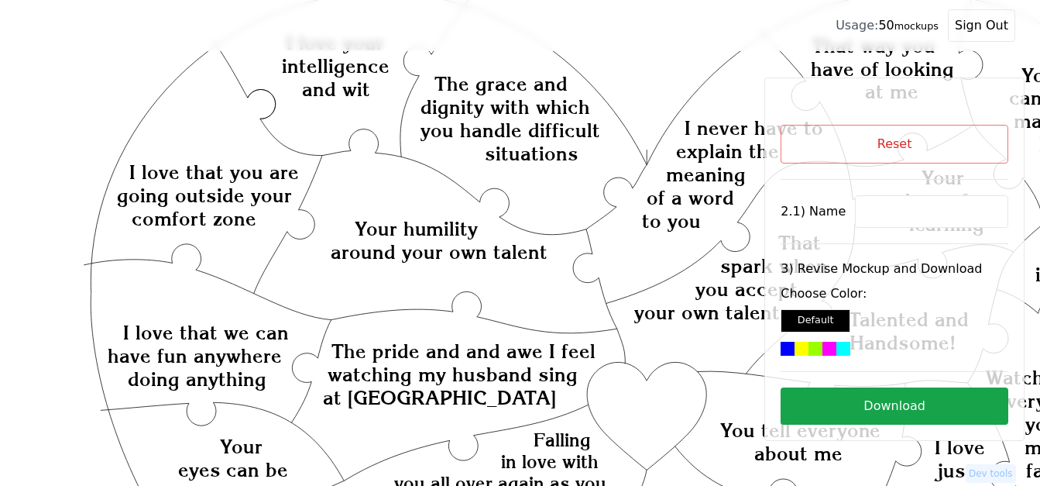
click at [886, 212] on input at bounding box center [931, 211] width 153 height 33
paste input "[PERSON_NAME]"
type input "[PERSON_NAME]"
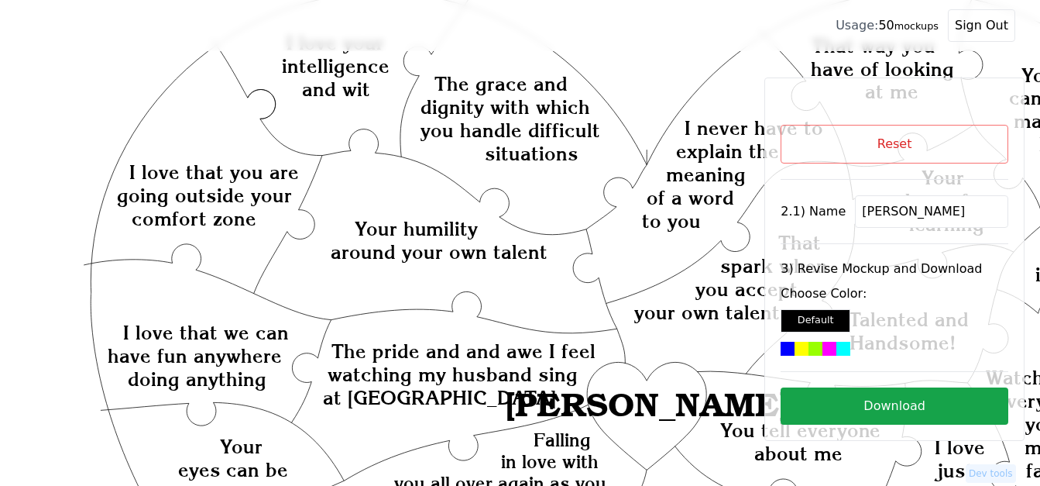
click at [836, 344] on div at bounding box center [843, 349] width 14 height 14
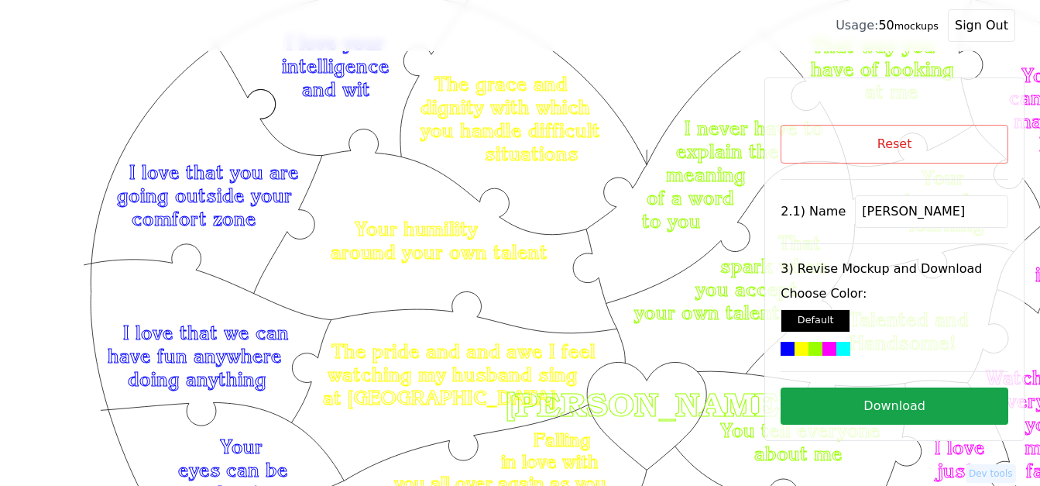
click at [884, 406] on button "Download" at bounding box center [895, 405] width 228 height 37
click at [876, 139] on button "Reset" at bounding box center [895, 144] width 228 height 39
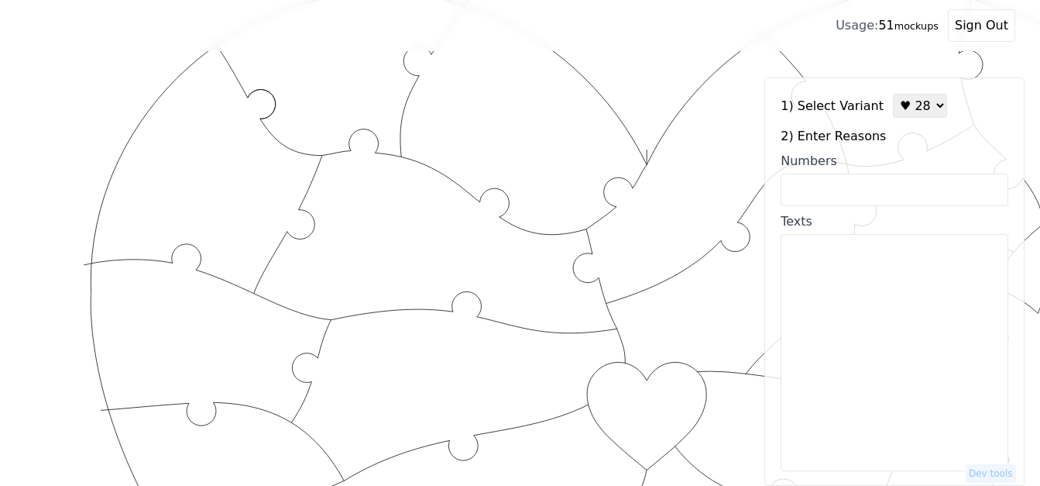
click at [897, 108] on select "♥ 12 ♥ 18 ♥ 28 ♥ 40 ♥ 50 ♥ 60 ♥ 70" at bounding box center [920, 106] width 54 height 24
select select "1"
click at [893, 94] on select "♥ 12 ♥ 18 ♥ 28 ♥ 40 ♥ 50 ♥ 60 ♥ 70" at bounding box center [920, 106] width 54 height 24
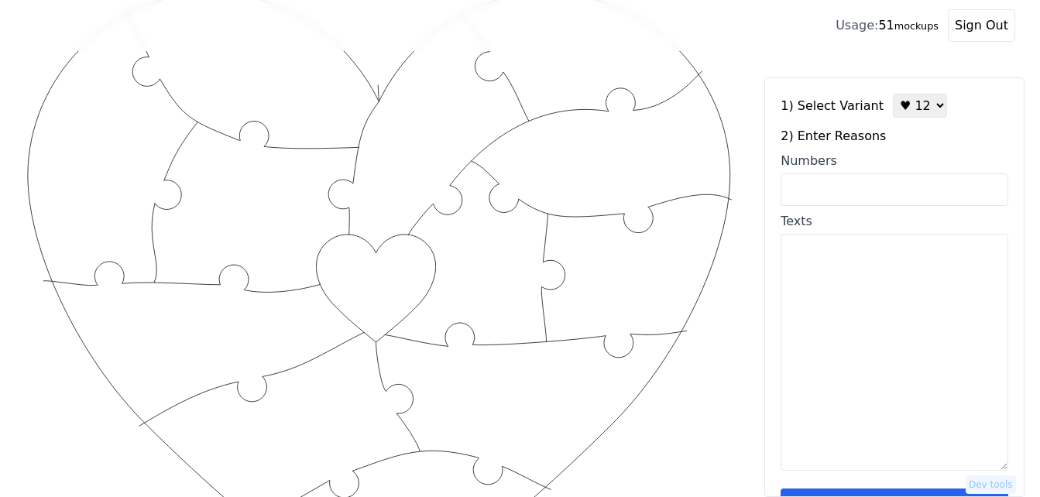
click at [876, 191] on input "Numbers" at bounding box center [895, 189] width 228 height 33
paste input "1, 3, 9, 13, 16, 28, 31, 67, 75, 76, 91, 100"
type input "1, 3, 9, 13, 16, 28, 31, 67, 75, 76, 91, 100"
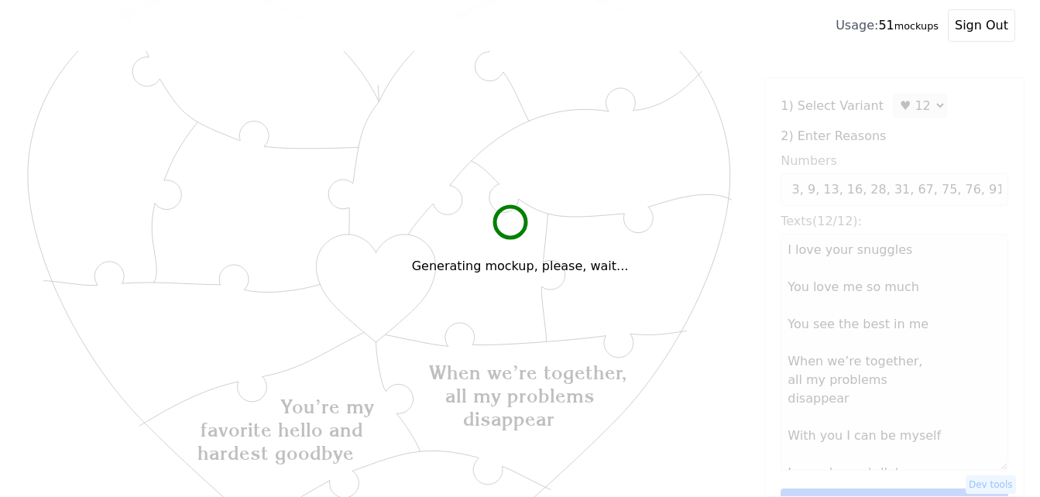
scroll to position [0, 0]
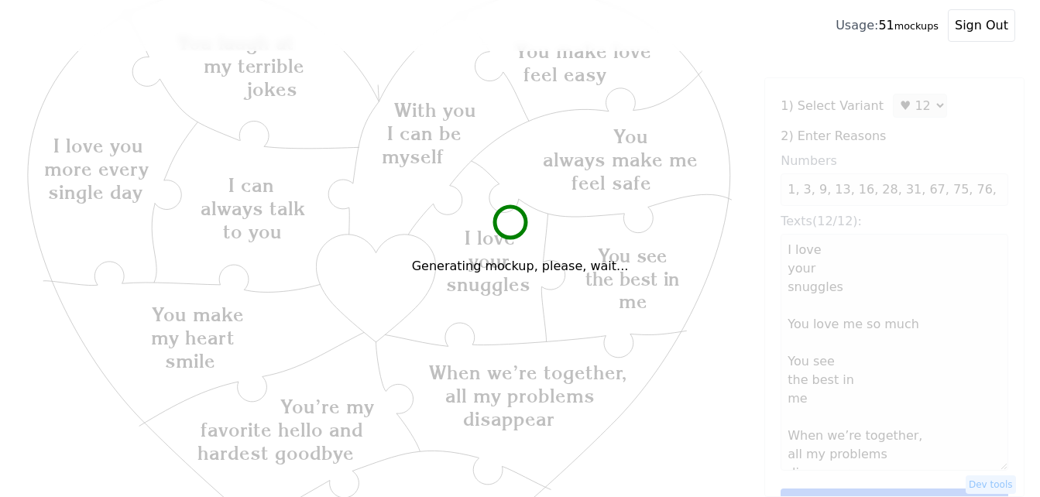
type textarea "I love your snuggles You love me so much You see the best in me When we’re toge…"
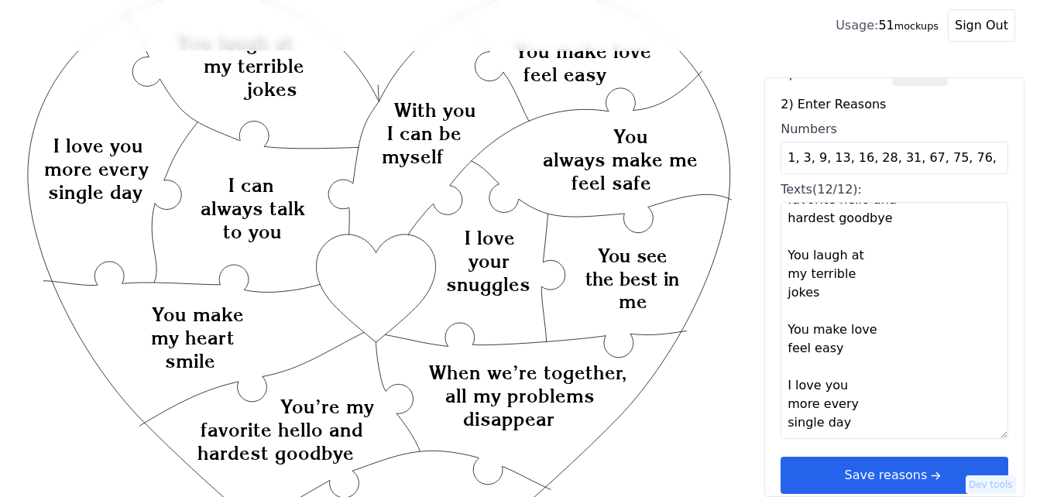
scroll to position [46, 0]
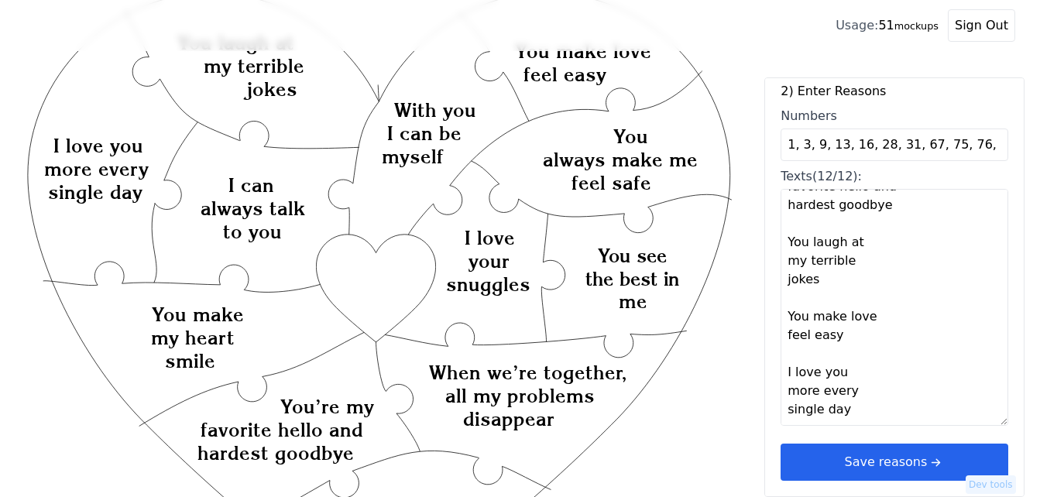
click at [936, 458] on button "Save reasons" at bounding box center [895, 462] width 228 height 37
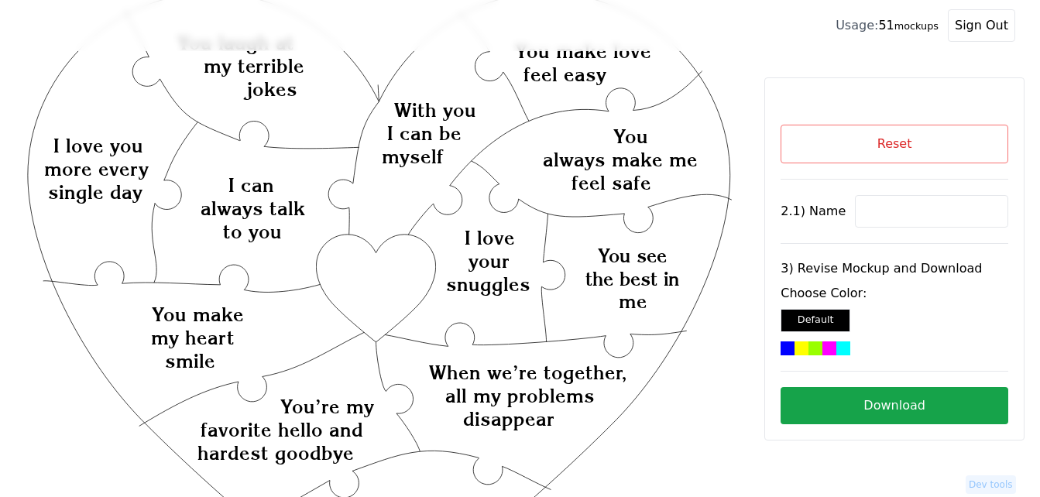
click at [891, 208] on input at bounding box center [931, 211] width 153 height 33
paste input "[PERSON_NAME]"
type input "[PERSON_NAME]"
click at [360, 279] on icon "Created with Snap Created with Snap Created with Snap When we’re together, all …" at bounding box center [379, 505] width 709 height 1033
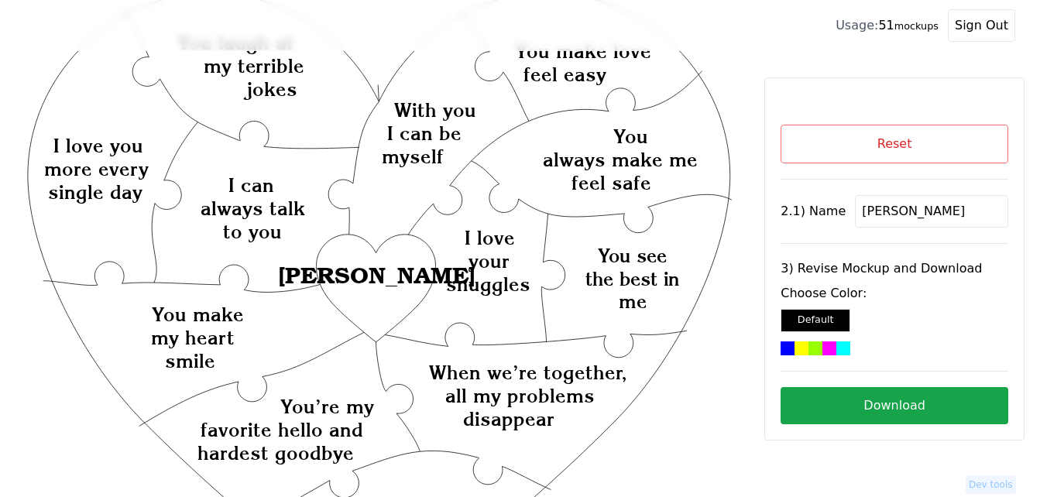
click at [808, 349] on div at bounding box center [815, 349] width 14 height 14
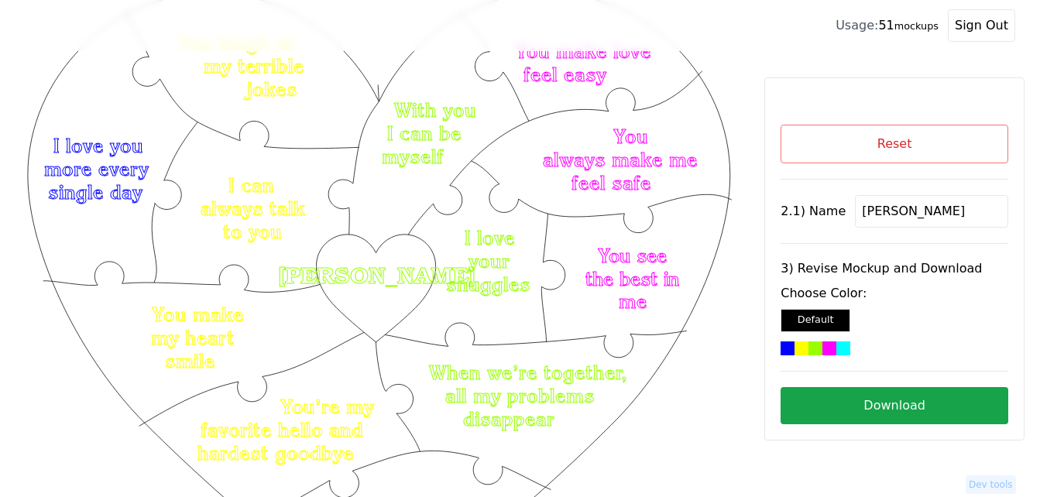
click at [878, 406] on button "Download" at bounding box center [895, 405] width 228 height 37
click at [828, 141] on button "Reset" at bounding box center [895, 144] width 228 height 39
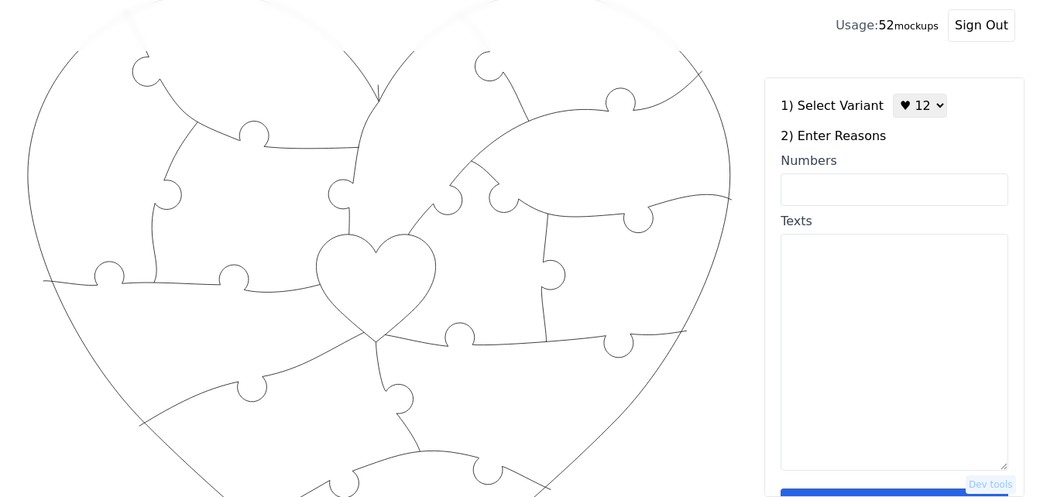
click at [864, 317] on textarea "Texts" at bounding box center [895, 352] width 228 height 237
paste textarea "I love the way you make me feel loved I love your smile You make me want to be …"
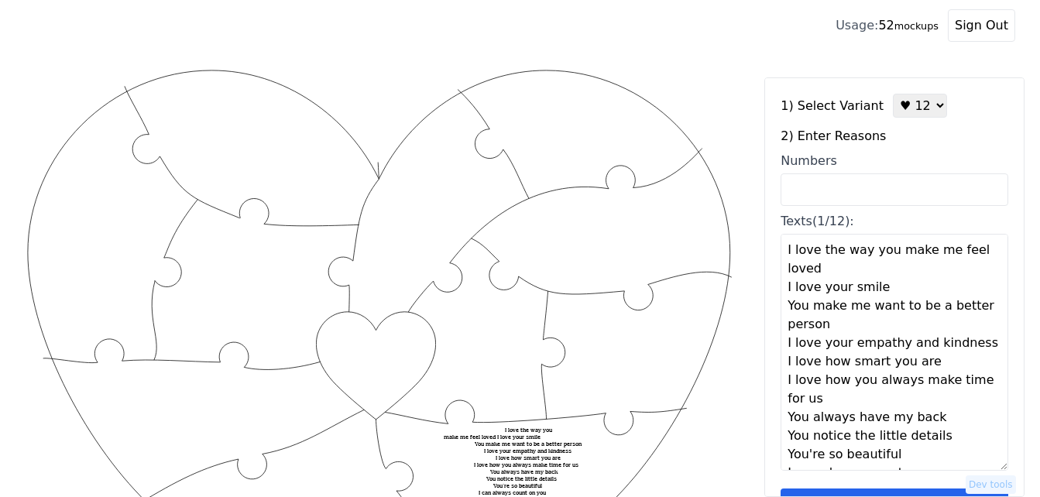
click at [870, 266] on textarea "I love the way you make me feel loved I love your smile You make me want to be …" at bounding box center [895, 352] width 228 height 237
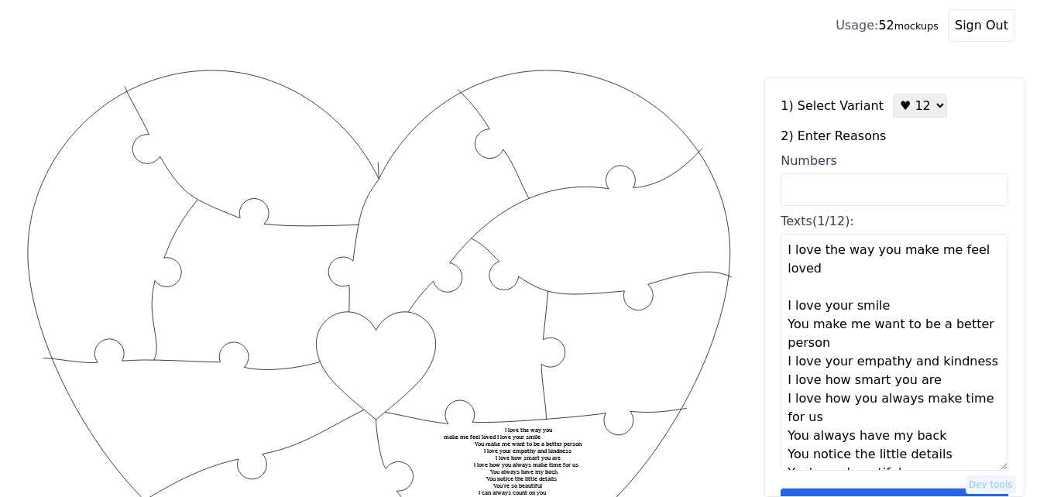
click at [911, 311] on textarea "I love the way you make me feel loved I love your smile You make me want to be …" at bounding box center [895, 352] width 228 height 237
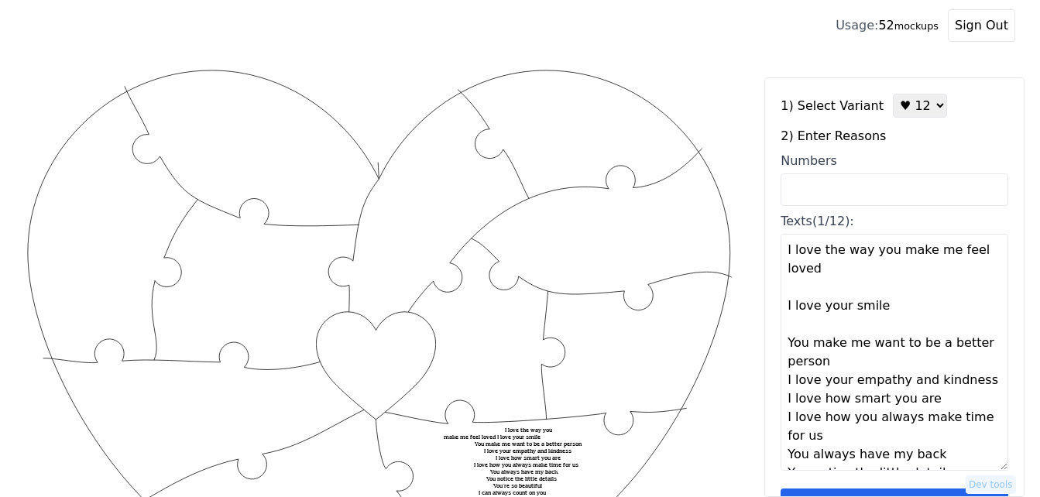
click at [846, 365] on textarea "I love the way you make me feel loved I love your smile You make me want to be …" at bounding box center [895, 352] width 228 height 237
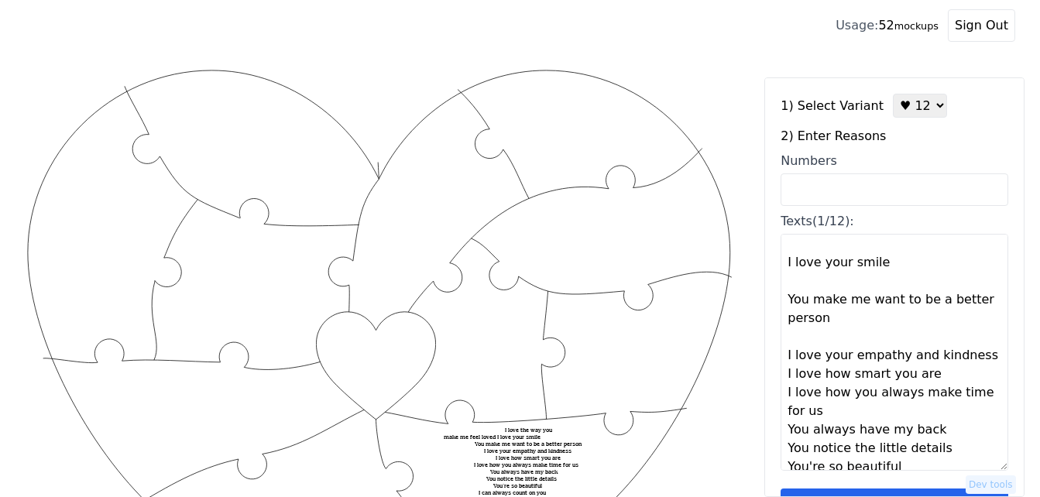
scroll to position [77, 0]
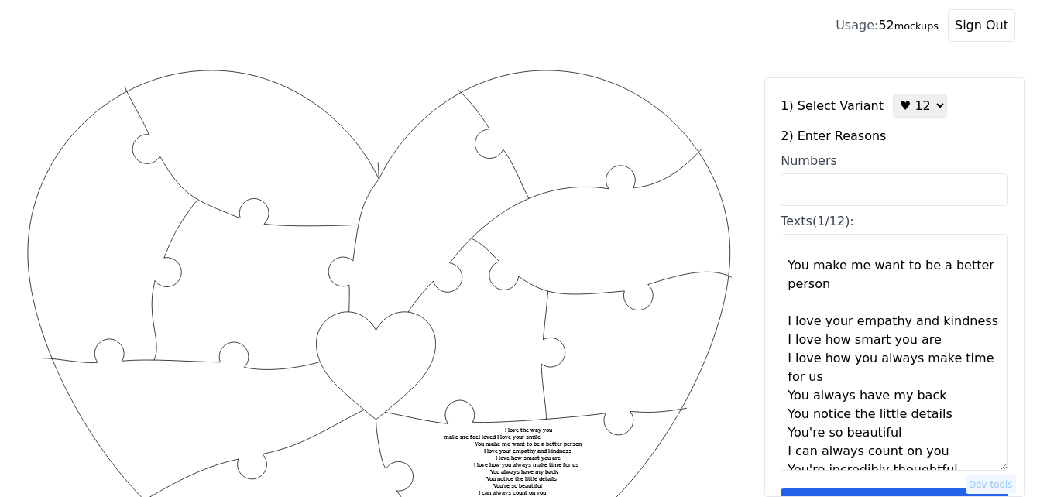
click at [980, 327] on textarea "I love the way you make me feel loved I love your smile You make me want to be …" at bounding box center [895, 352] width 228 height 237
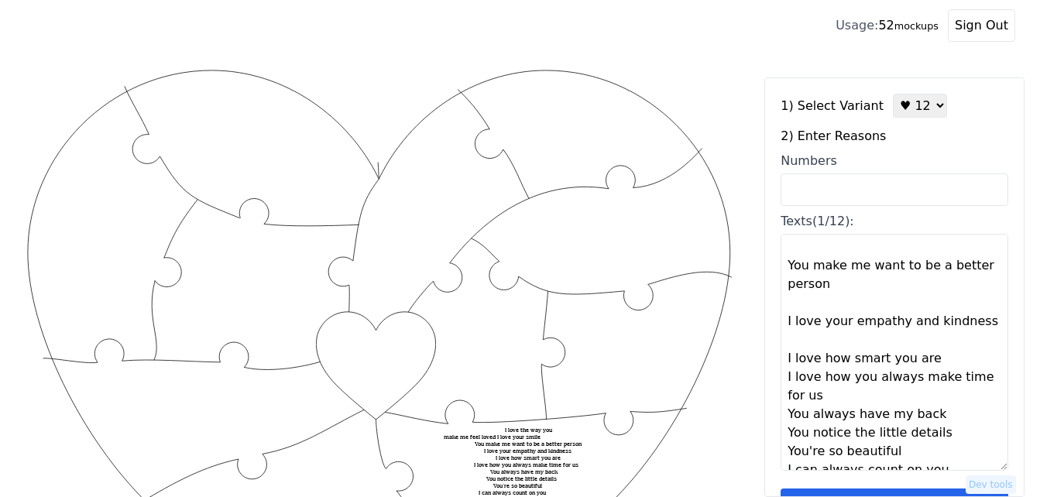
click at [942, 359] on textarea "I love the way you make me feel loved I love your smile You make me want to be …" at bounding box center [895, 352] width 228 height 237
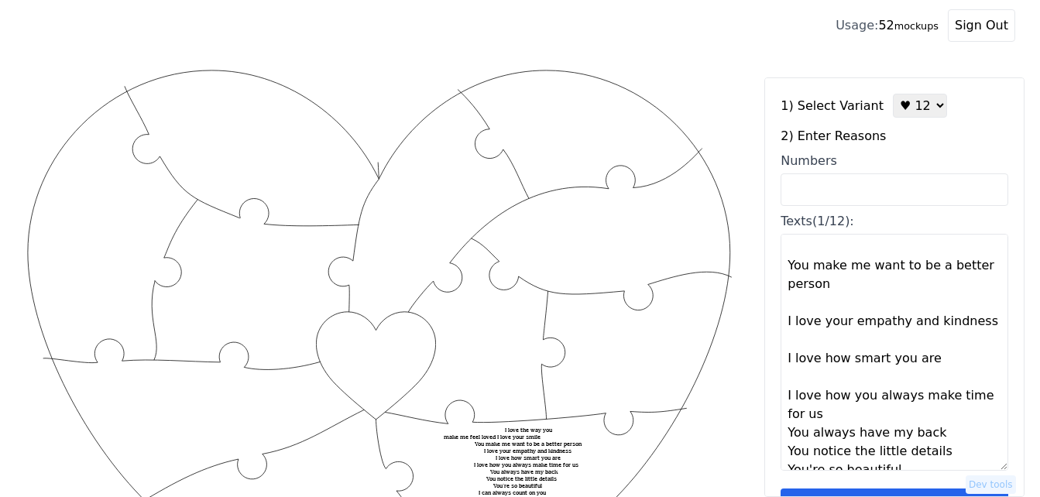
click at [836, 413] on textarea "I love the way you make me feel loved I love your smile You make me want to be …" at bounding box center [895, 352] width 228 height 237
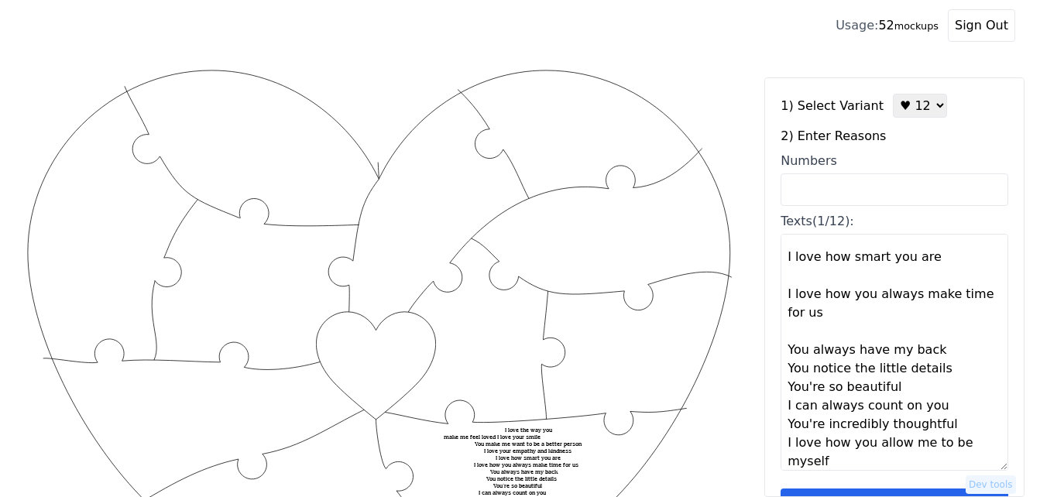
scroll to position [186, 0]
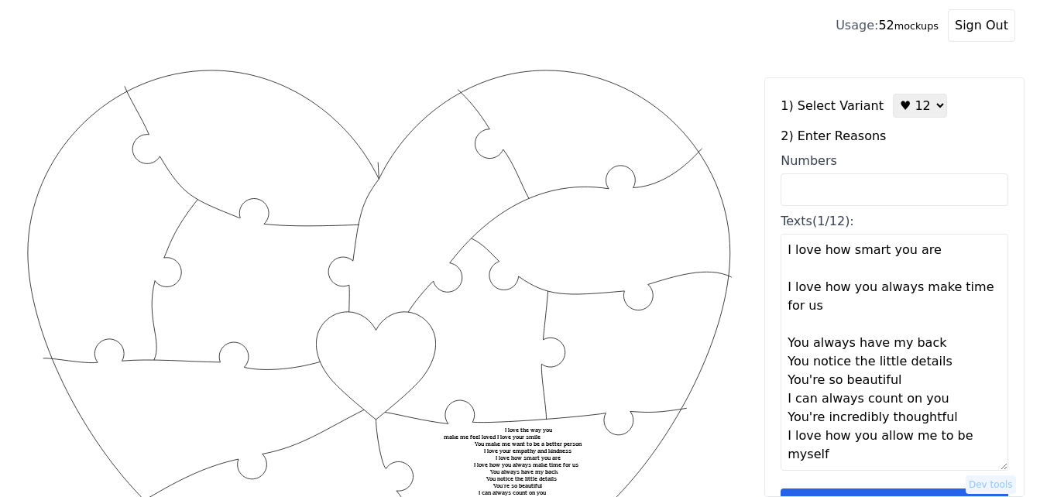
click at [939, 342] on textarea "I love the way you make me feel loved I love your smile You make me want to be …" at bounding box center [895, 352] width 228 height 237
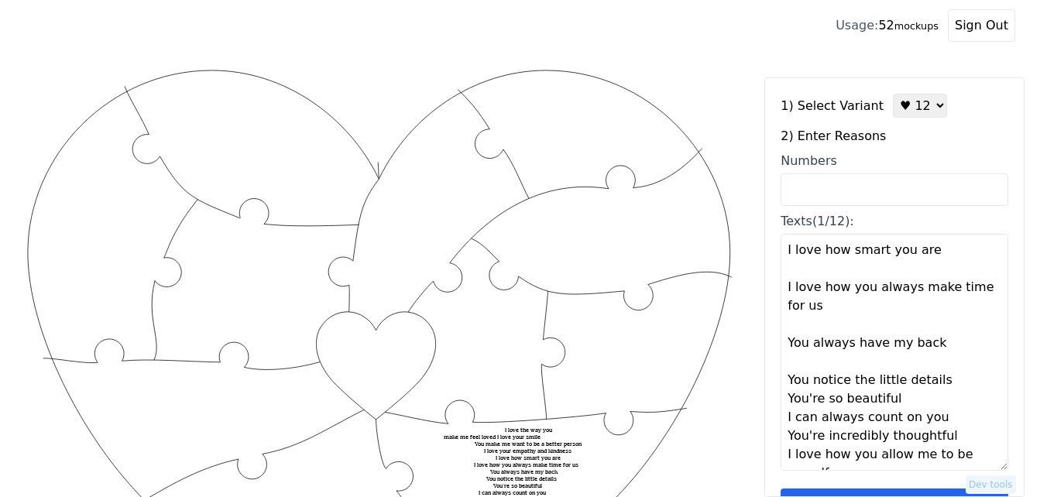
click at [953, 380] on textarea "I love the way you make me feel loved I love your smile You make me want to be …" at bounding box center [895, 352] width 228 height 237
click at [923, 417] on textarea "I love the way you make me feel loved I love your smile You make me want to be …" at bounding box center [895, 352] width 228 height 237
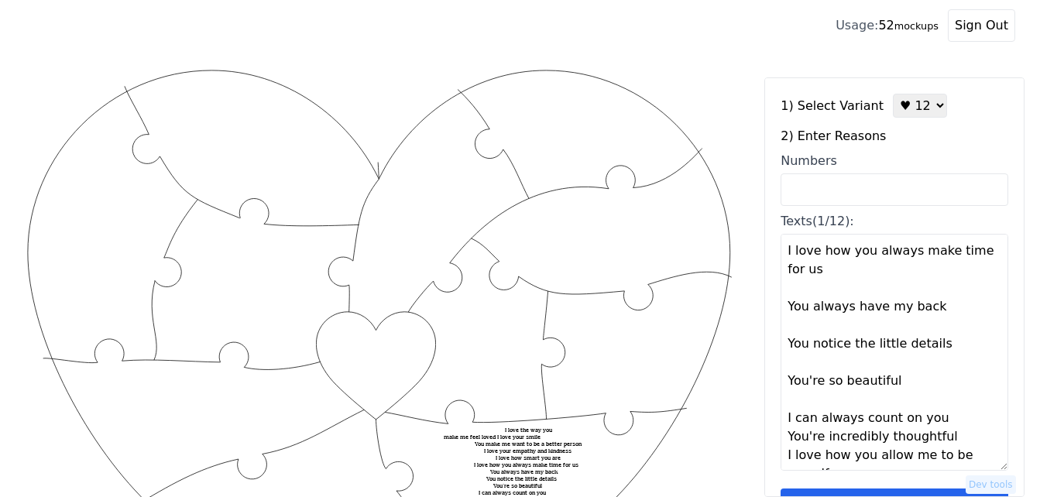
scroll to position [242, 0]
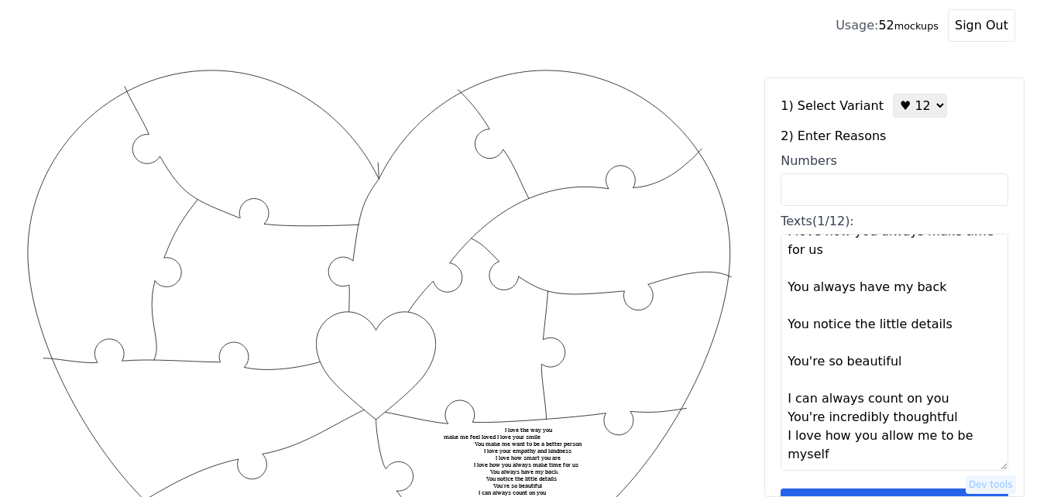
click at [938, 401] on textarea "I love the way you make me feel loved I love your smile You make me want to be …" at bounding box center [895, 352] width 228 height 237
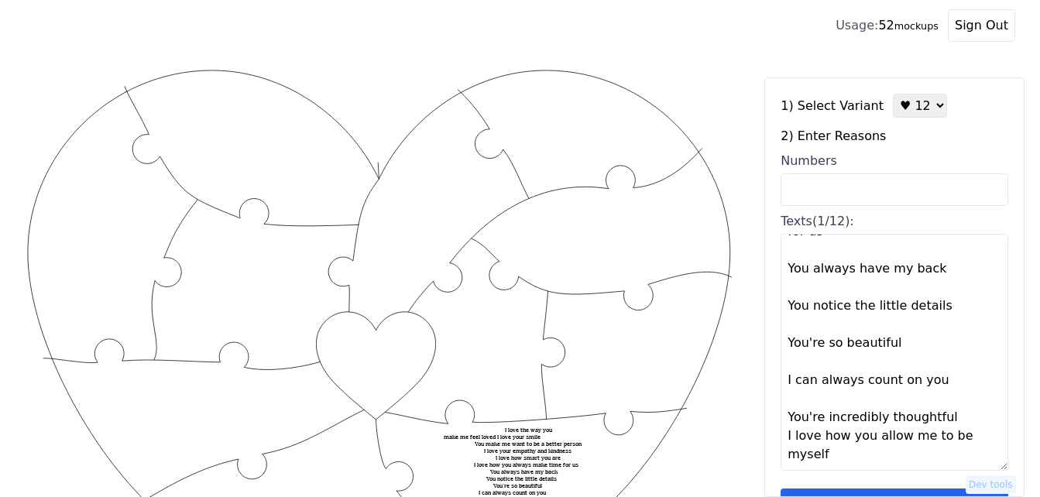
click at [954, 425] on textarea "I love the way you make me feel loved I love your smile You make me want to be …" at bounding box center [895, 352] width 228 height 237
type textarea "I love the way you make me feel loved I love your smile You make me want to be …"
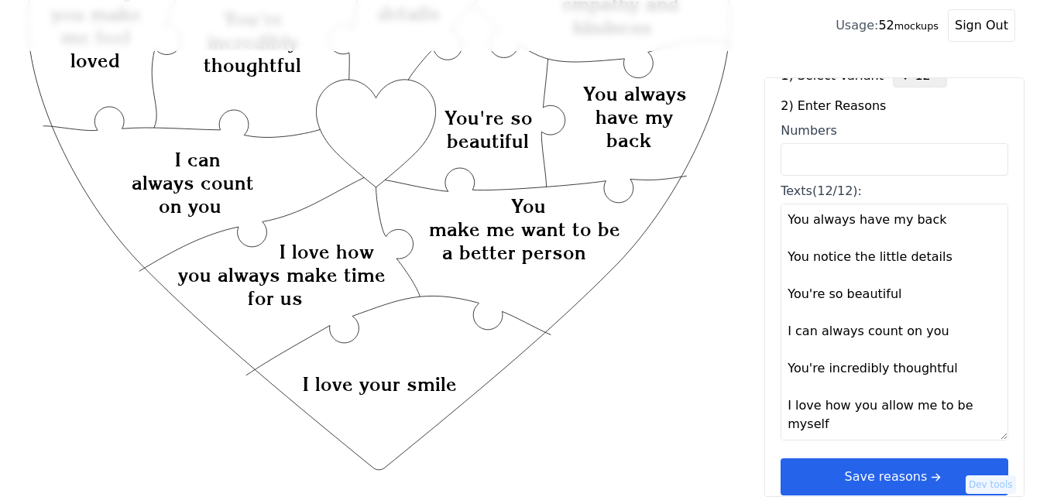
scroll to position [46, 0]
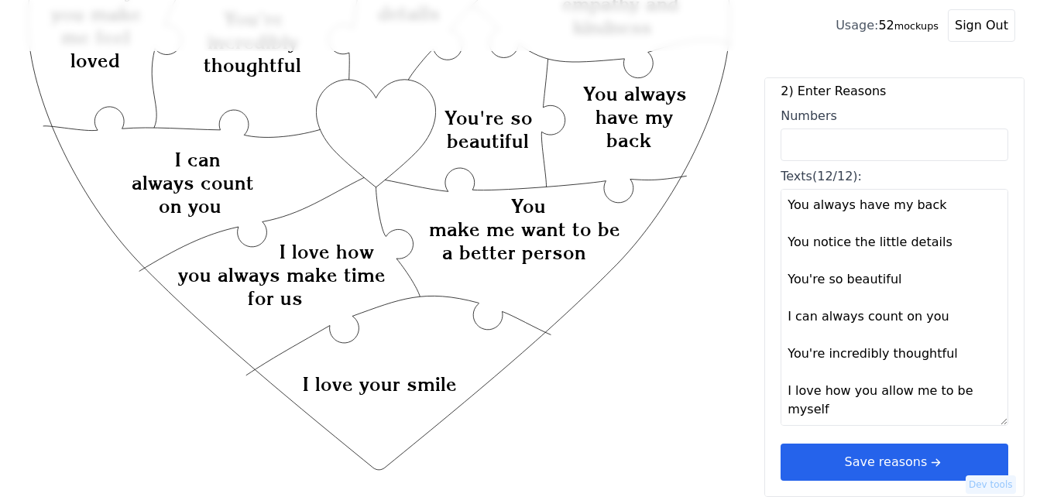
click at [927, 458] on icon "arrow right short" at bounding box center [935, 462] width 17 height 17
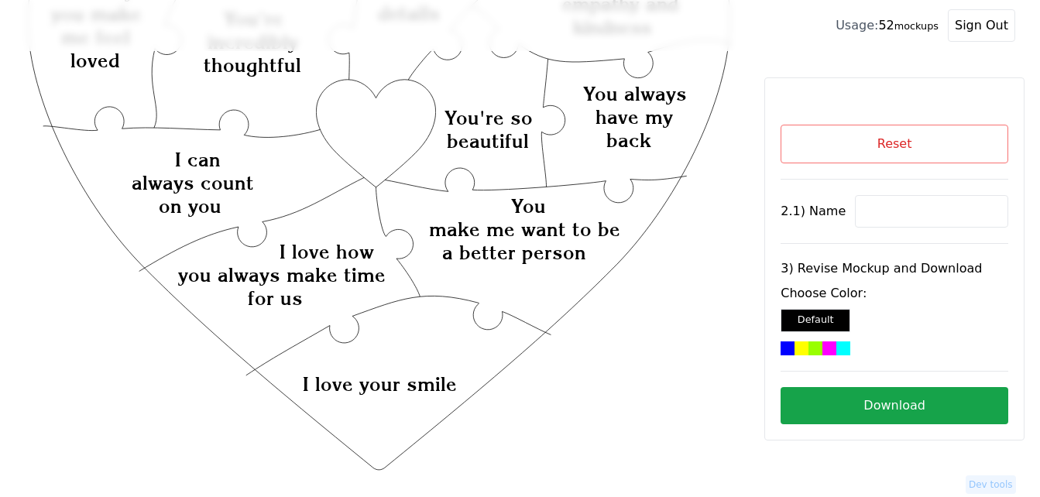
scroll to position [0, 0]
click at [912, 210] on input at bounding box center [931, 211] width 153 height 33
paste input "Romoye"
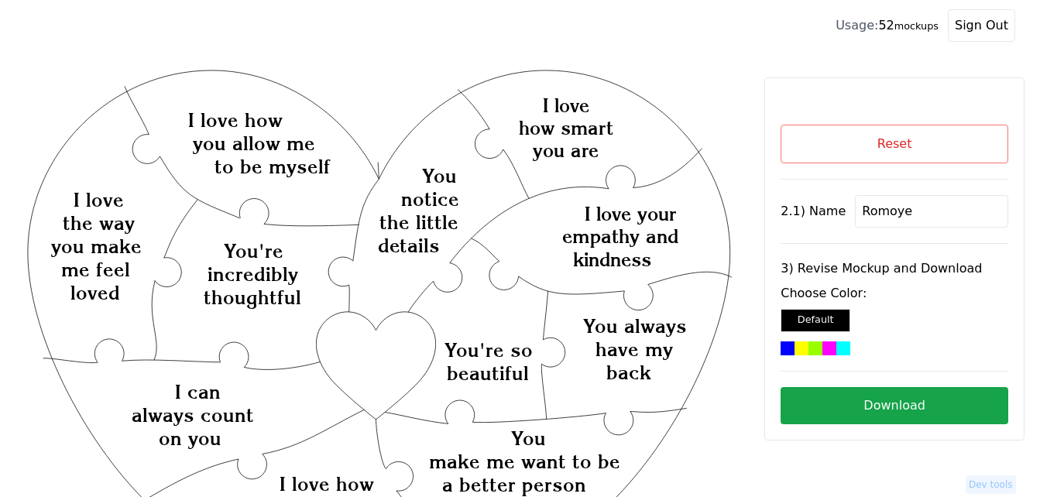
type input "Romoye"
click at [822, 346] on div at bounding box center [829, 349] width 14 height 14
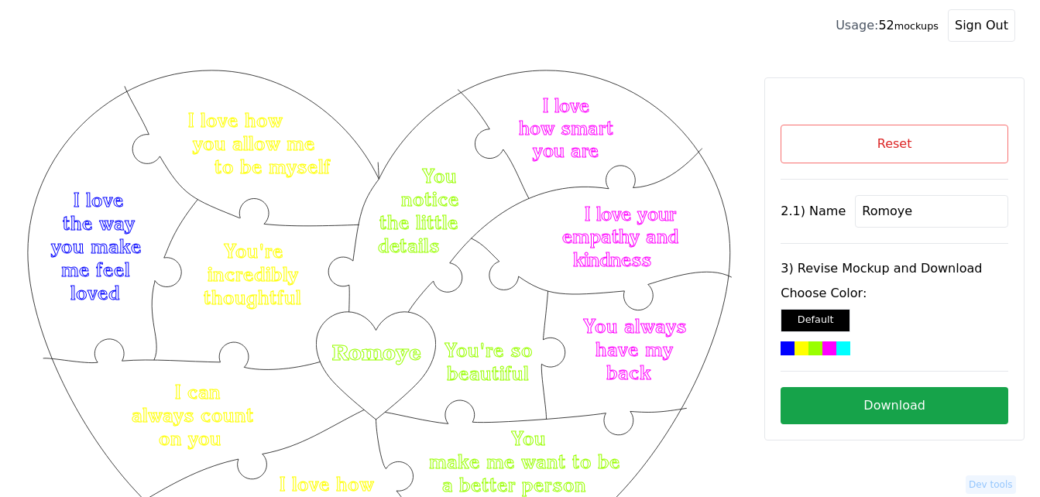
click at [861, 411] on button "Download" at bounding box center [895, 405] width 228 height 37
click at [949, 140] on button "Reset" at bounding box center [895, 144] width 228 height 39
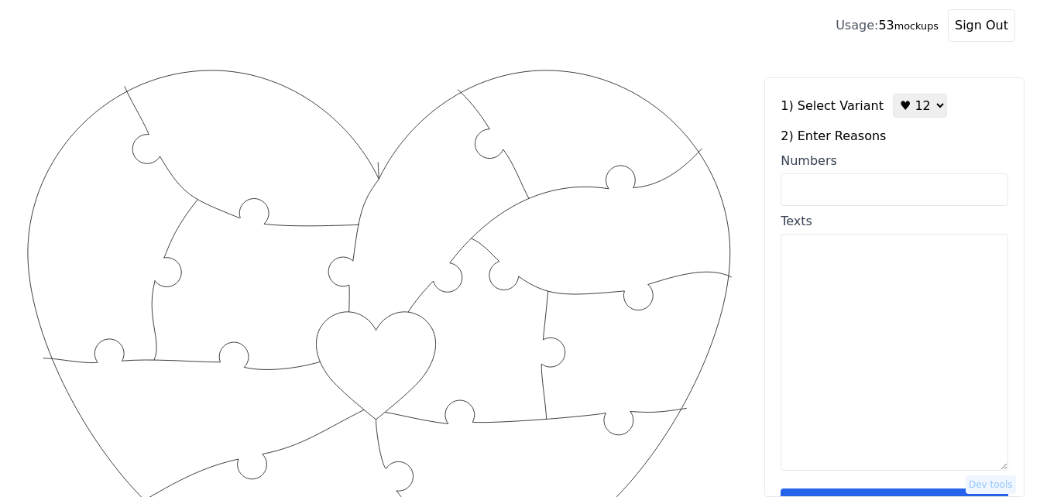
click at [894, 327] on textarea "Texts" at bounding box center [895, 352] width 228 height 237
paste textarea "1 Your intelligence 2 Your vulnerability 3 How different you are from many 4 I …"
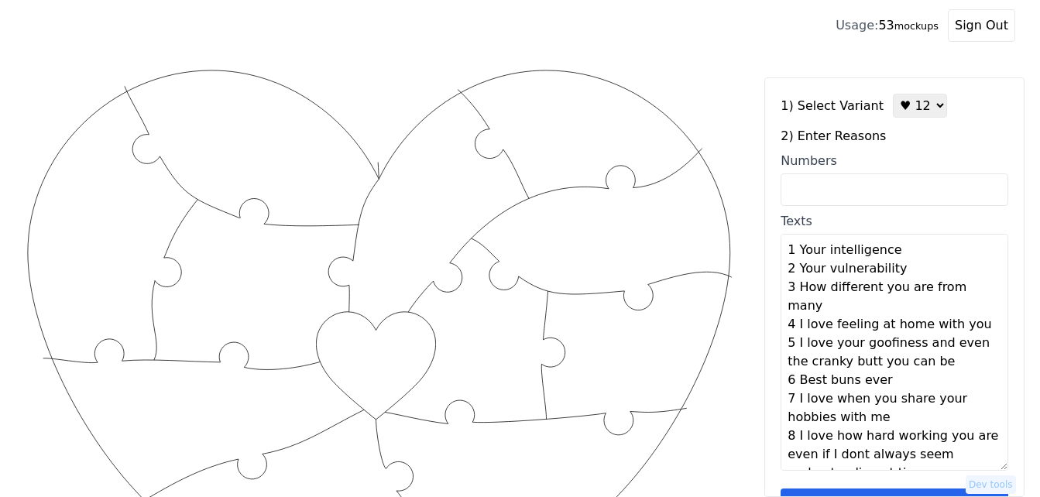
scroll to position [104, 0]
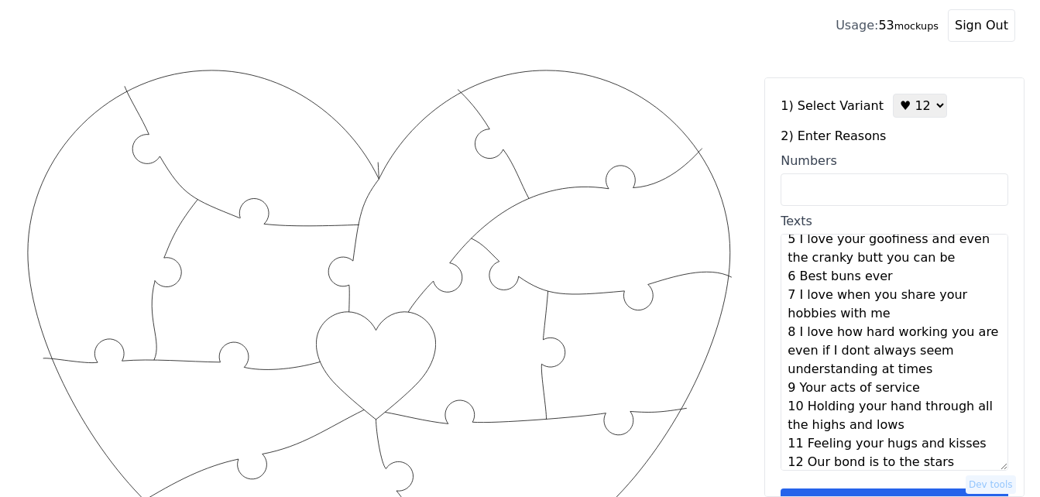
type textarea "Your intelligence Your vulnerability How different you are from many I love fee…"
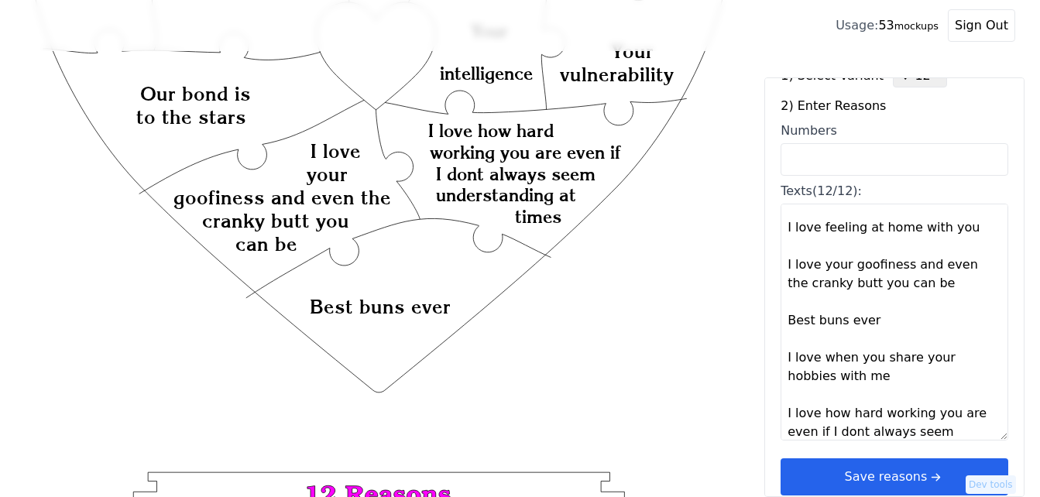
scroll to position [46, 0]
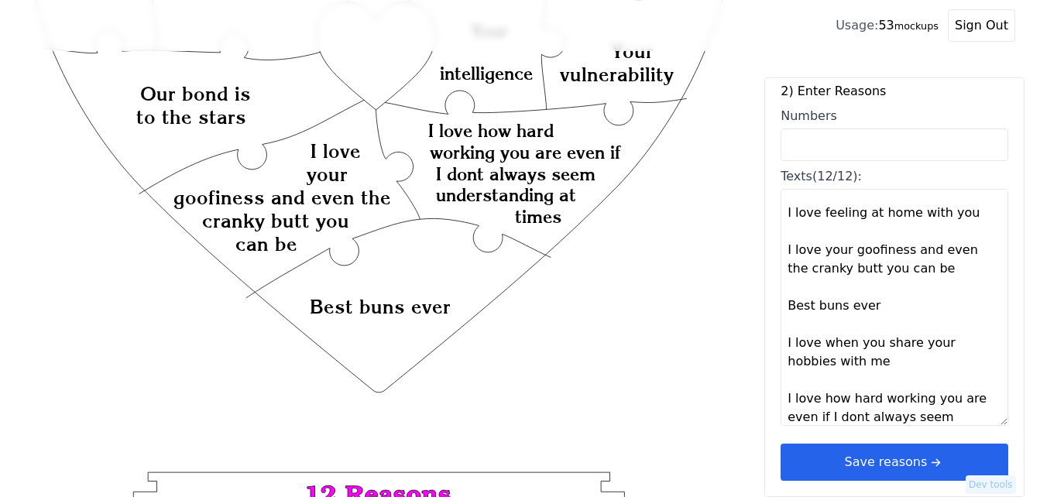
click at [927, 455] on icon "arrow right short" at bounding box center [935, 462] width 17 height 17
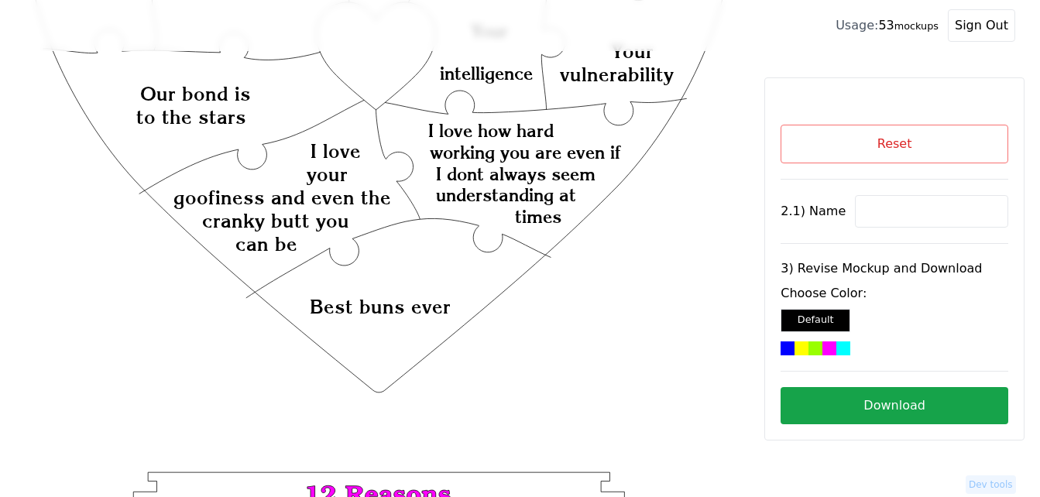
click at [884, 215] on input at bounding box center [931, 211] width 153 height 33
paste input "[PERSON_NAME]"
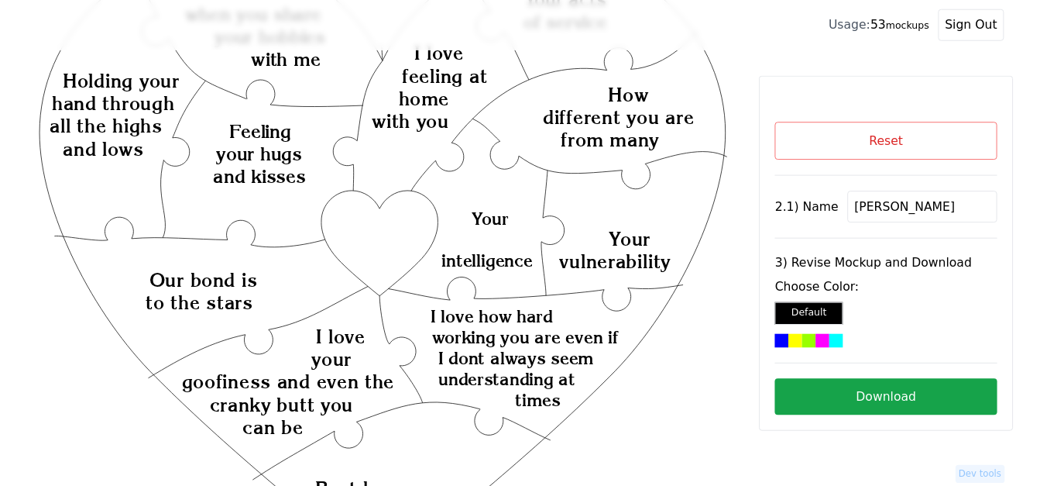
scroll to position [77, 0]
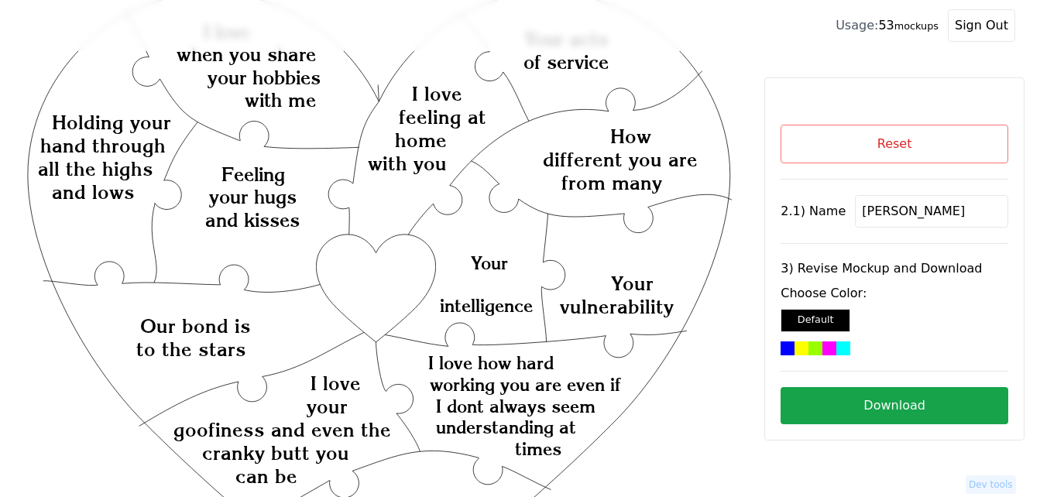
type input "[PERSON_NAME]"
click at [368, 276] on icon "Created with Snap Created with Snap Created with Snap I love how hard working y…" at bounding box center [379, 505] width 709 height 1033
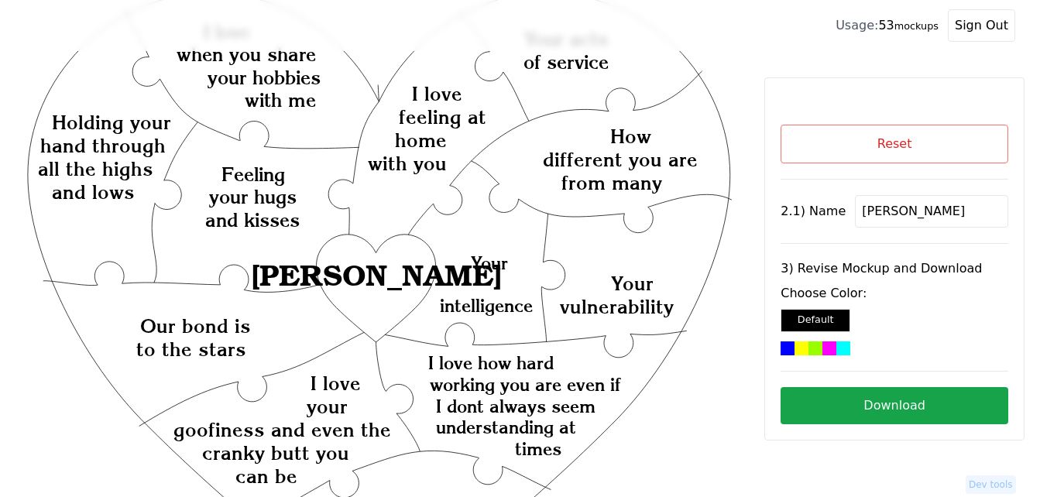
click at [836, 347] on div at bounding box center [843, 349] width 14 height 14
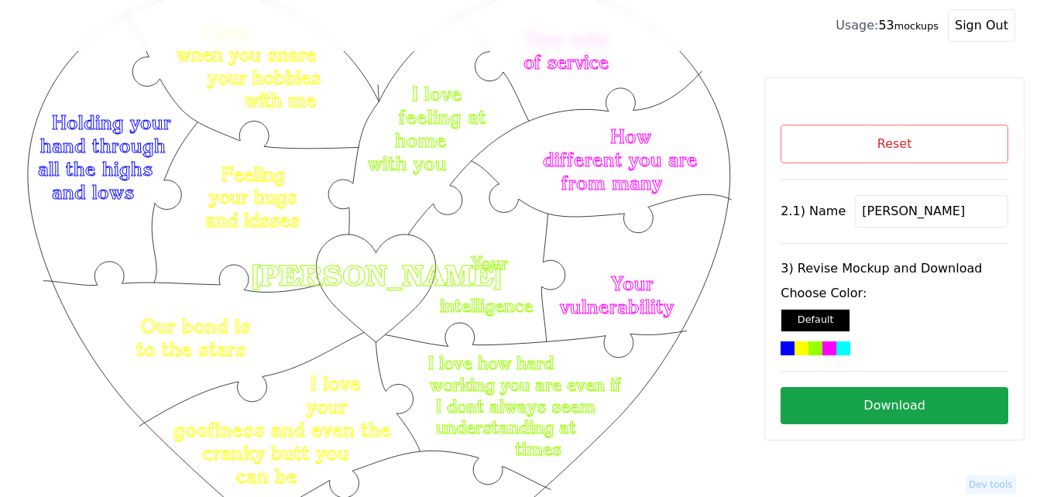
click at [896, 410] on button "Download" at bounding box center [895, 405] width 228 height 37
click at [834, 153] on button "Reset" at bounding box center [895, 144] width 228 height 39
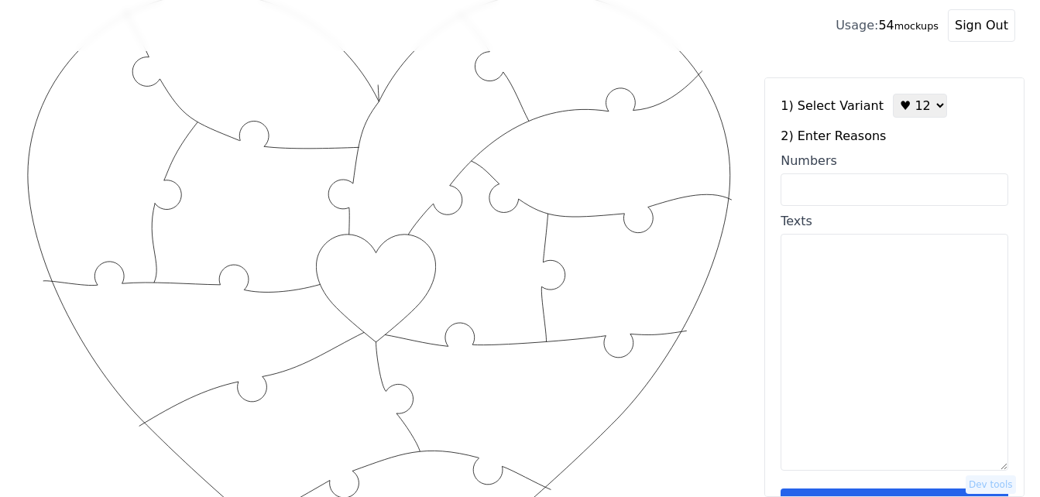
click at [894, 101] on select "♥ 12 ♥ 18 ♥ 28 ♥ 40 ♥ 50 ♥ 60 ♥ 70" at bounding box center [920, 106] width 54 height 24
select select "3"
click at [893, 94] on select "♥ 12 ♥ 18 ♥ 28 ♥ 40 ♥ 50 ♥ 60 ♥ 70" at bounding box center [920, 106] width 54 height 24
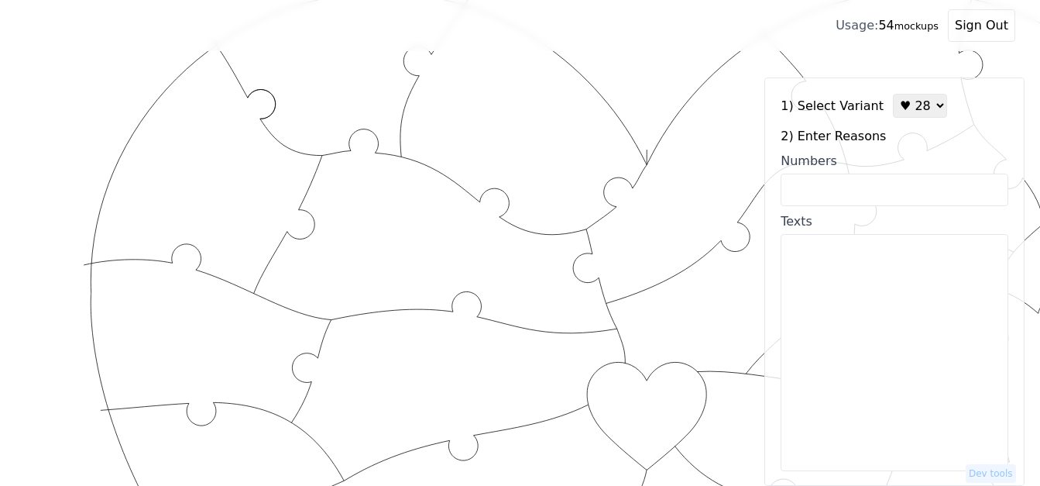
click at [891, 190] on input "Numbers" at bounding box center [895, 189] width 228 height 33
paste input "#6 #9 #12 #13 #16 #18 #24 #29 #46 #53 #55 #61 #70 #84"
type input "#6 #9 #12 #13 #16 #18 #24 #29 #46 #53 #55 #61 #70 #84"
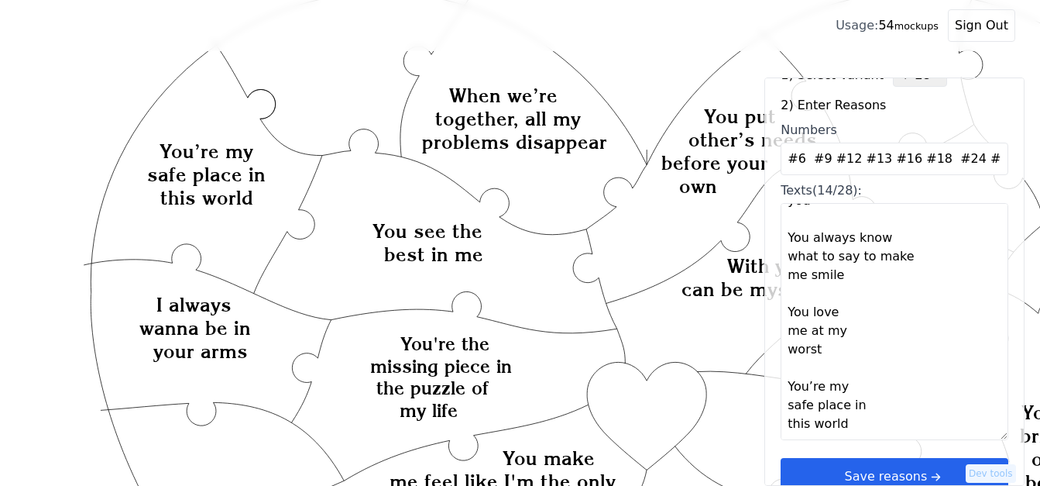
scroll to position [46, 0]
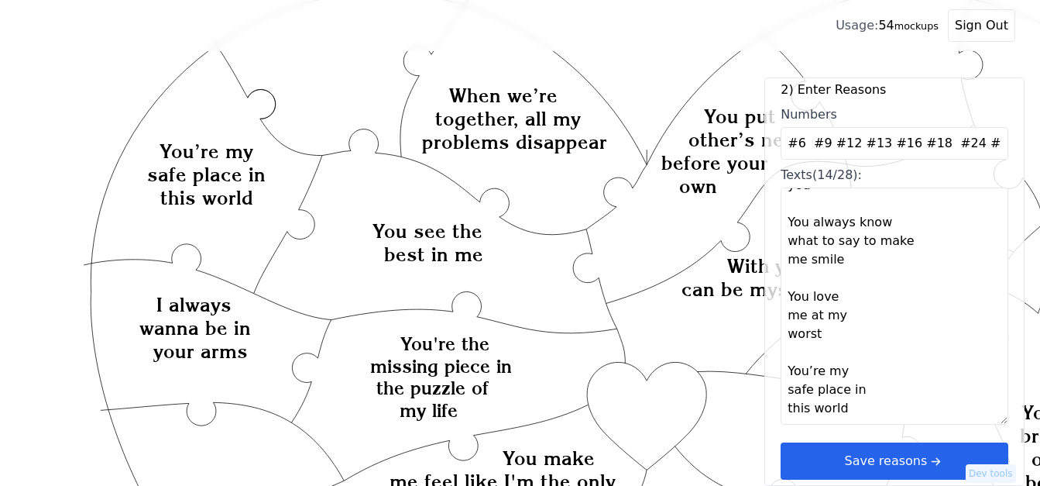
click at [812, 405] on textarea "You're the missing piece in the puzzle of my life You see the best in me You ar…" at bounding box center [895, 305] width 228 height 237
paste textarea "1. Your passion for game making. 2. How you cheer me up. 3. Your amazing back s…"
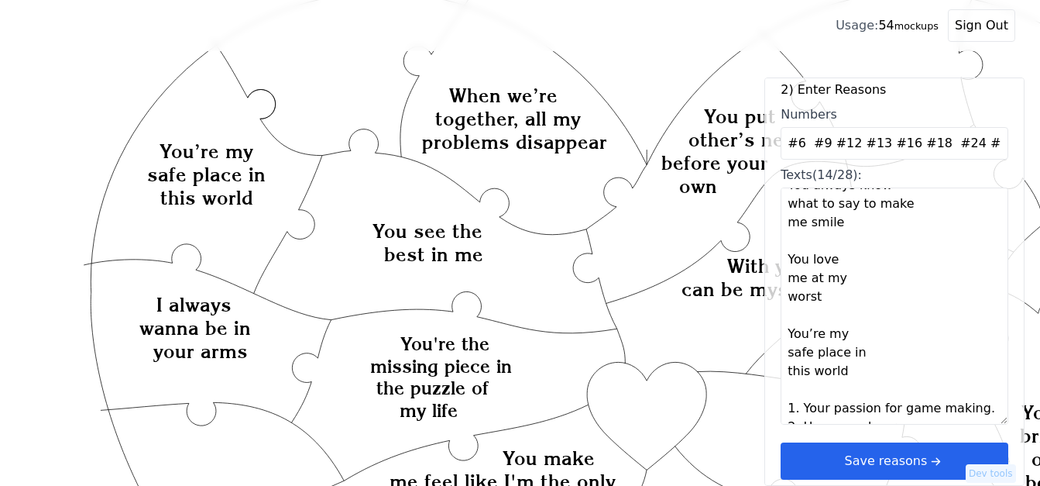
scroll to position [1145, 0]
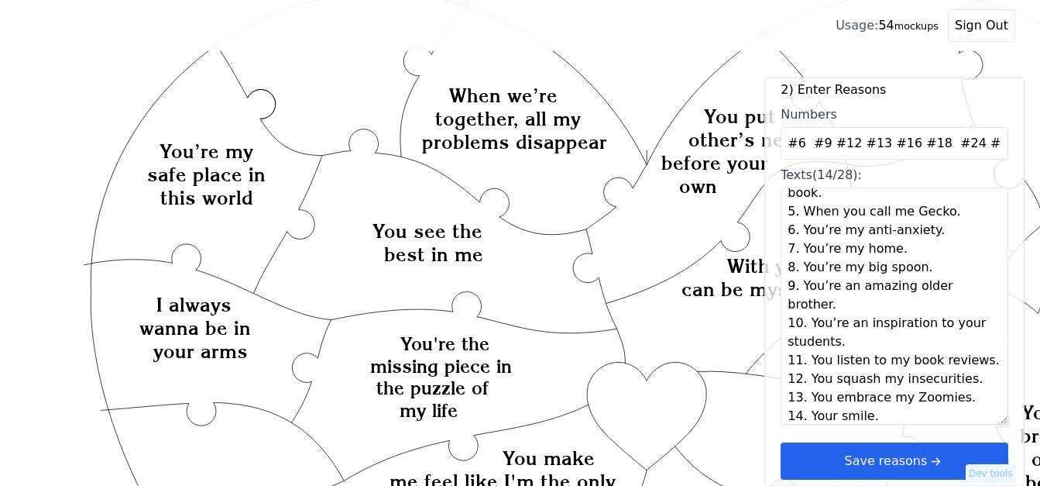
type textarea "You're the missing piece in the puzzle of my life You see the best in me You ar…"
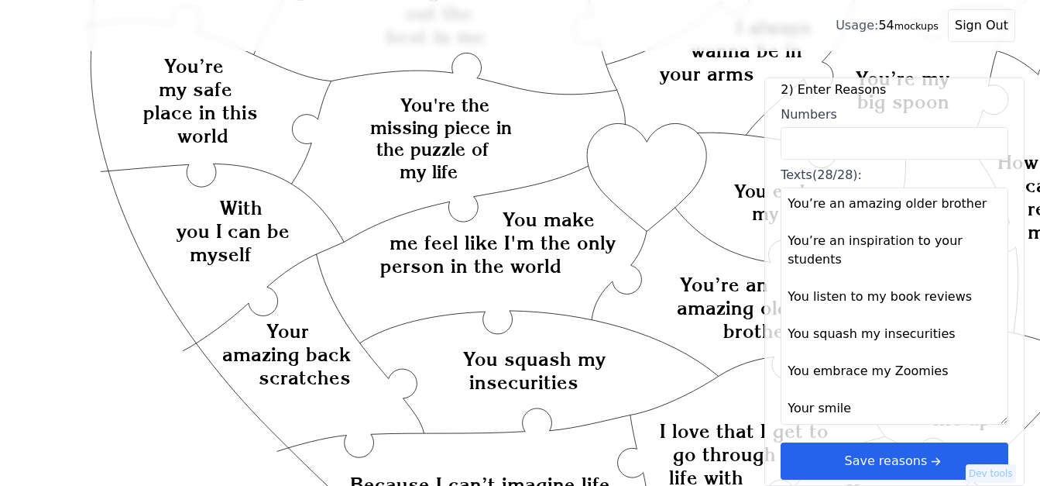
scroll to position [387, 0]
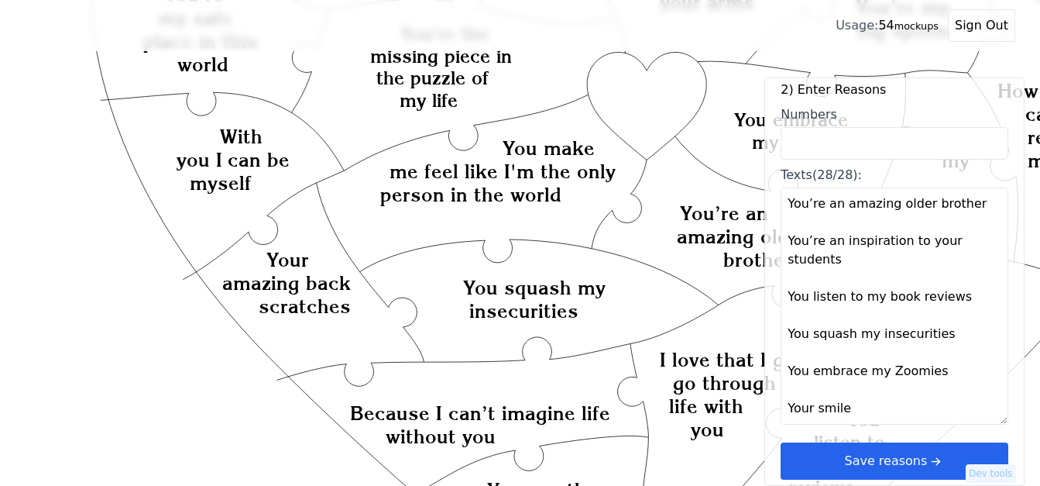
click at [841, 461] on button "Save reasons" at bounding box center [895, 460] width 228 height 37
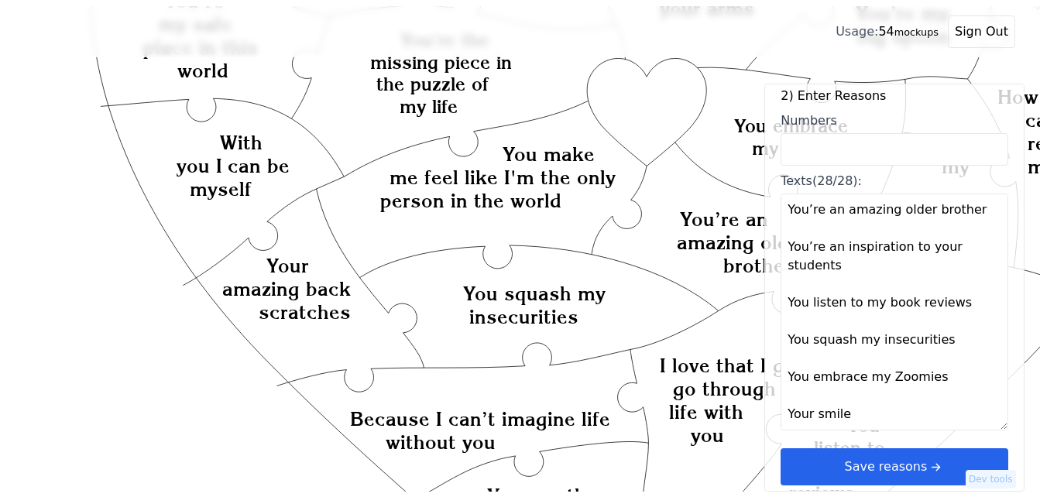
scroll to position [0, 0]
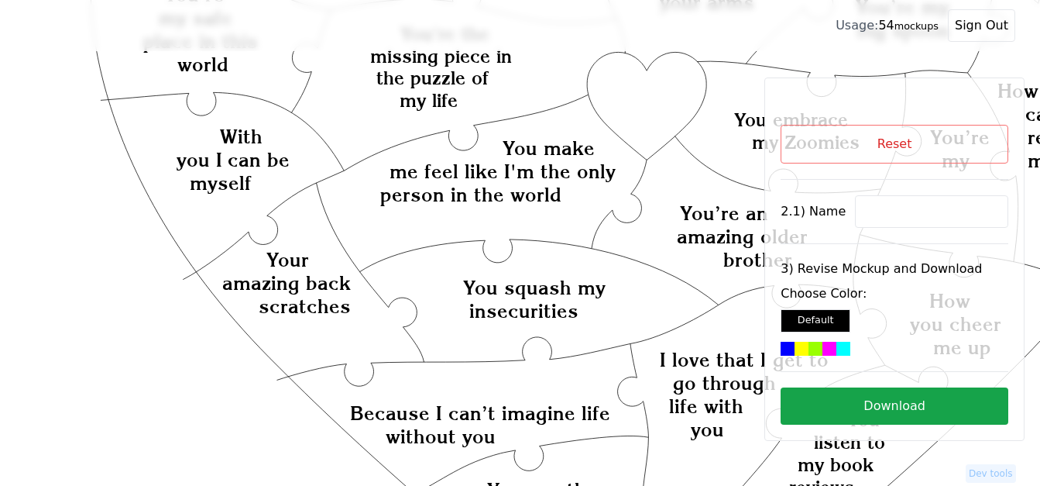
click at [870, 217] on input at bounding box center [931, 211] width 153 height 33
paste input "[PERSON_NAME]"
type input "[PERSON_NAME]"
click at [633, 103] on icon "Created with Snap Created with Snap Created with Snap You make me feel like I'm…" at bounding box center [619, 366] width 1189 height 1375
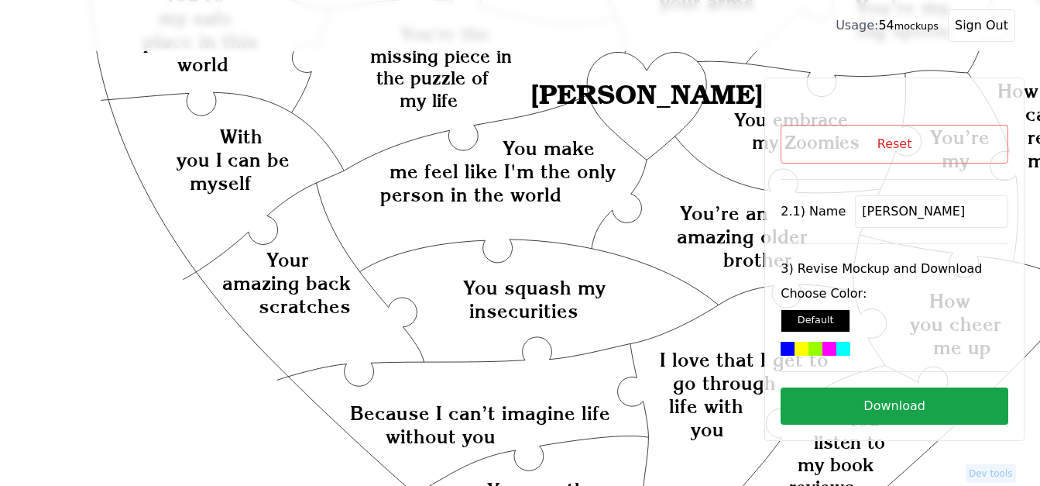
click at [822, 346] on div at bounding box center [829, 349] width 14 height 14
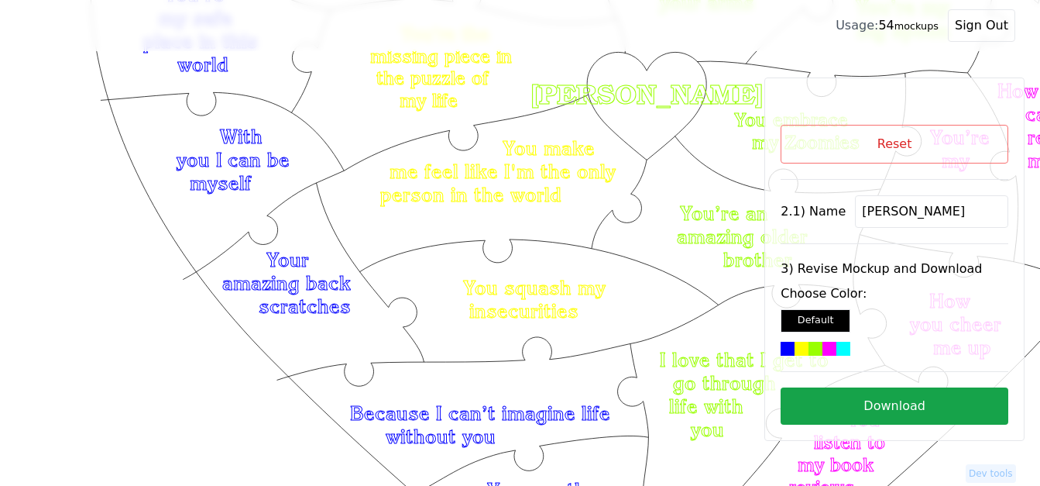
click at [918, 404] on button "Download" at bounding box center [895, 405] width 228 height 37
click at [898, 126] on button "Reset" at bounding box center [895, 144] width 228 height 39
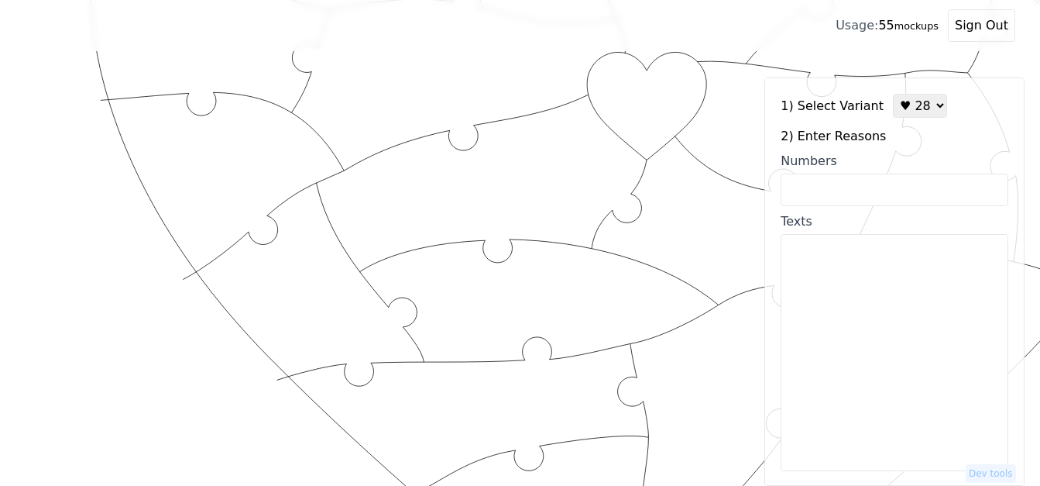
click at [904, 108] on select "♥ 12 ♥ 18 ♥ 28 ♥ 40 ♥ 50 ♥ 60 ♥ 70" at bounding box center [920, 106] width 54 height 24
select select "1"
click at [893, 94] on select "♥ 12 ♥ 18 ♥ 28 ♥ 40 ♥ 50 ♥ 60 ♥ 70" at bounding box center [920, 106] width 54 height 24
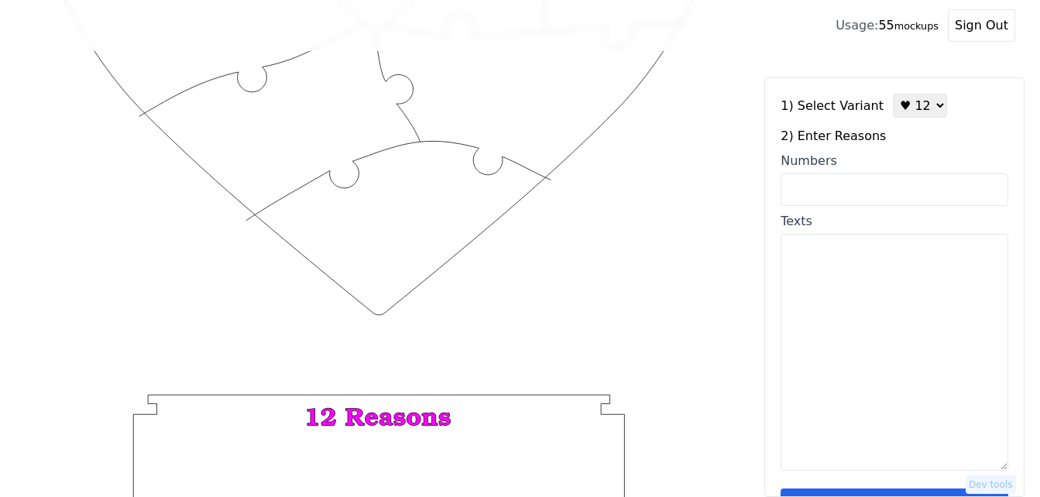
click at [888, 185] on input "Numbers" at bounding box center [895, 189] width 228 height 33
paste input "5,6,10,46,52,53,60,63,70,80,86,100"
type input "5,6,10,46,52,53,60,63,70,80,86,100"
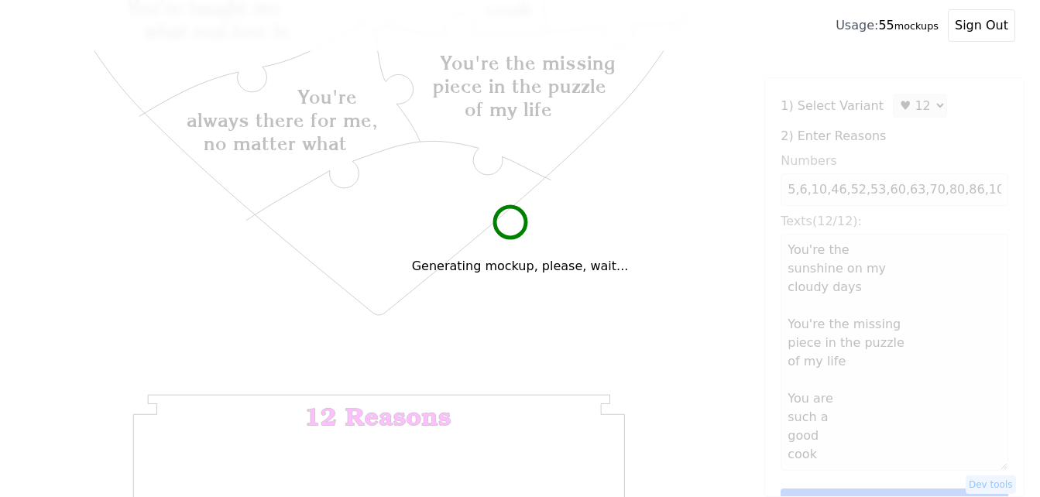
type textarea "You're the sunshine on my cloudy days You're the missing piece in the puzzle of…"
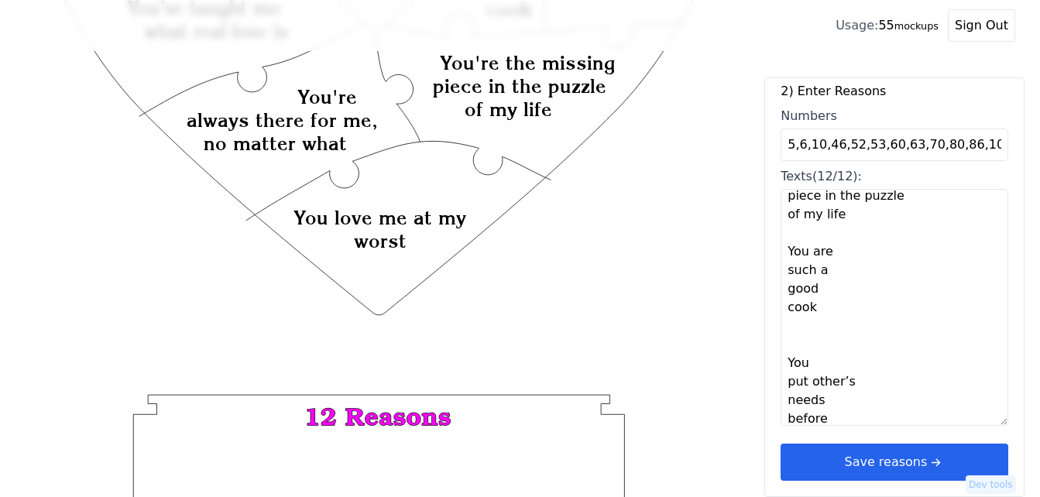
scroll to position [310, 0]
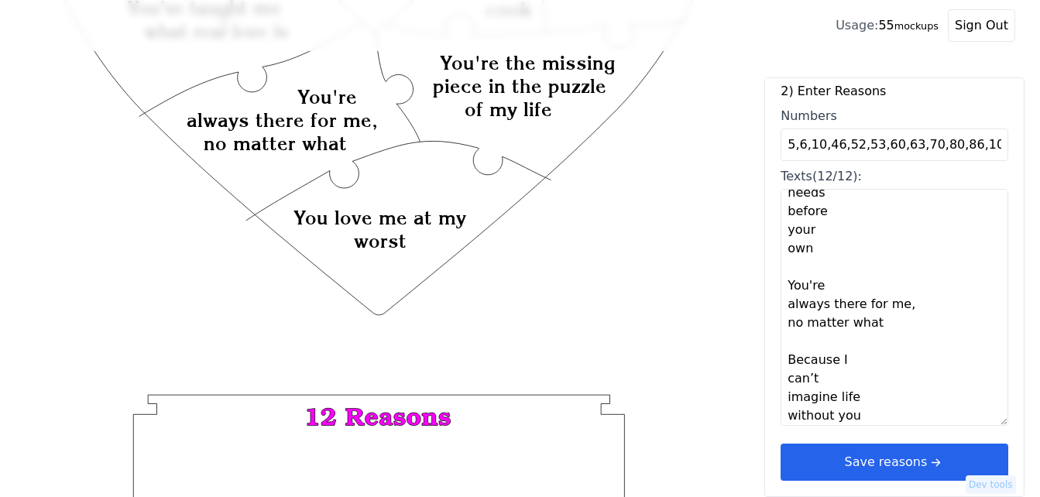
click at [930, 461] on icon "arrow right short" at bounding box center [935, 462] width 17 height 17
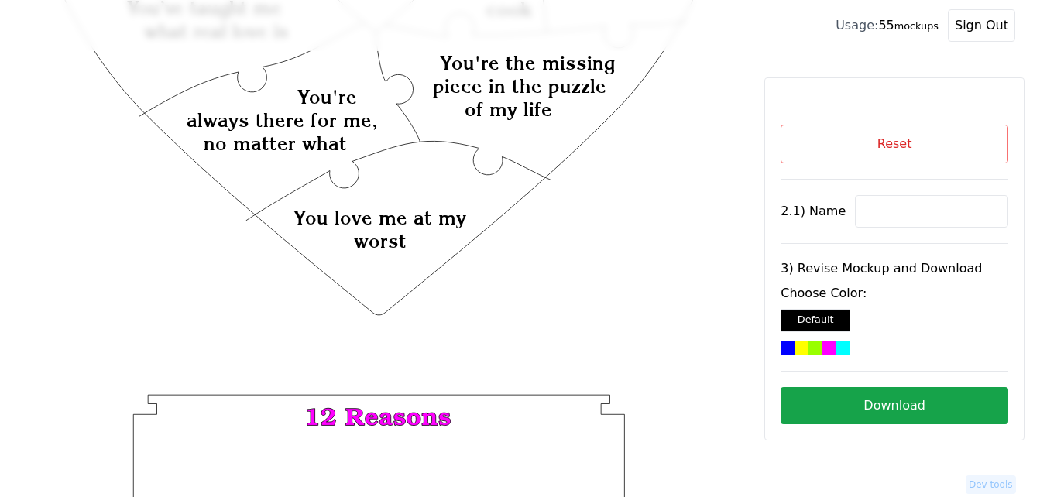
scroll to position [0, 0]
click at [873, 207] on input at bounding box center [931, 211] width 153 height 33
paste input "[GEOGRAPHIC_DATA]"
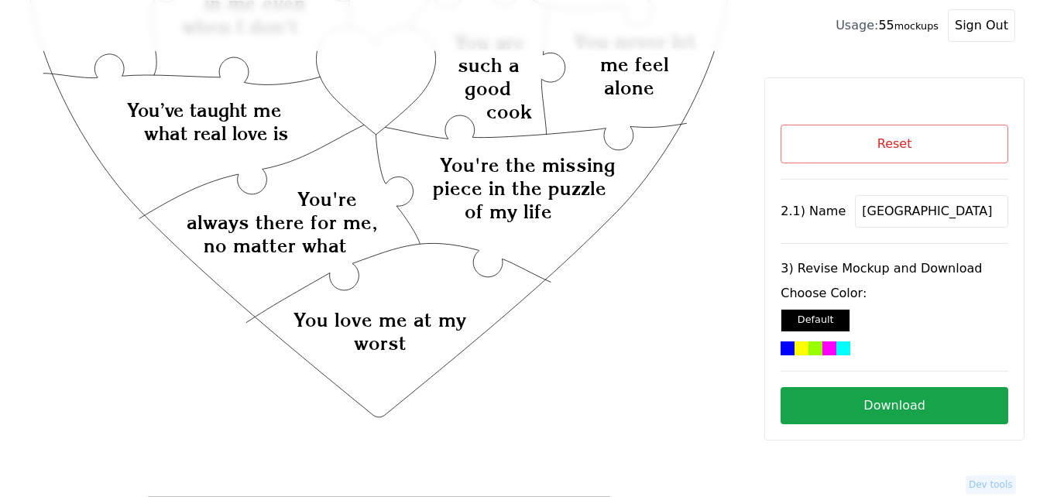
scroll to position [155, 0]
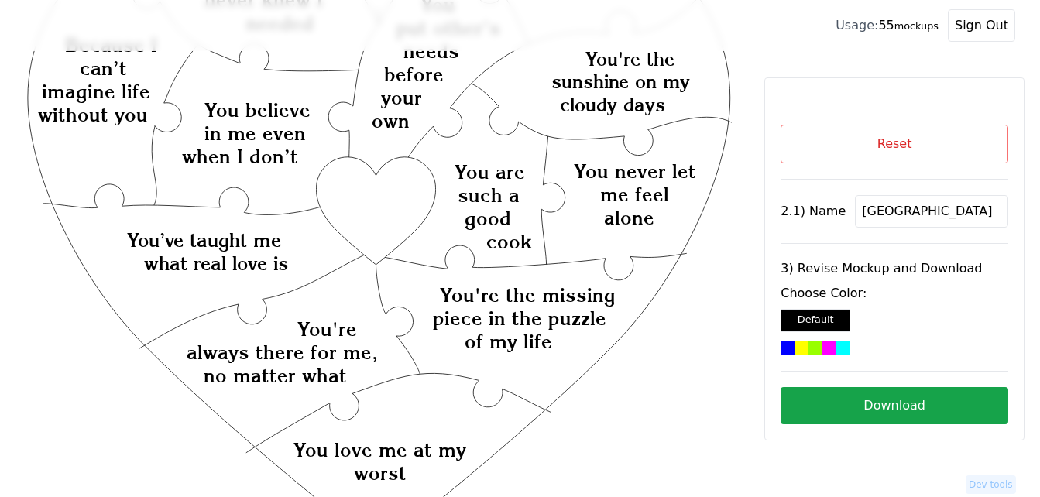
type input "[GEOGRAPHIC_DATA]"
click at [382, 197] on icon "Created with Snap Created with Snap Created with Snap You're the missing piece …" at bounding box center [379, 428] width 709 height 1033
click at [822, 348] on div at bounding box center [829, 349] width 14 height 14
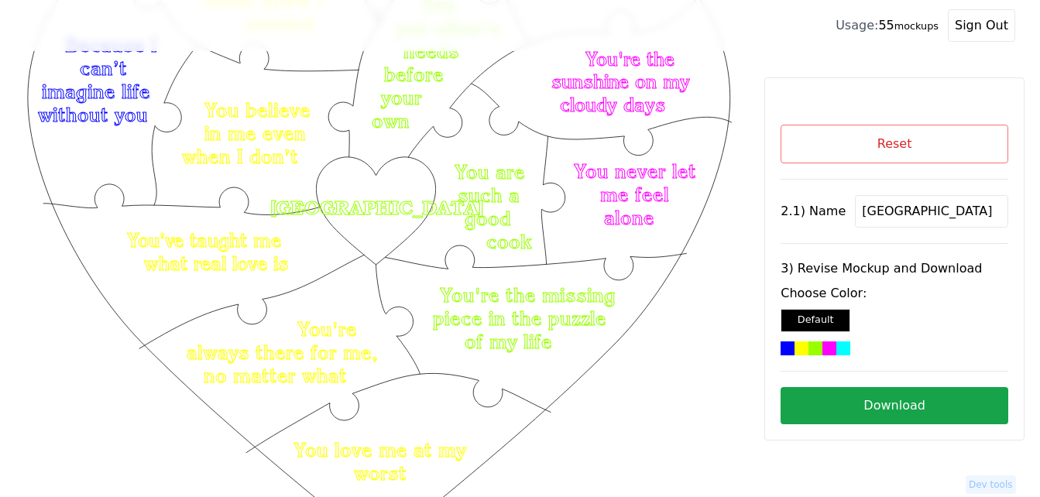
click at [868, 404] on button "Download" at bounding box center [895, 405] width 228 height 37
click at [875, 146] on button "Reset" at bounding box center [895, 144] width 228 height 39
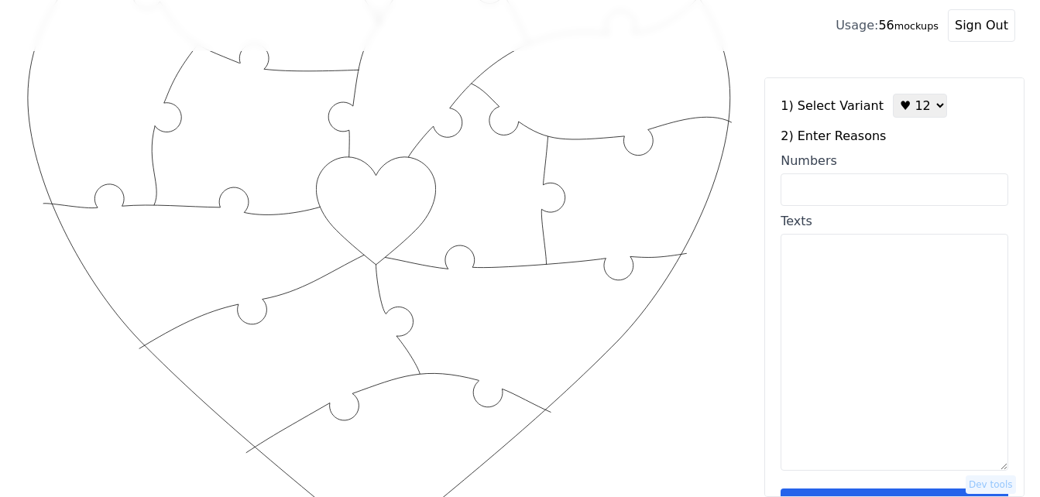
click at [864, 310] on textarea "Texts" at bounding box center [895, 352] width 228 height 237
paste textarea "You are my best friend You are beautiful, both inside and out You make me a bet…"
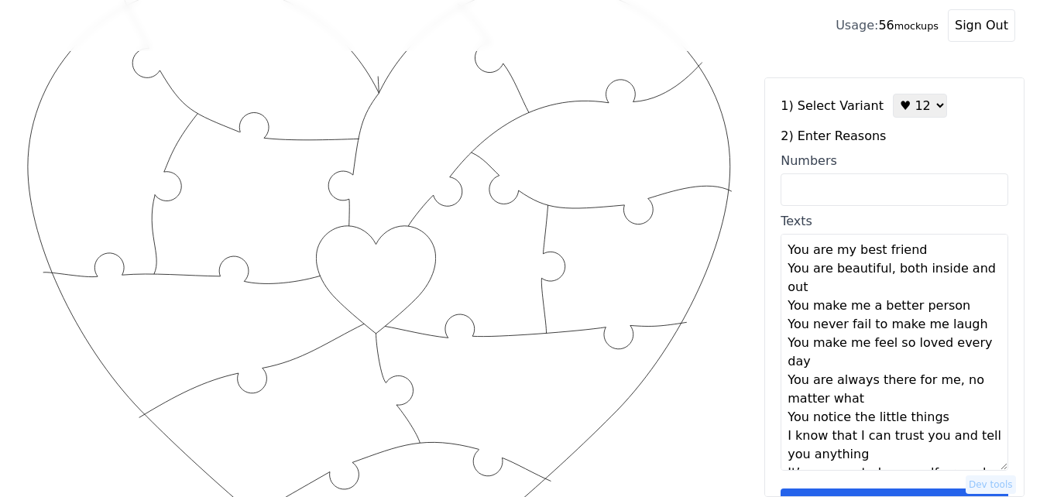
scroll to position [0, 0]
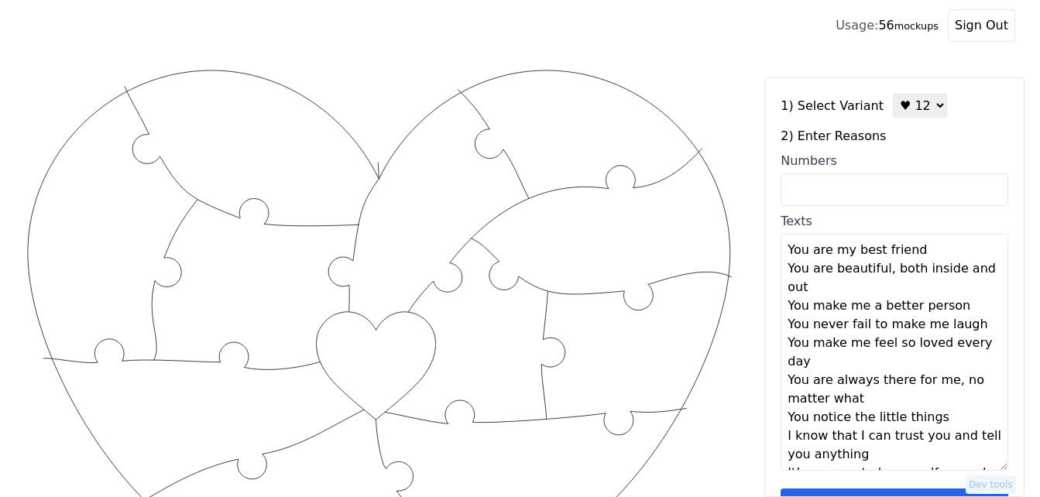
click at [919, 258] on textarea "You are my best friend You are beautiful, both inside and out You make me a bet…" at bounding box center [895, 352] width 228 height 237
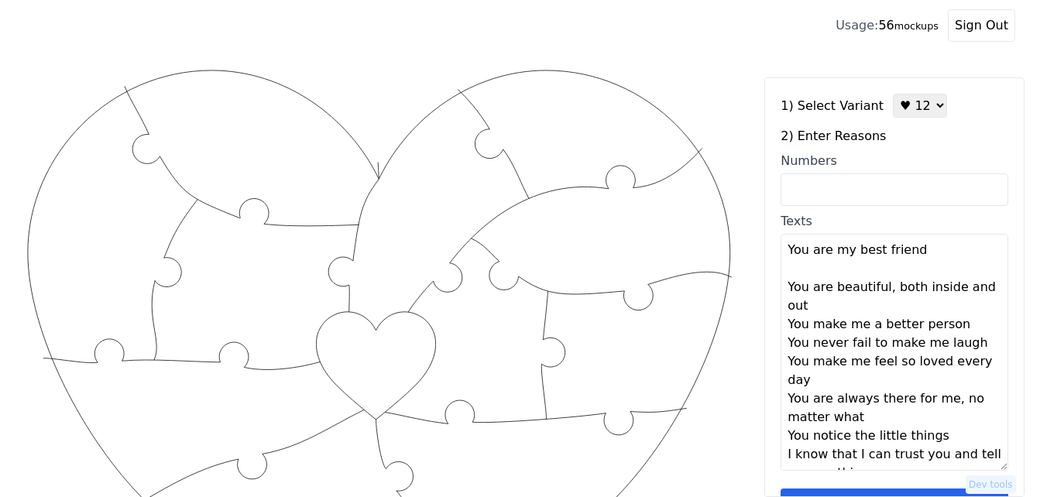
click at [817, 299] on textarea "You are my best friend You are beautiful, both inside and out You make me a bet…" at bounding box center [895, 352] width 228 height 237
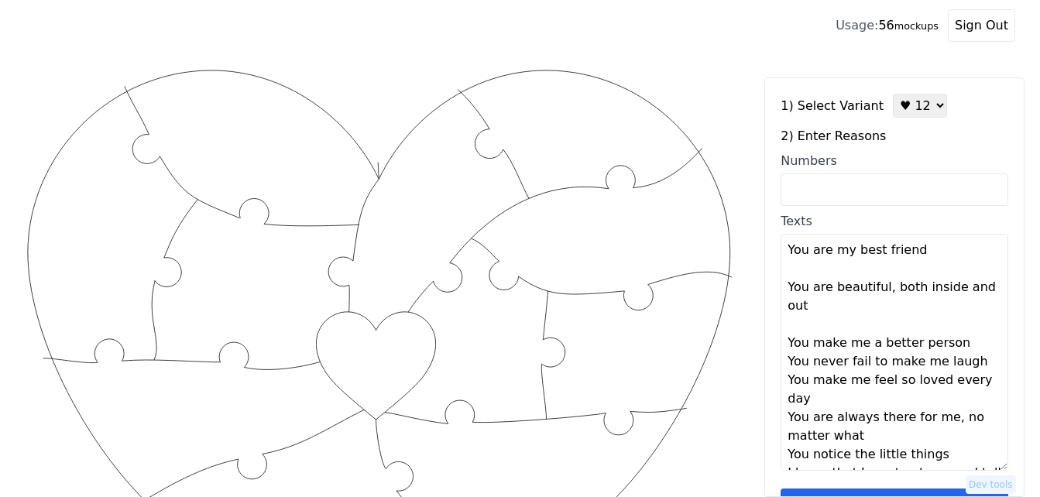
click at [955, 342] on textarea "You are my best friend You are beautiful, both inside and out You make me a bet…" at bounding box center [895, 352] width 228 height 237
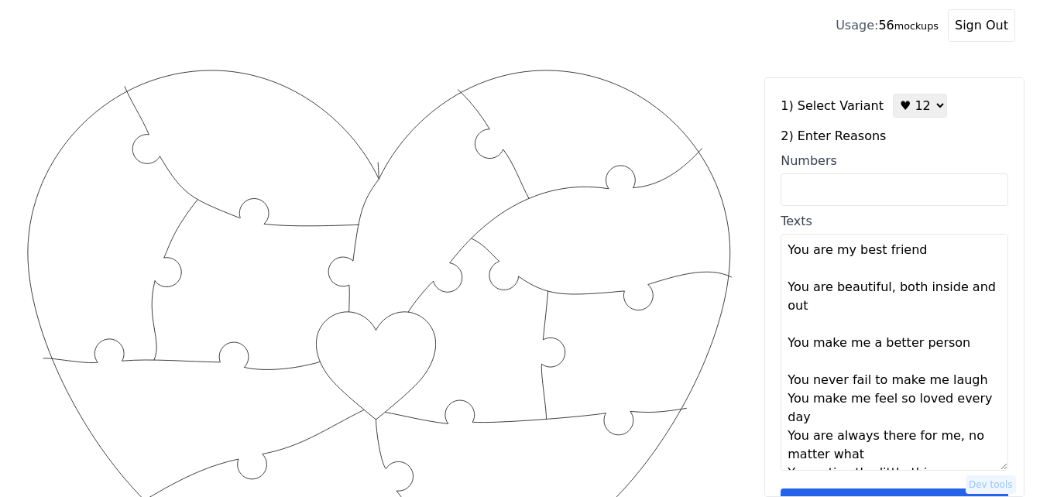
click at [969, 384] on textarea "You are my best friend You are beautiful, both inside and out You make me a bet…" at bounding box center [895, 352] width 228 height 237
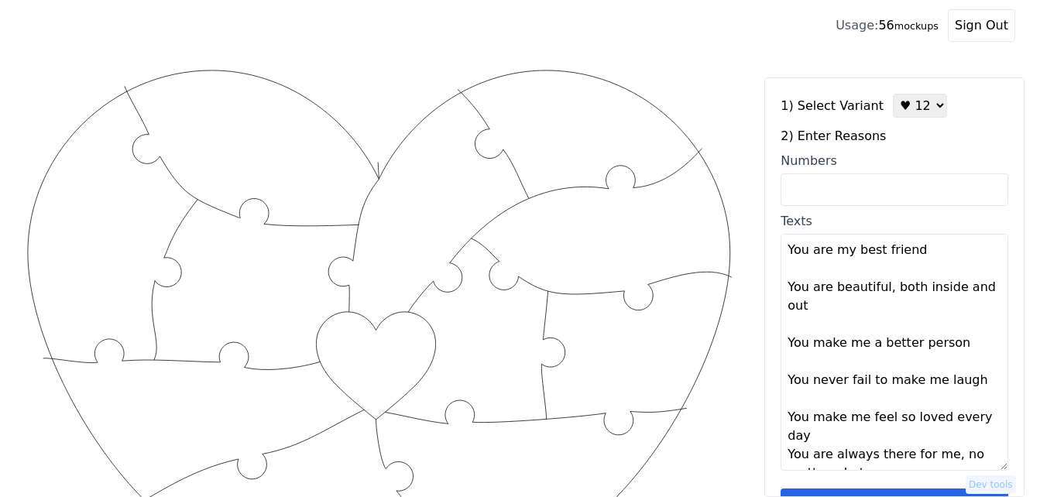
click at [904, 448] on textarea "You are my best friend You are beautiful, both inside and out You make me a bet…" at bounding box center [895, 352] width 228 height 237
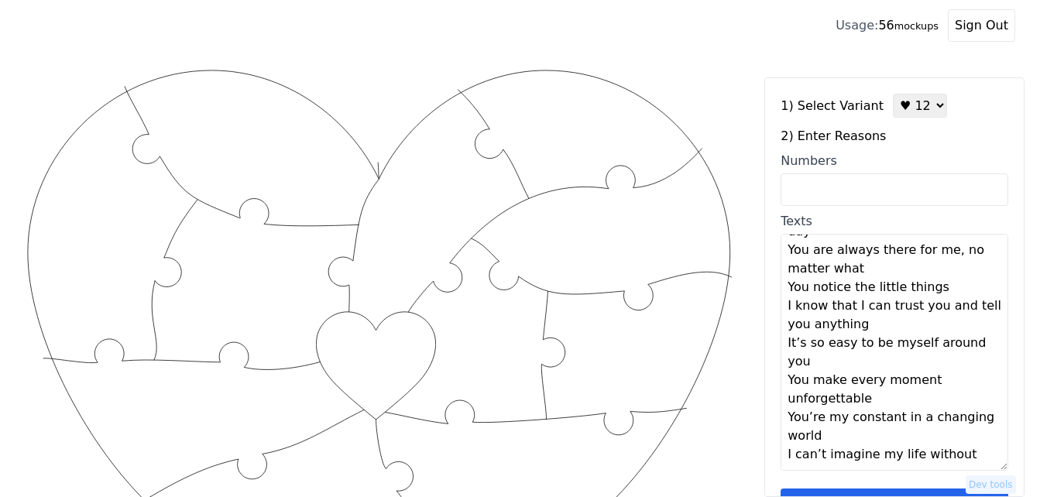
scroll to position [127, 0]
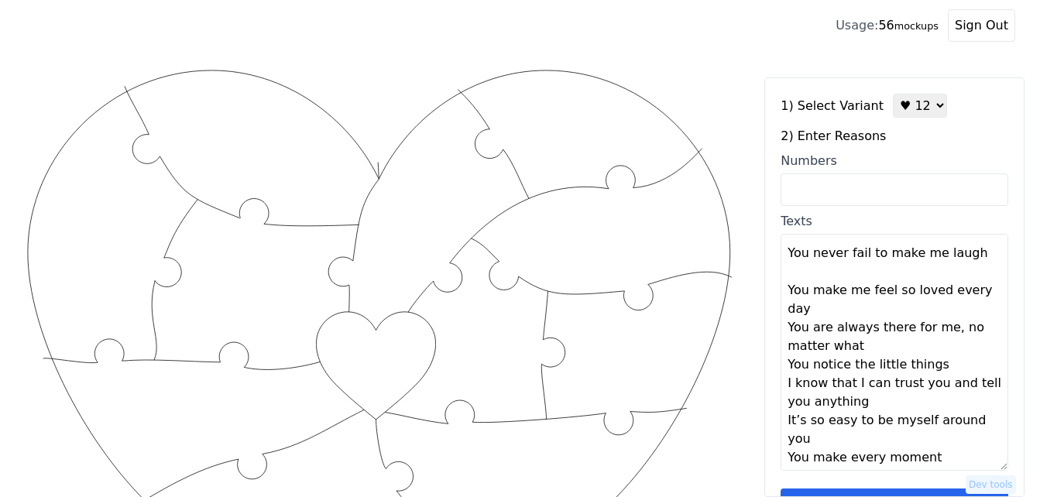
click at [815, 310] on textarea "You are my best friend You are beautiful, both inside and out You make me a bet…" at bounding box center [895, 352] width 228 height 237
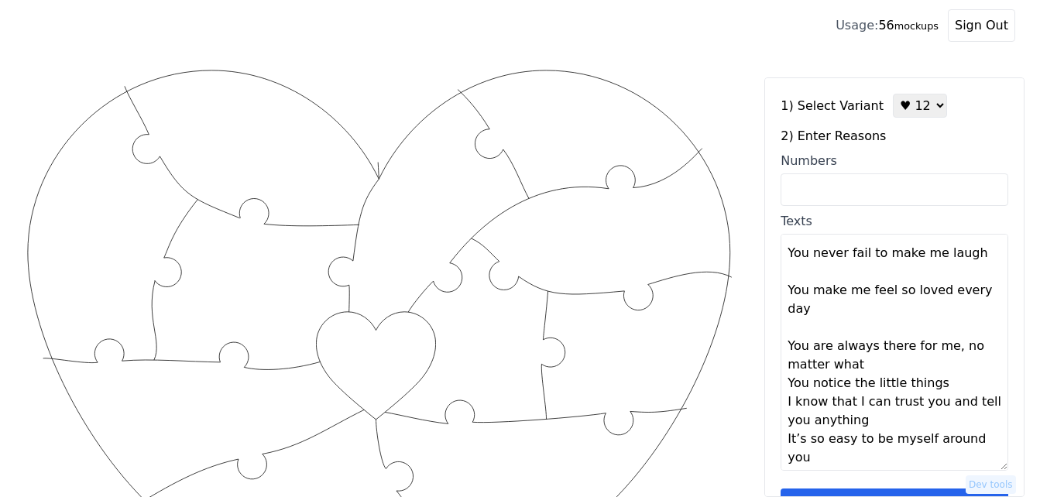
click at [873, 369] on textarea "You are my best friend You are beautiful, both inside and out You make me a bet…" at bounding box center [895, 352] width 228 height 237
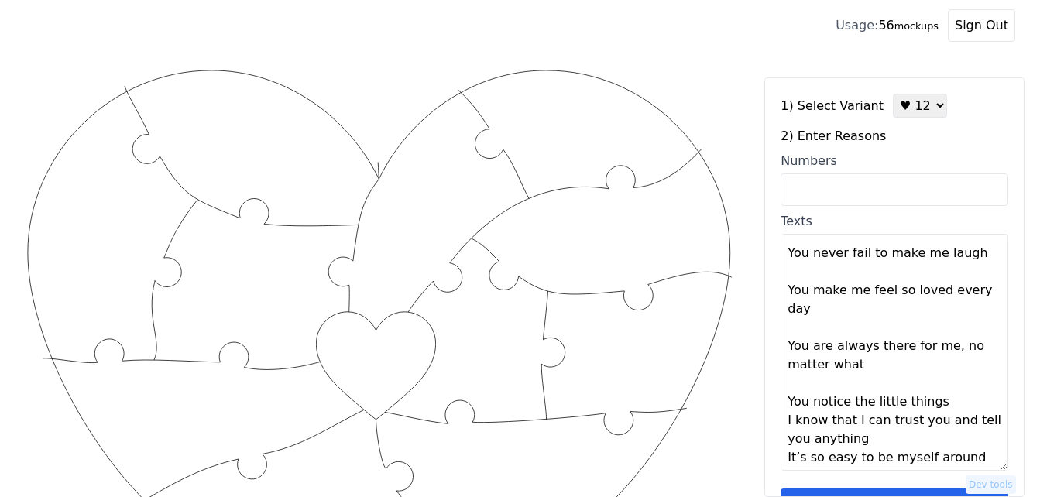
click at [942, 403] on textarea "You are my best friend You are beautiful, both inside and out You make me a bet…" at bounding box center [895, 352] width 228 height 237
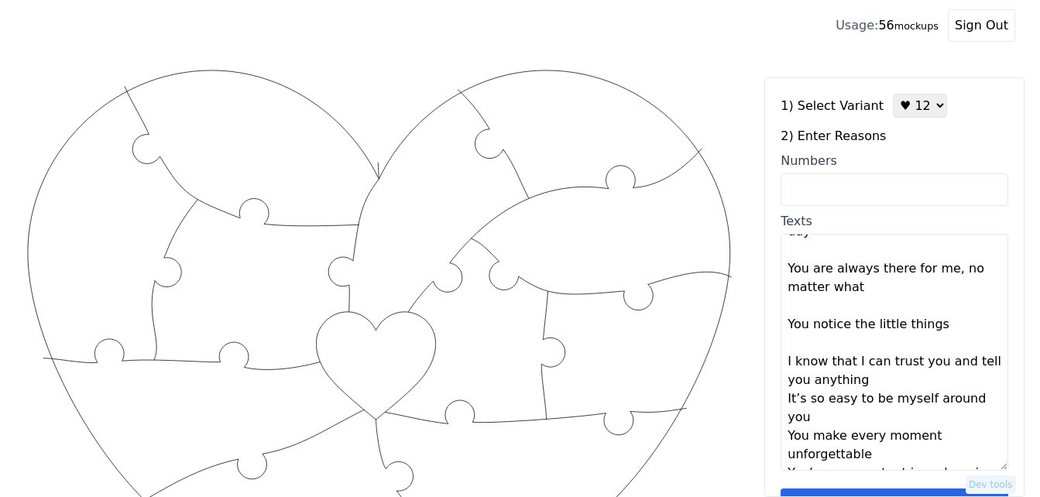
click at [904, 384] on textarea "You are my best friend You are beautiful, both inside and out You make me a bet…" at bounding box center [895, 352] width 228 height 237
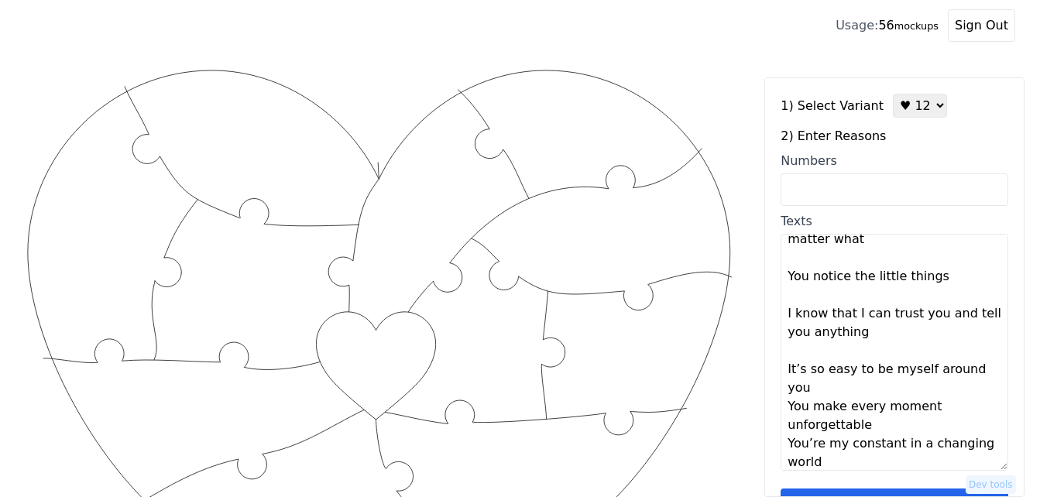
scroll to position [279, 0]
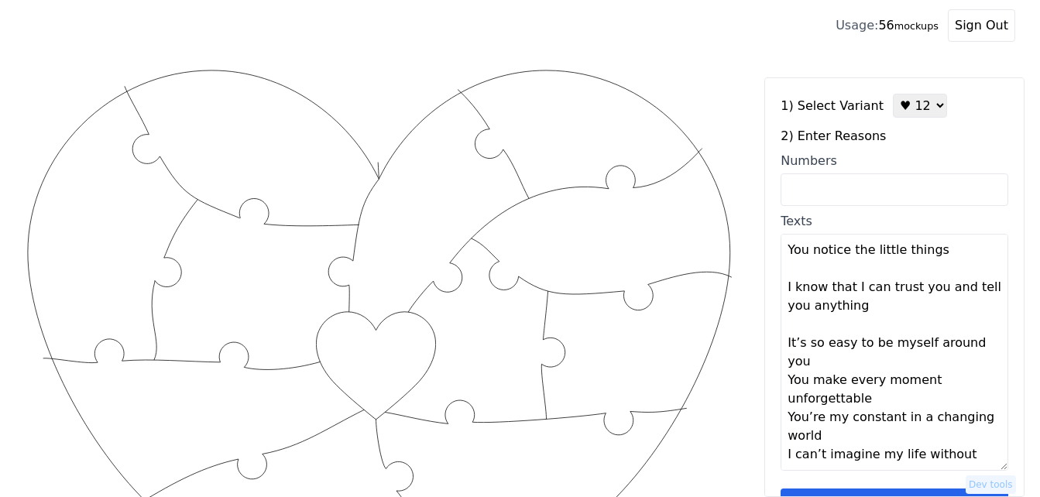
click at [844, 364] on textarea "You are my best friend You are beautiful, both inside and out You make me a bet…" at bounding box center [895, 352] width 228 height 237
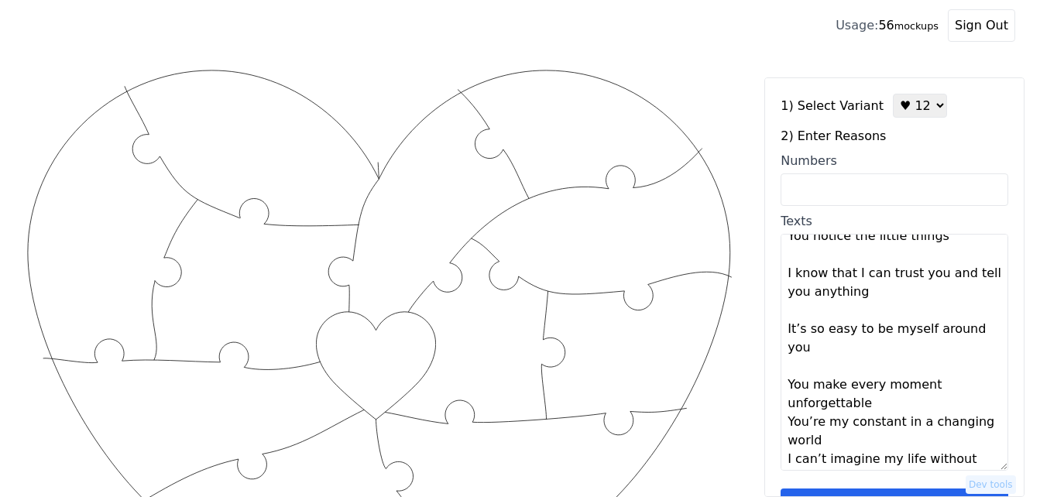
scroll to position [297, 0]
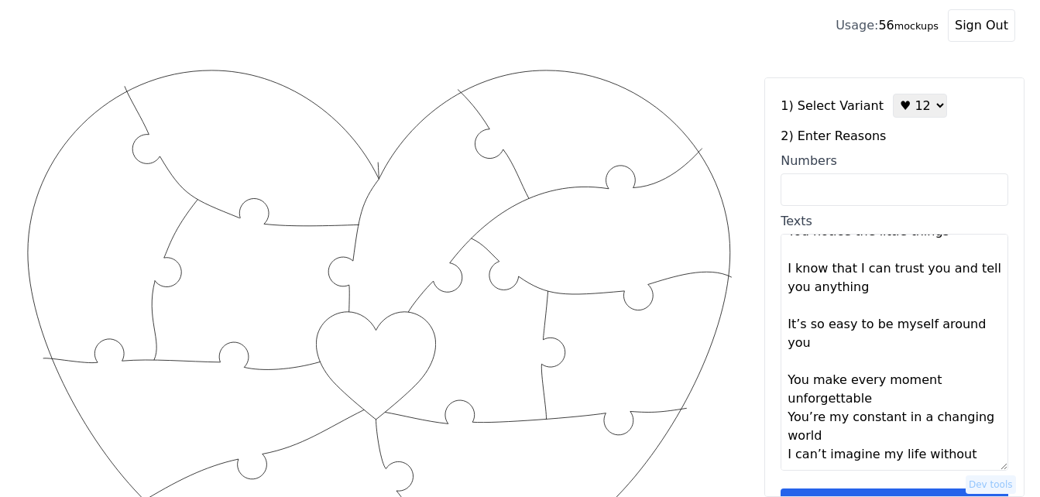
click at [884, 402] on textarea "You are my best friend You are beautiful, both inside and out You make me a bet…" at bounding box center [895, 352] width 228 height 237
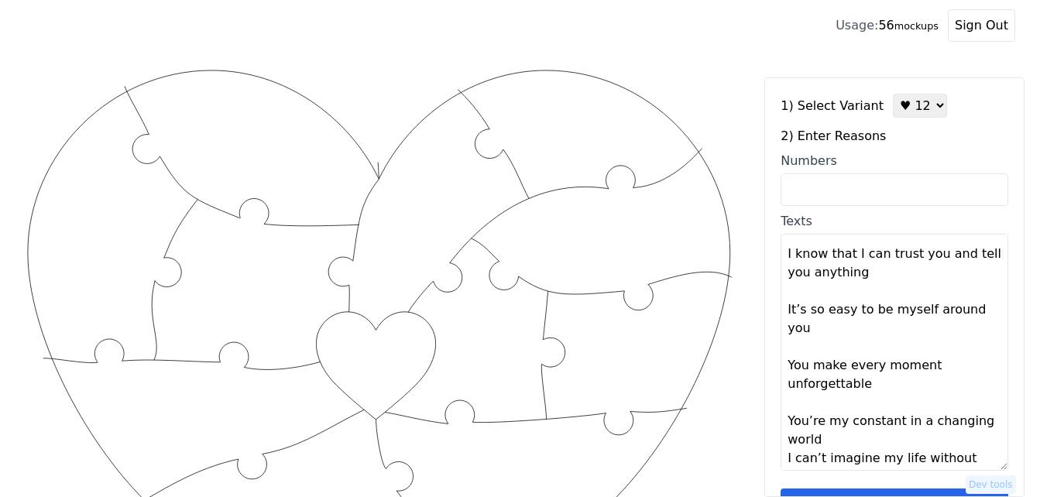
scroll to position [316, 0]
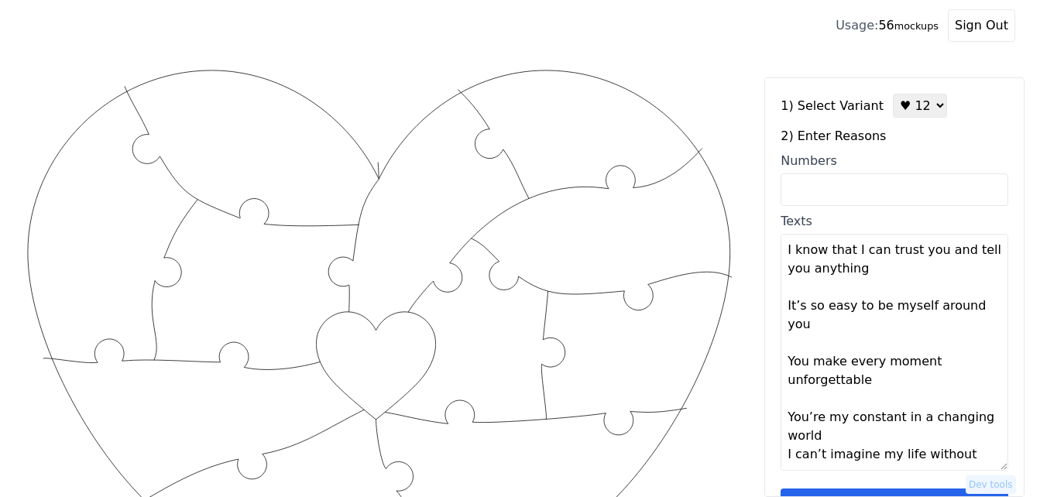
click at [855, 442] on textarea "You are my best friend You are beautiful, both inside and out You make me a bet…" at bounding box center [895, 352] width 228 height 237
type textarea "You are my best friend You are beautiful, both inside and out You make me a bet…"
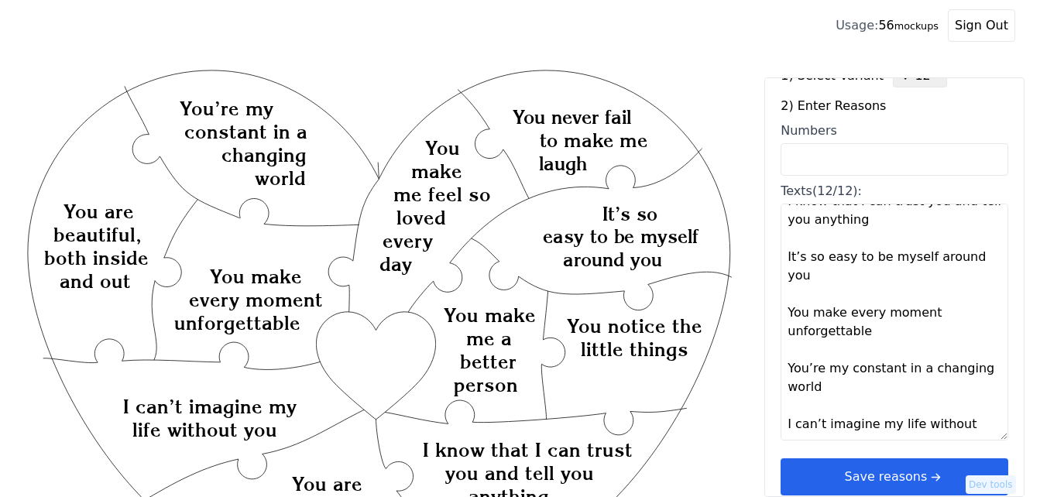
scroll to position [46, 0]
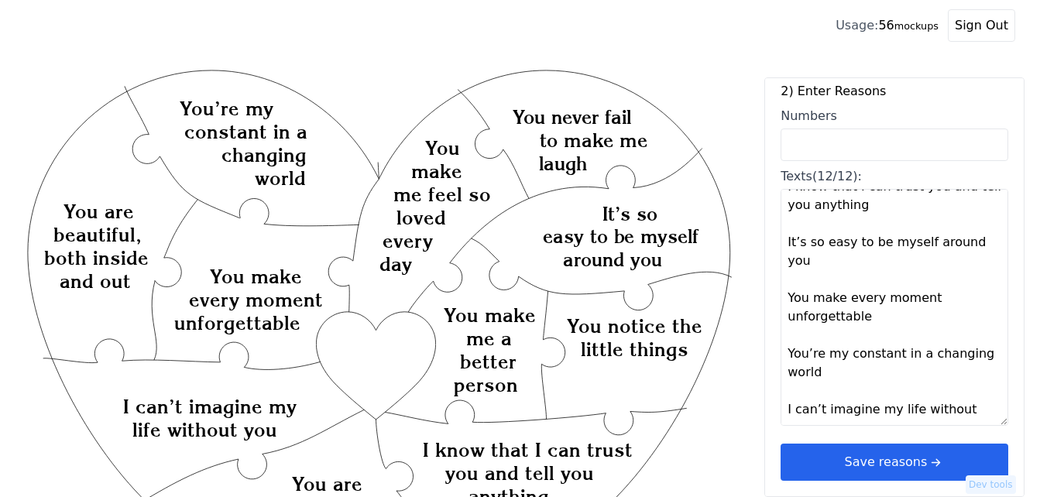
click at [941, 455] on button "Save reasons" at bounding box center [895, 462] width 228 height 37
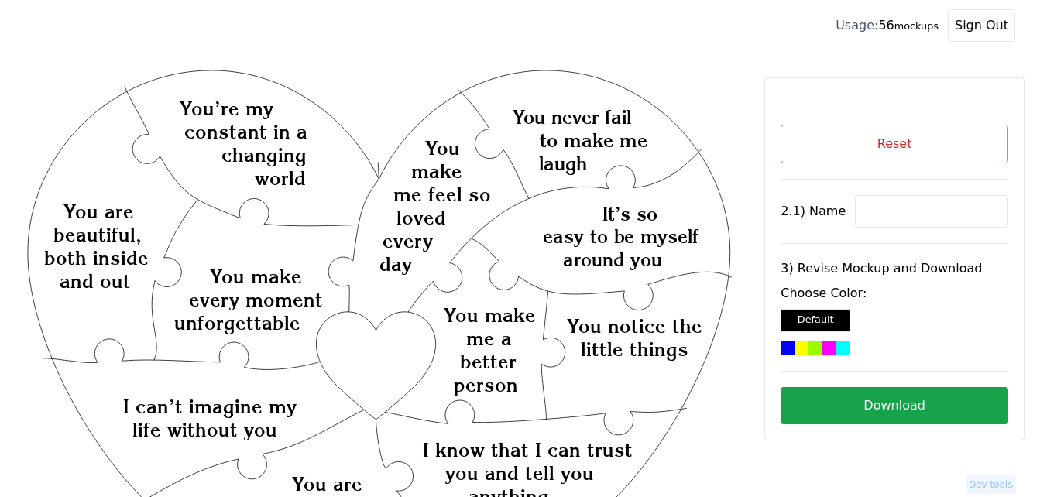
click at [889, 218] on input at bounding box center [931, 211] width 153 height 33
paste input "[PERSON_NAME]"
type input "[PERSON_NAME]"
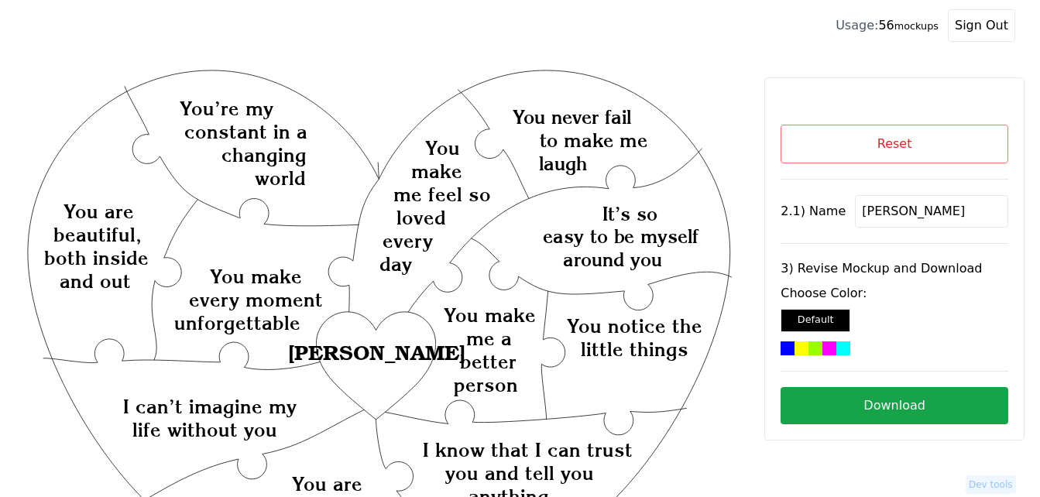
click at [822, 348] on div at bounding box center [829, 349] width 14 height 14
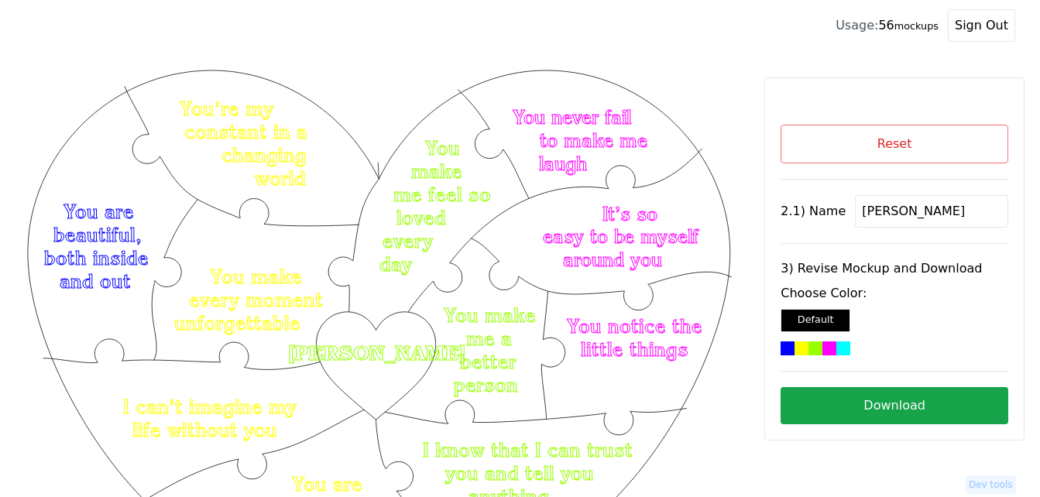
click at [896, 414] on button "Download" at bounding box center [895, 405] width 228 height 37
